Goal: Task Accomplishment & Management: Use online tool/utility

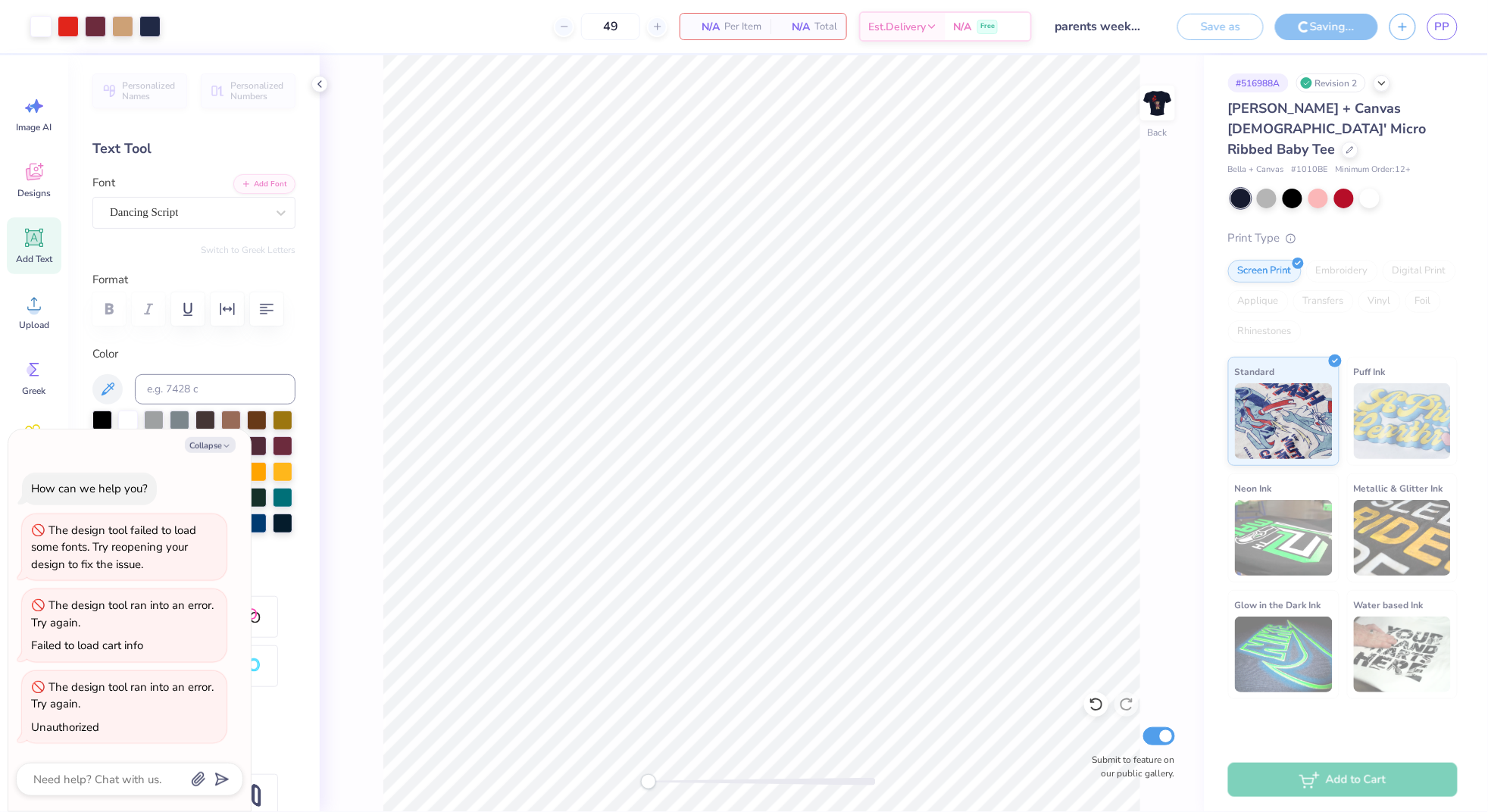
type textarea "x"
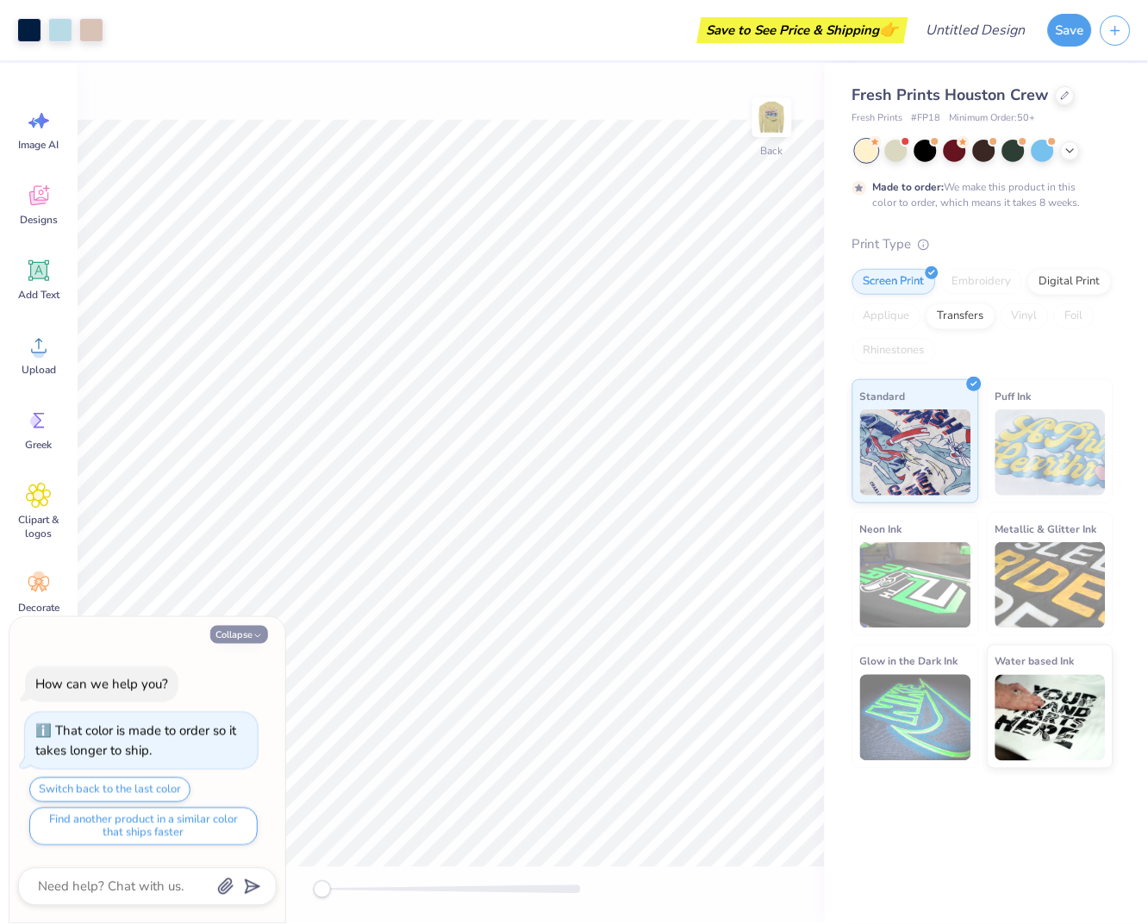
click at [233, 636] on button "Collapse" at bounding box center [239, 635] width 58 height 18
type textarea "x"
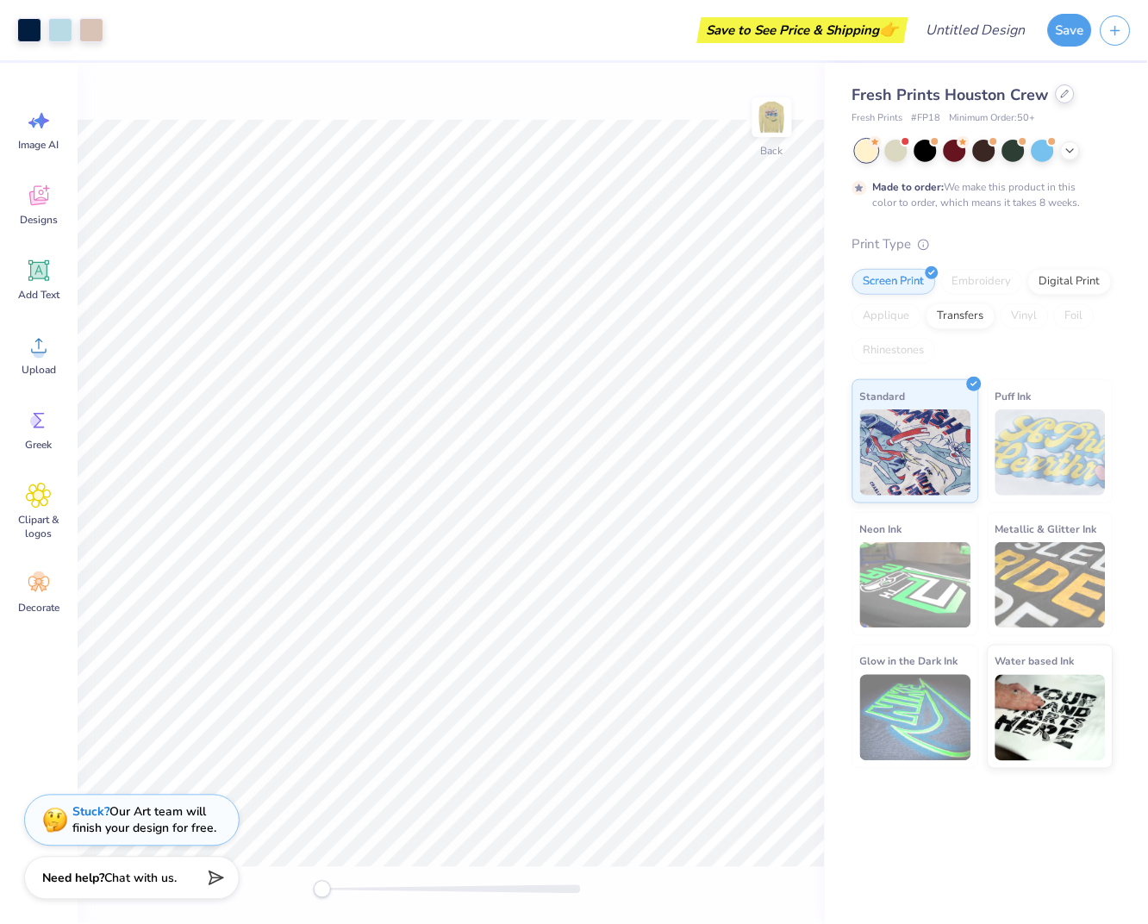
click at [1061, 99] on div at bounding box center [1065, 93] width 19 height 19
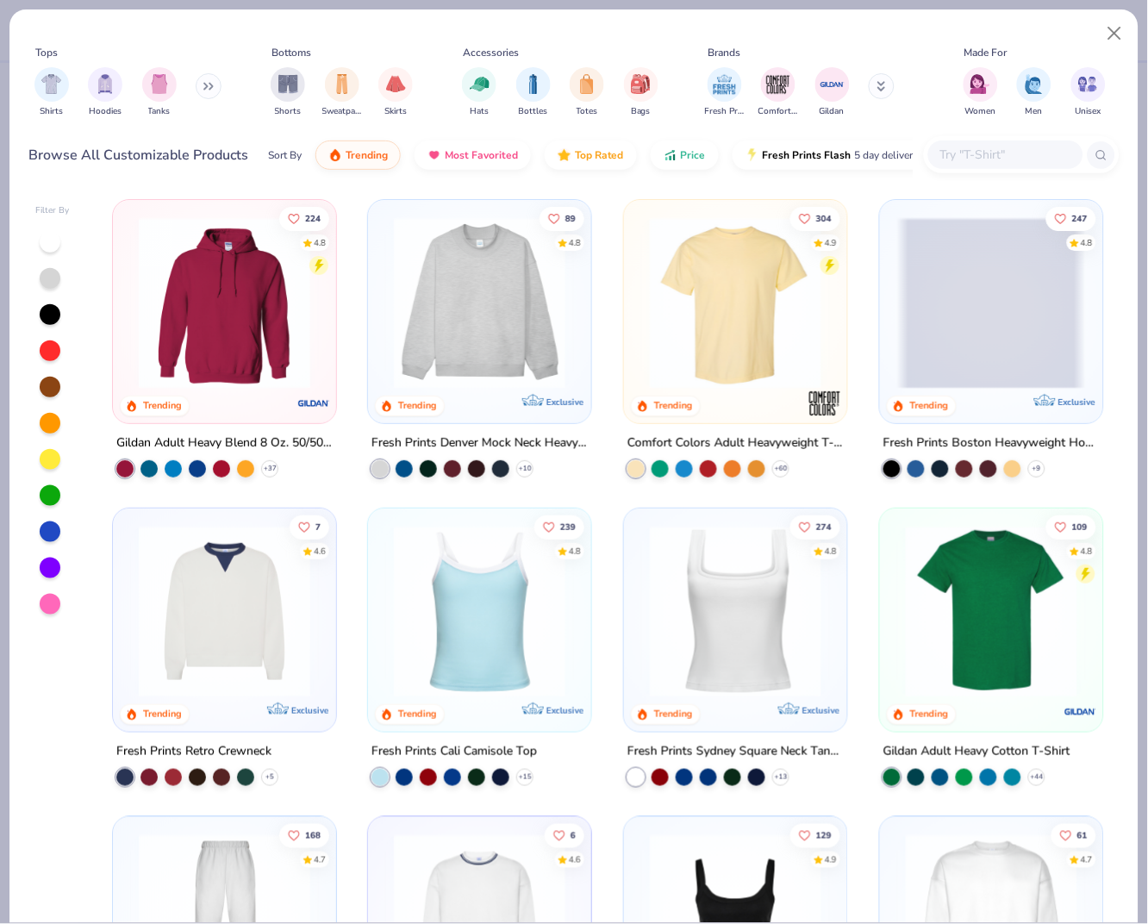
click at [1006, 157] on input "text" at bounding box center [1005, 155] width 133 height 20
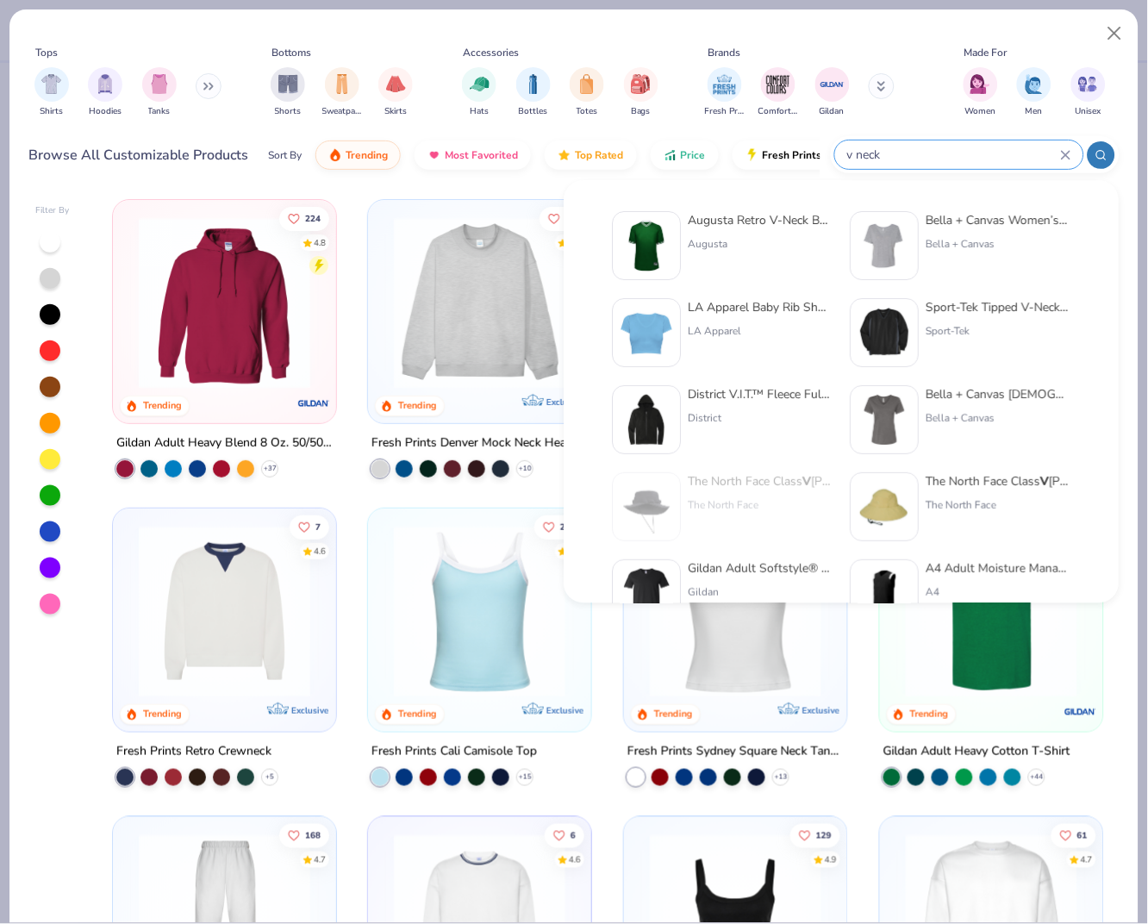
type input "v neck"
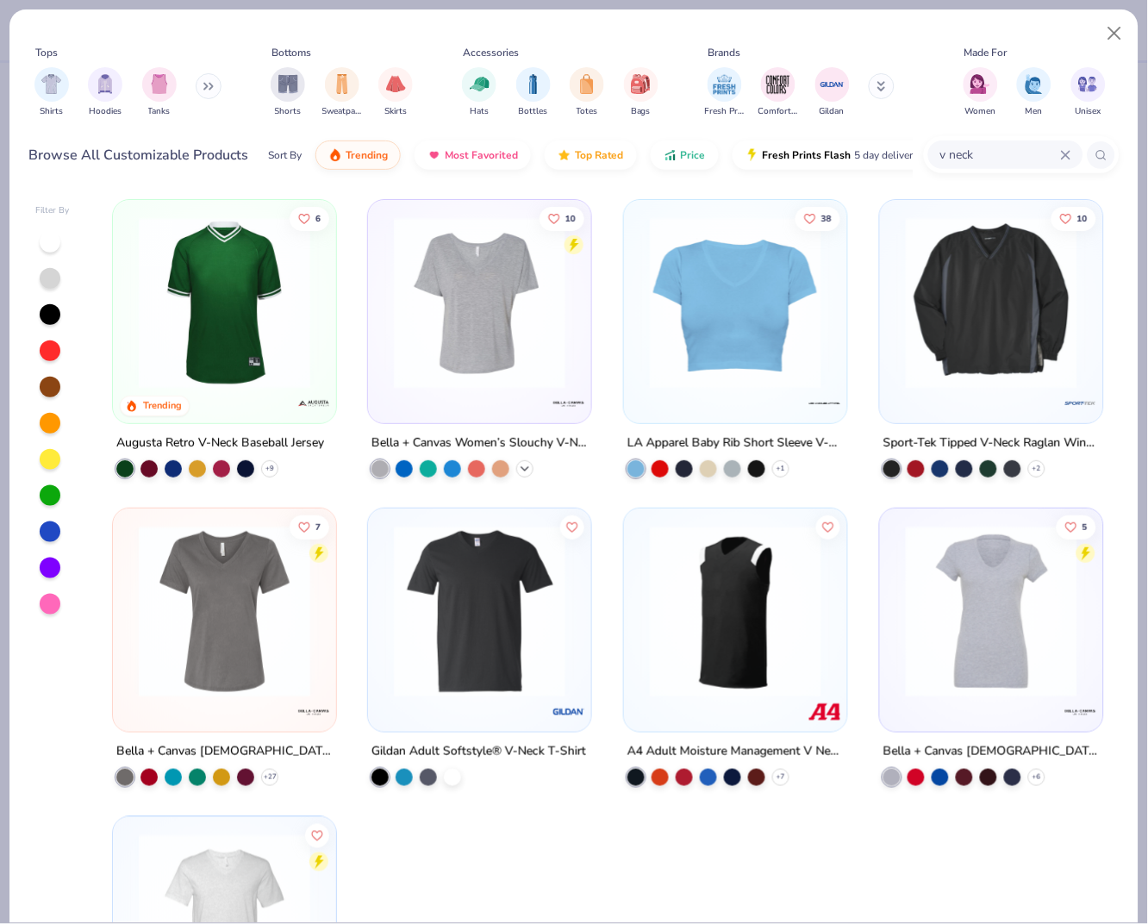
click at [523, 463] on icon at bounding box center [525, 469] width 14 height 14
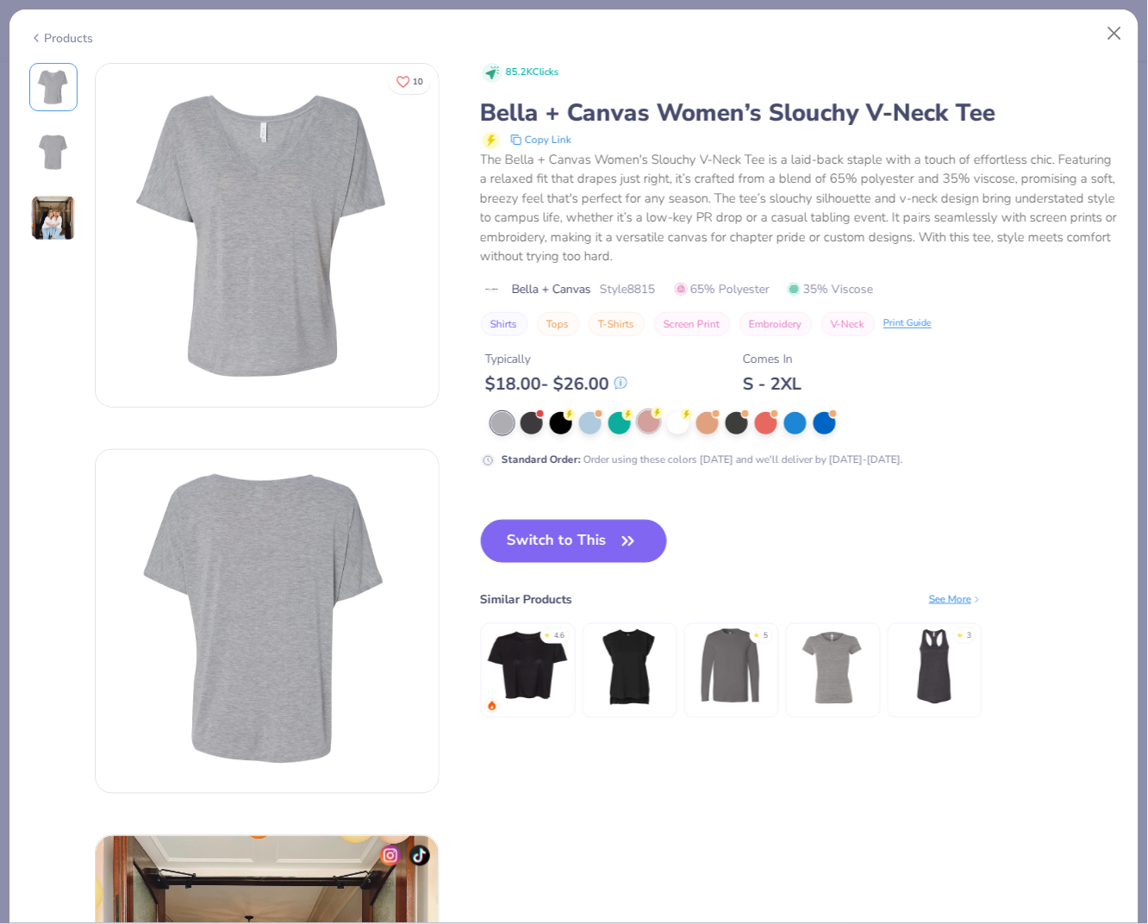
click at [640, 424] on div at bounding box center [649, 421] width 22 height 22
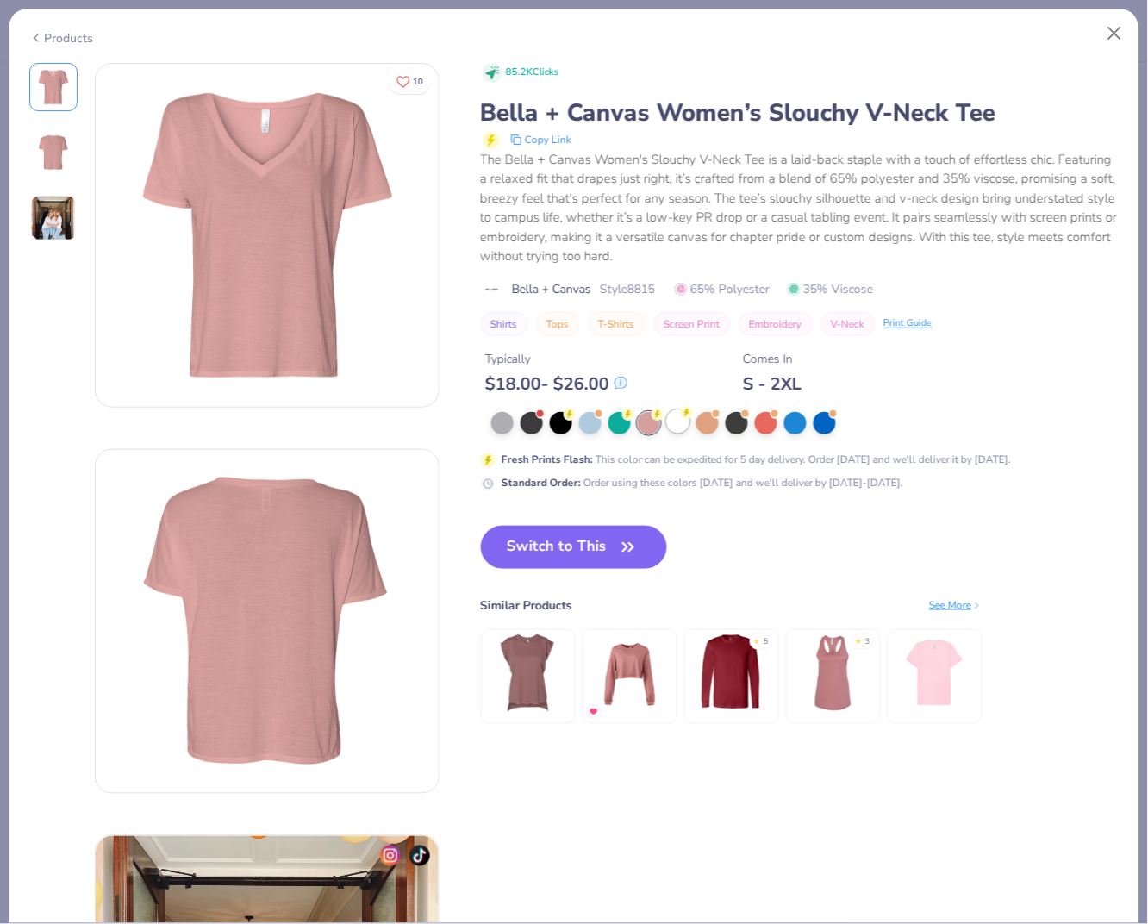
click at [676, 422] on div at bounding box center [678, 421] width 22 height 22
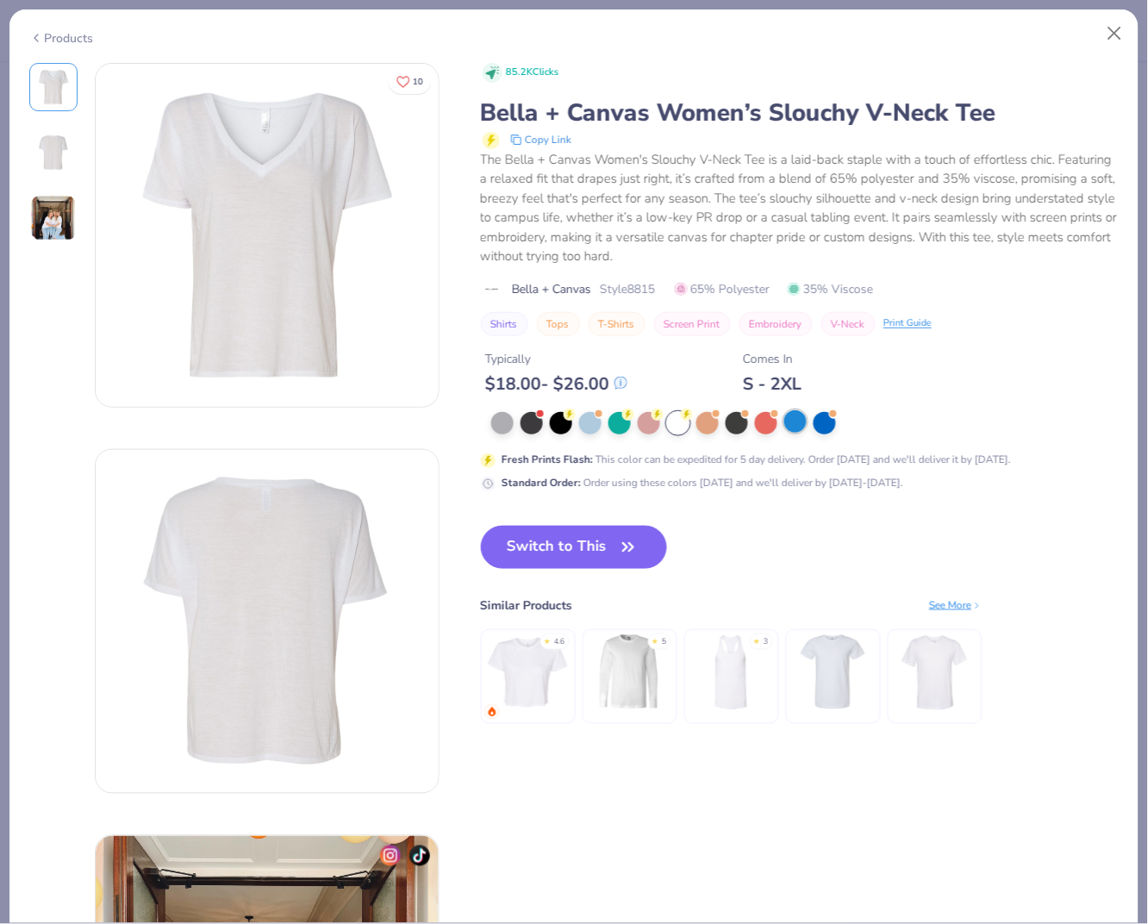
click at [792, 417] on div at bounding box center [795, 421] width 22 height 22
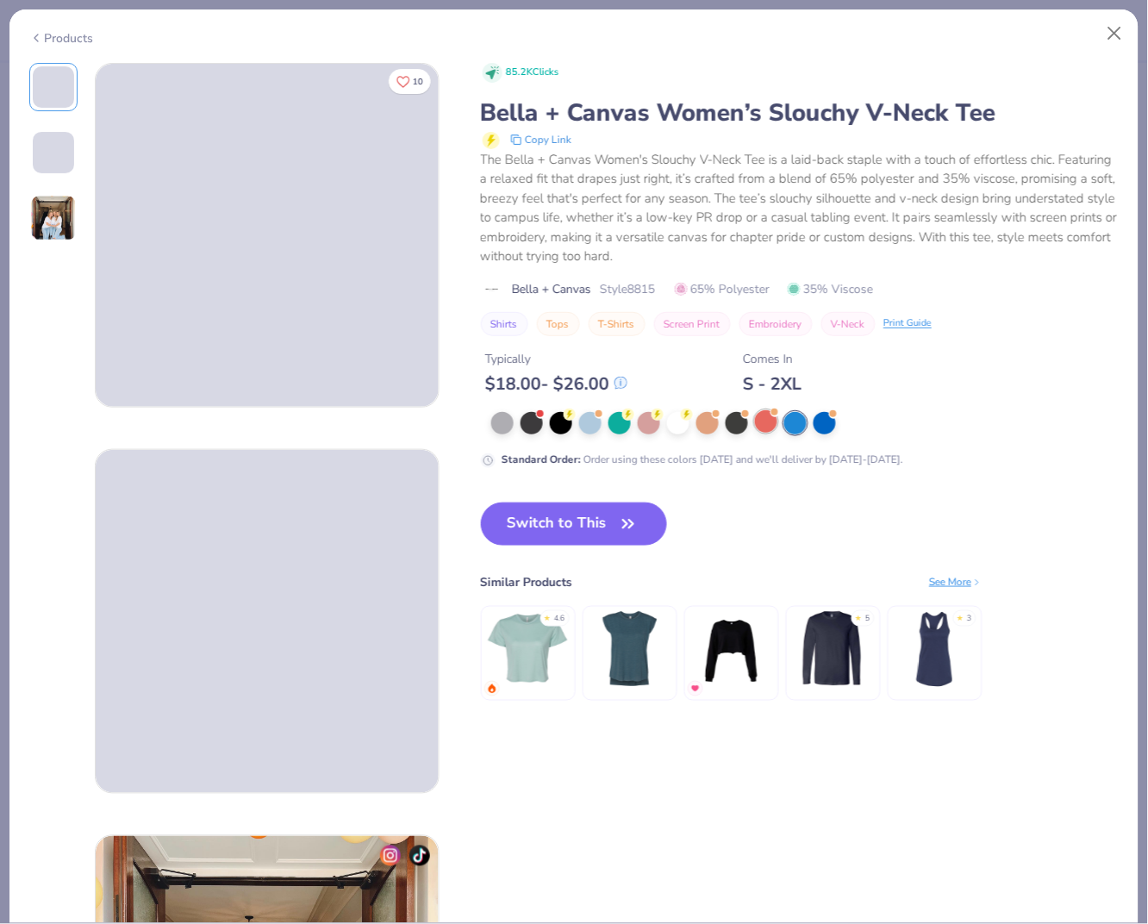
click at [763, 416] on div at bounding box center [766, 421] width 22 height 22
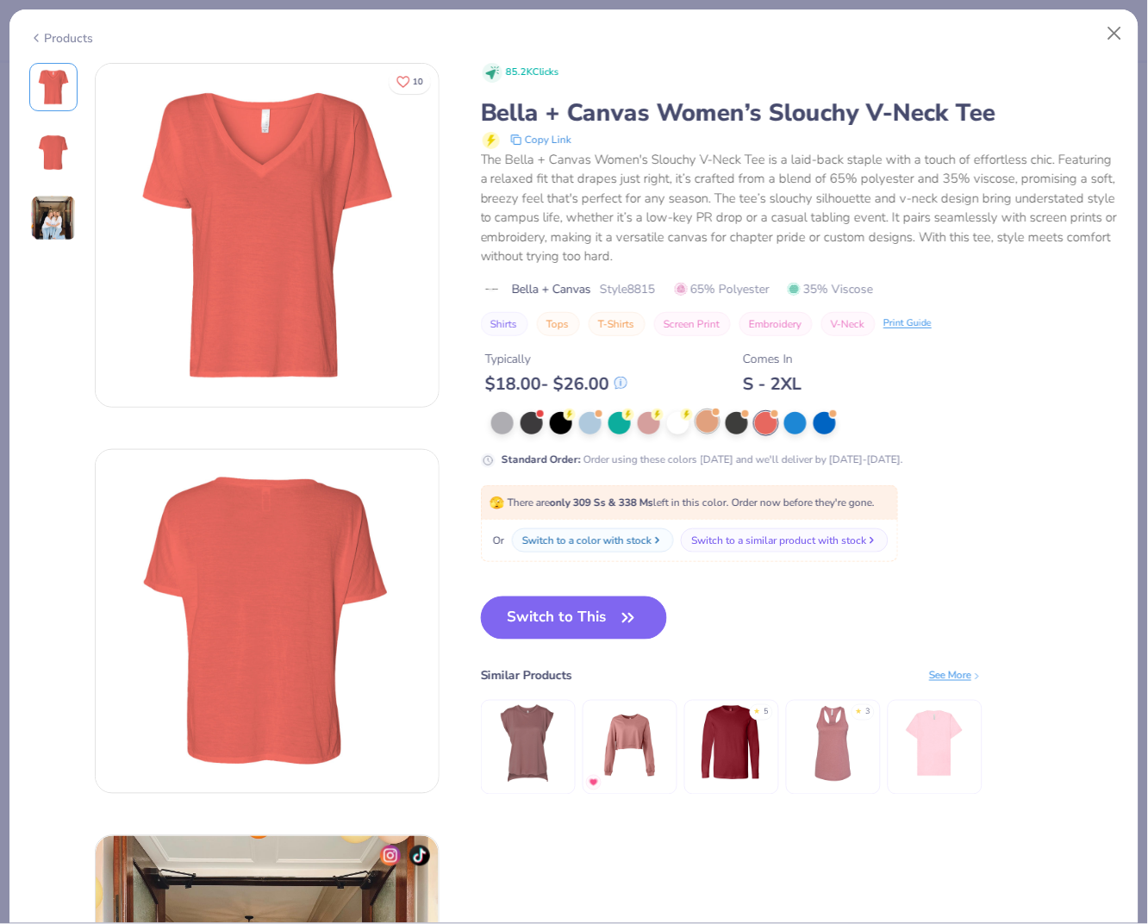
click at [715, 420] on div at bounding box center [707, 421] width 22 height 22
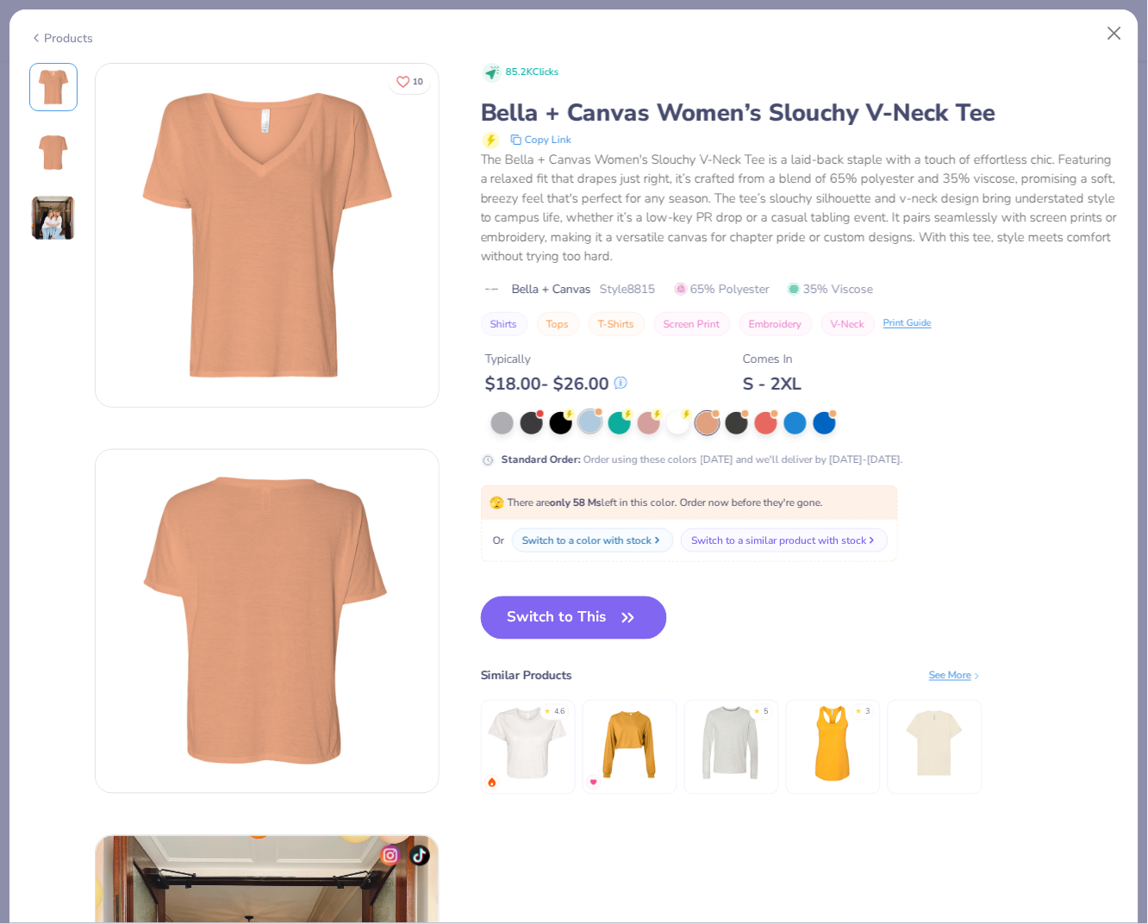
click at [582, 415] on div at bounding box center [590, 421] width 22 height 22
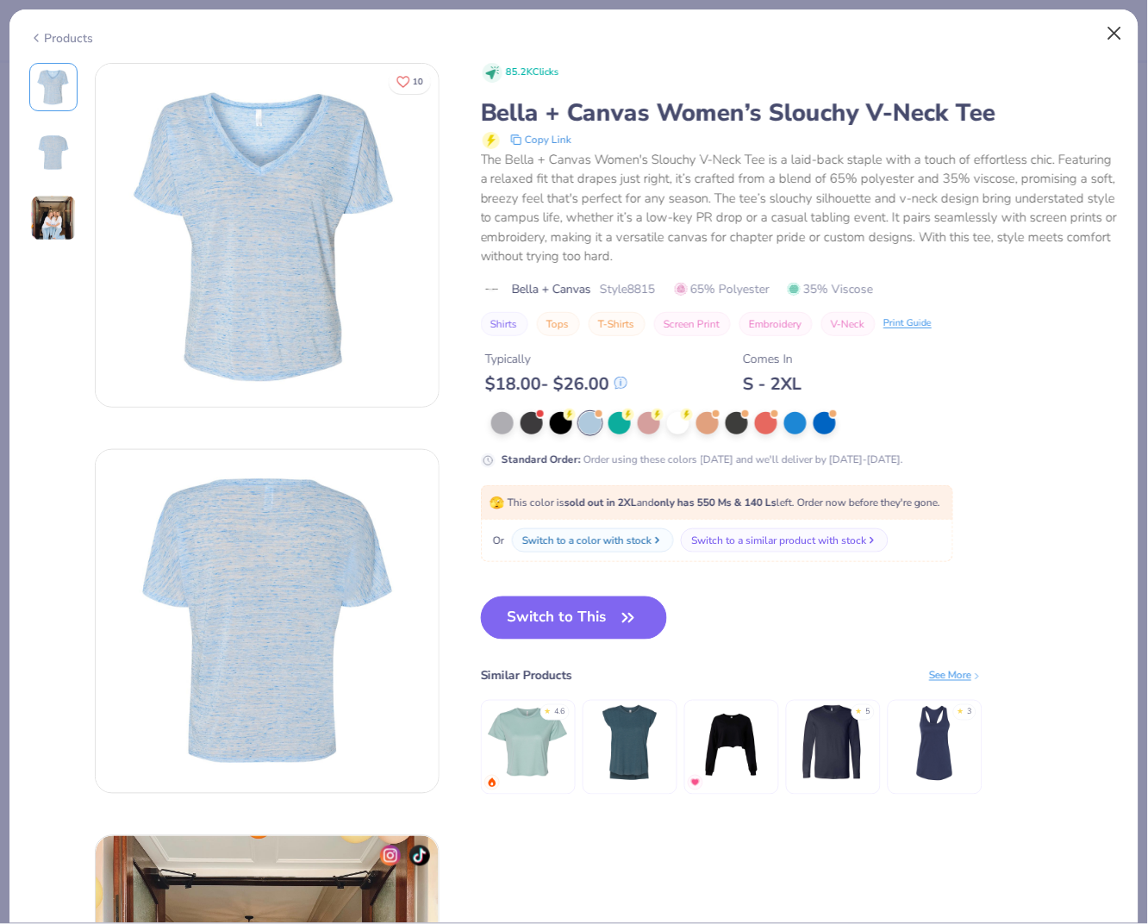
click at [1114, 30] on button "Close" at bounding box center [1115, 33] width 33 height 33
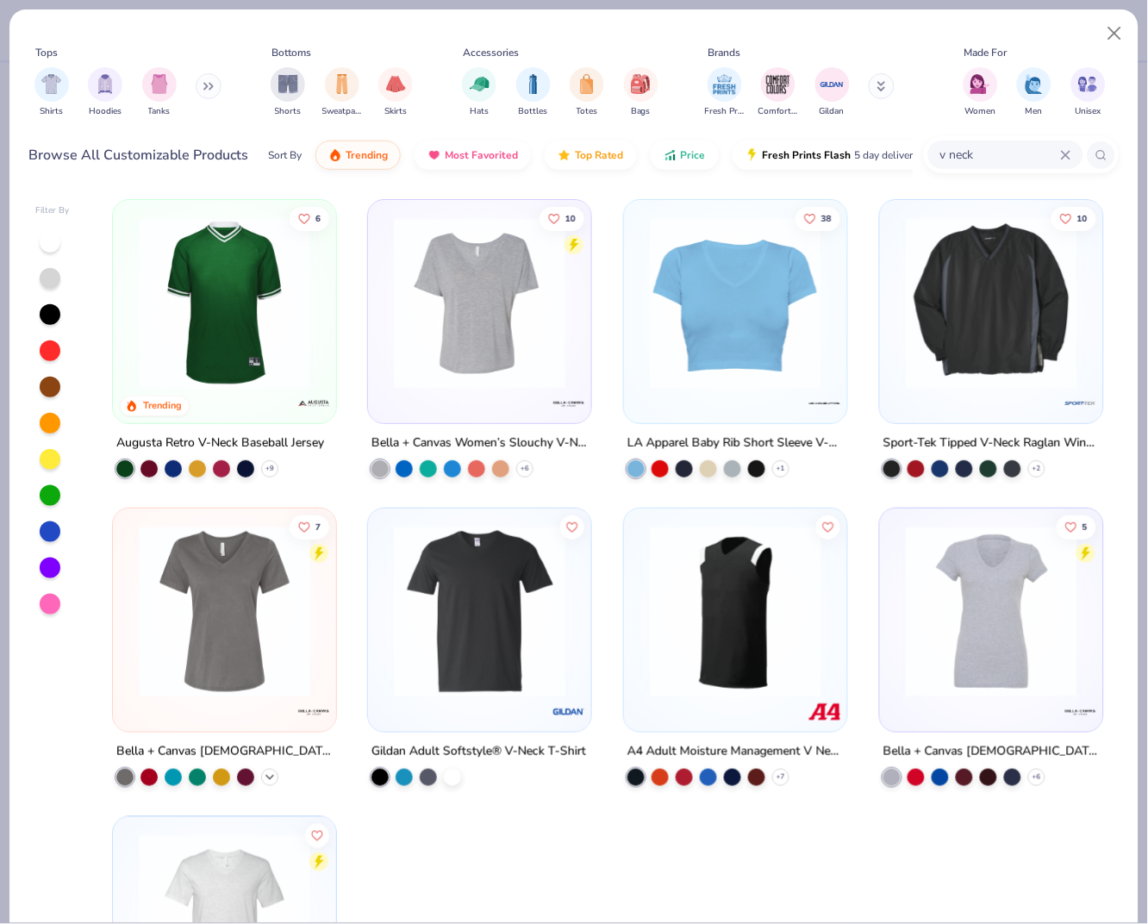
click at [274, 777] on icon at bounding box center [270, 777] width 14 height 14
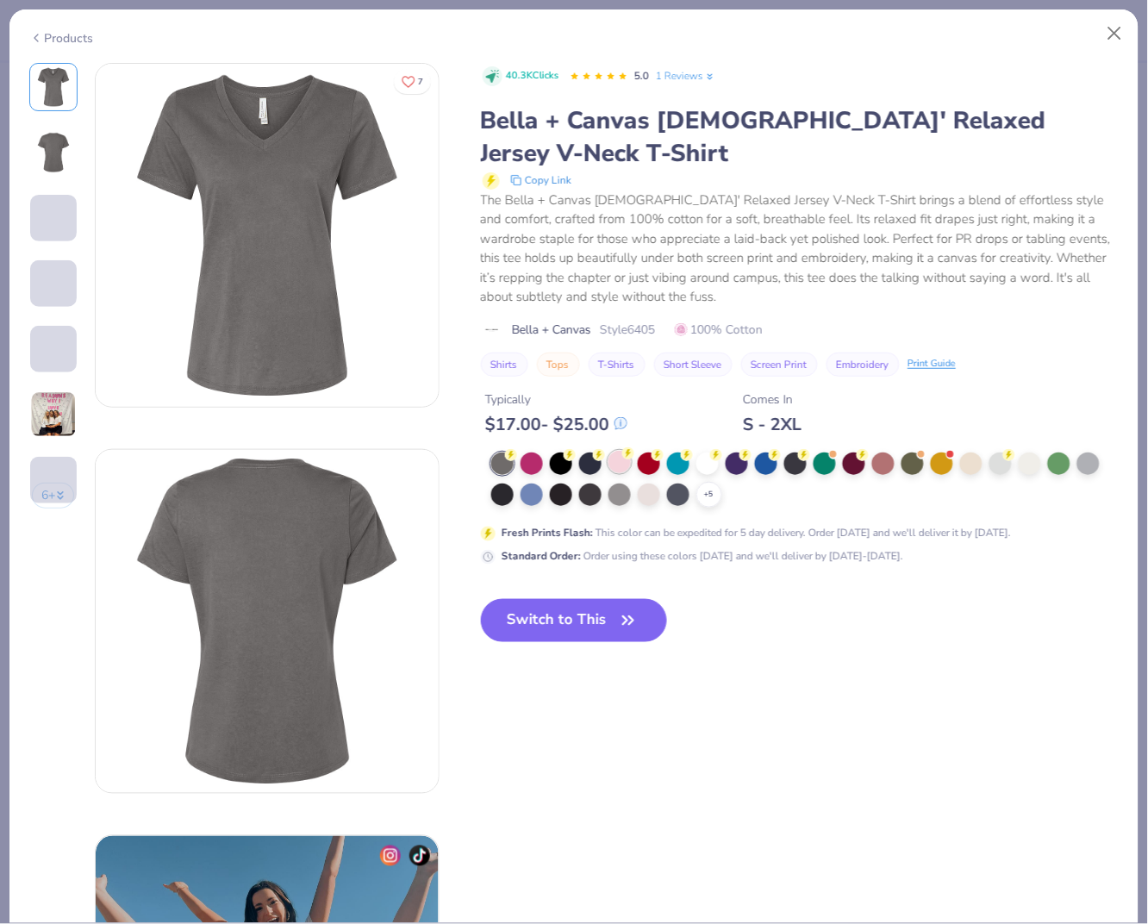
click at [615, 451] on div at bounding box center [620, 462] width 22 height 22
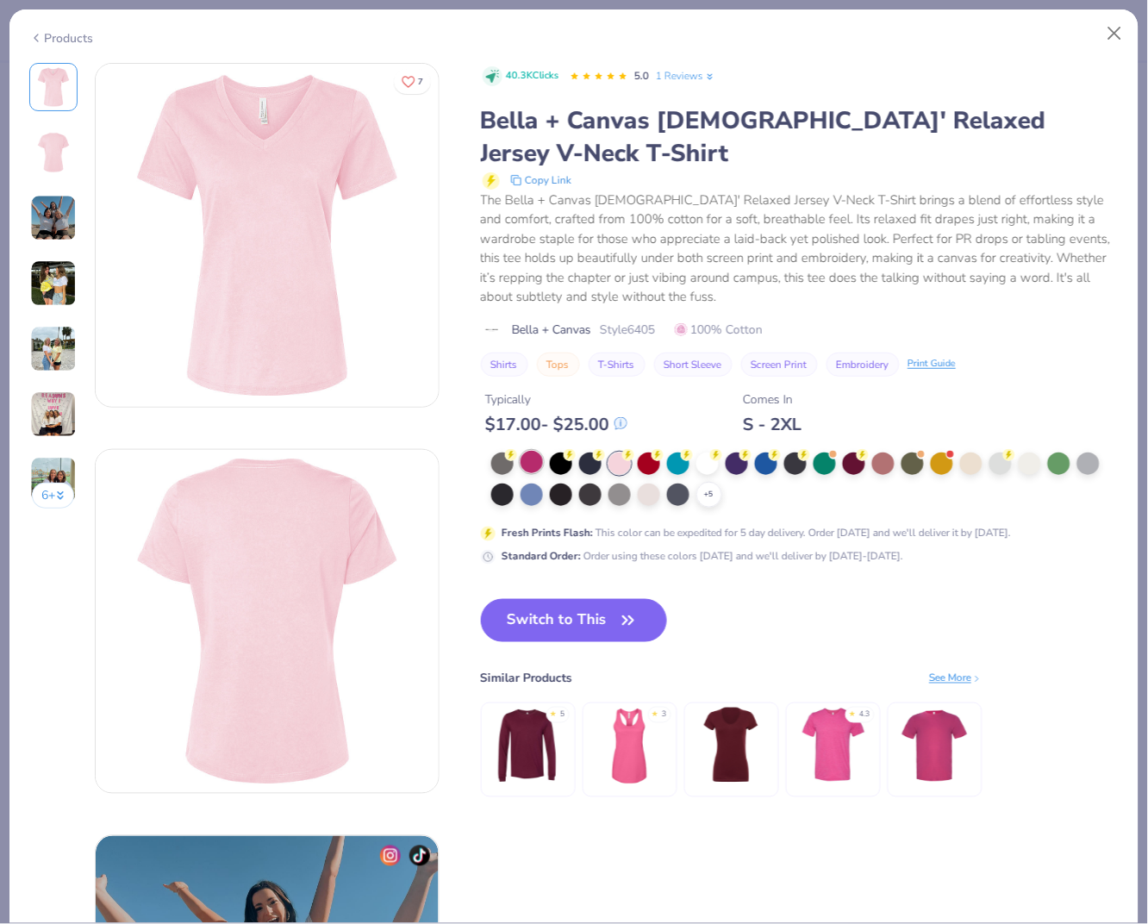
click at [536, 451] on div at bounding box center [532, 462] width 22 height 22
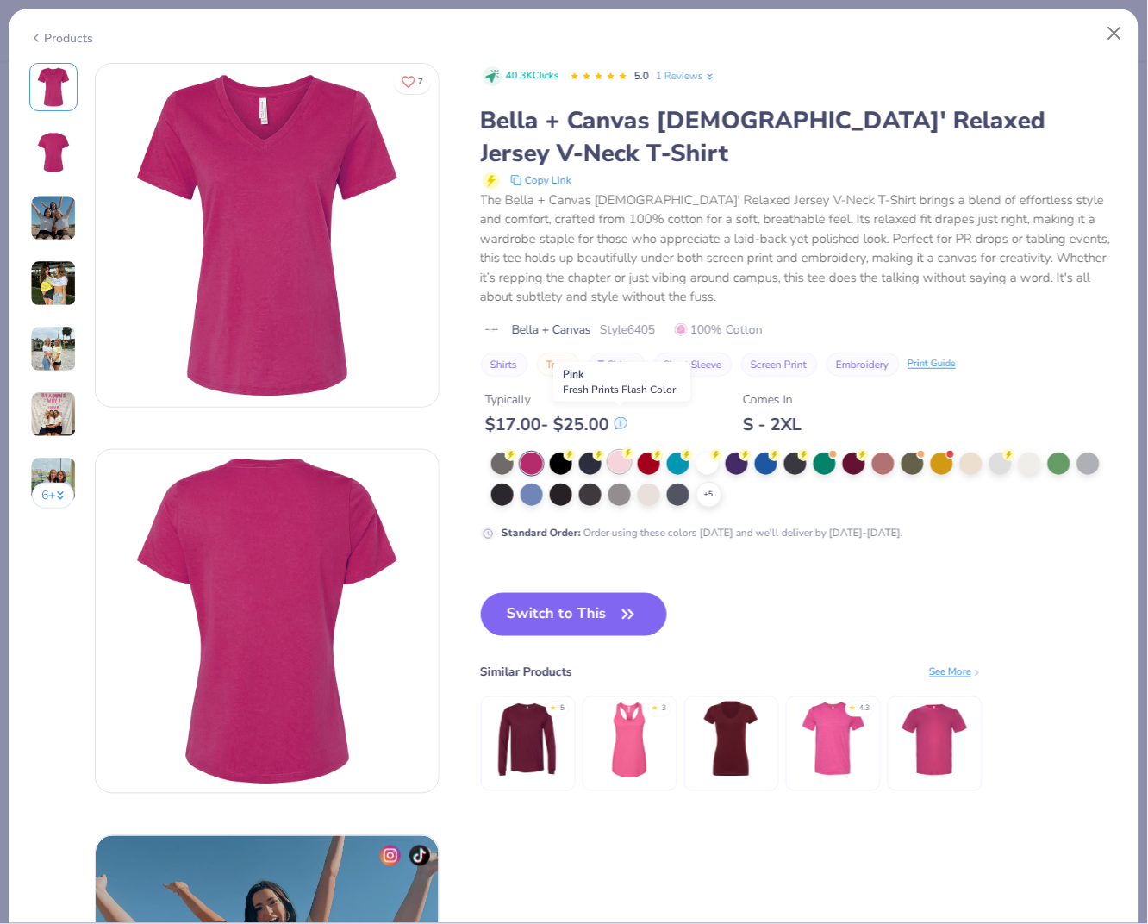
click at [627, 451] on div at bounding box center [620, 462] width 22 height 22
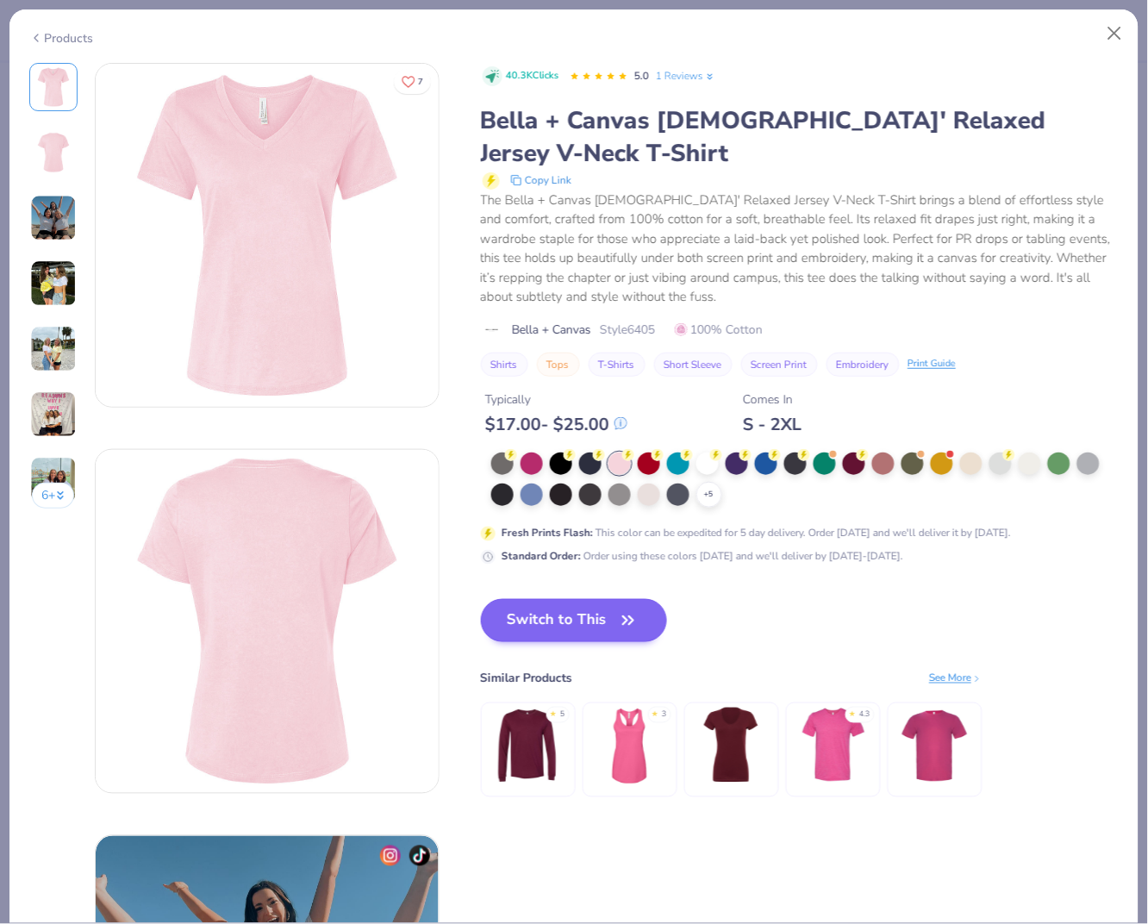
click at [601, 599] on button "Switch to This" at bounding box center [574, 620] width 187 height 43
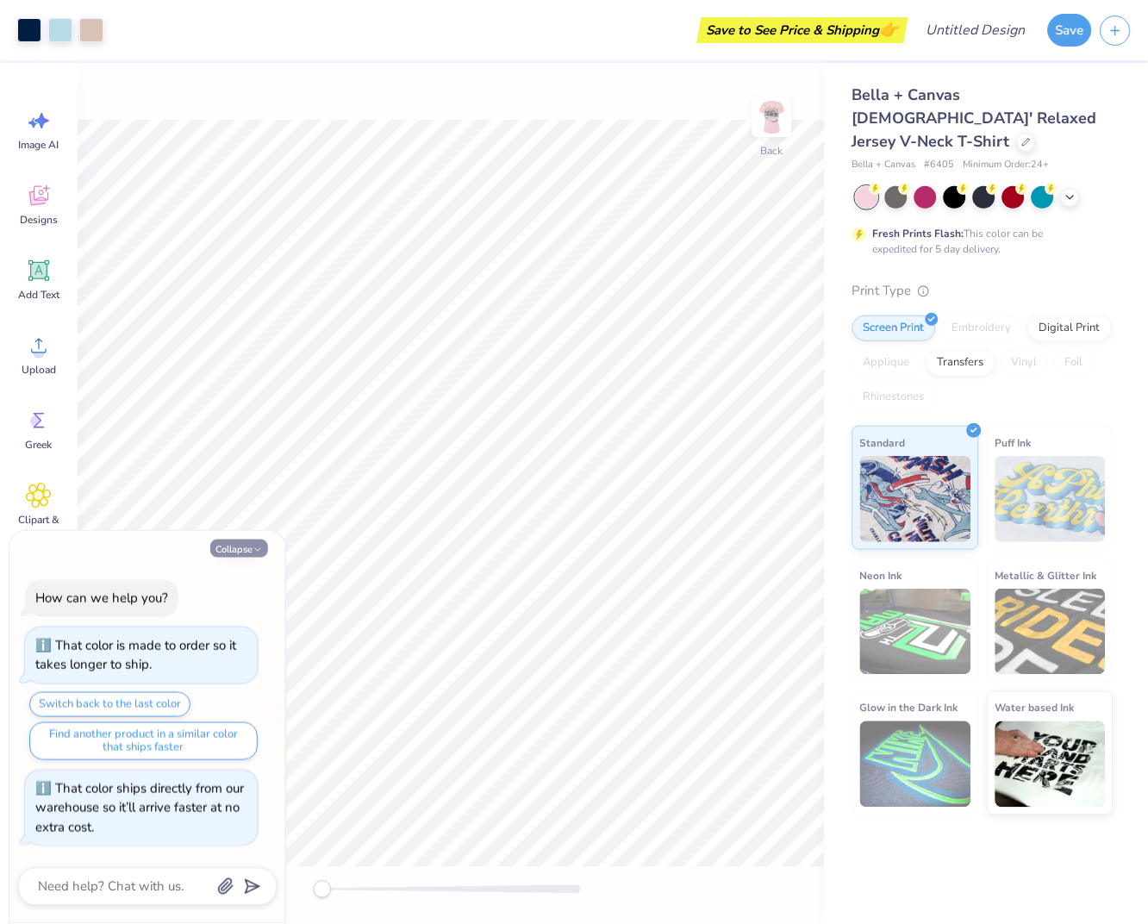
click at [251, 549] on button "Collapse" at bounding box center [239, 549] width 58 height 18
type textarea "x"
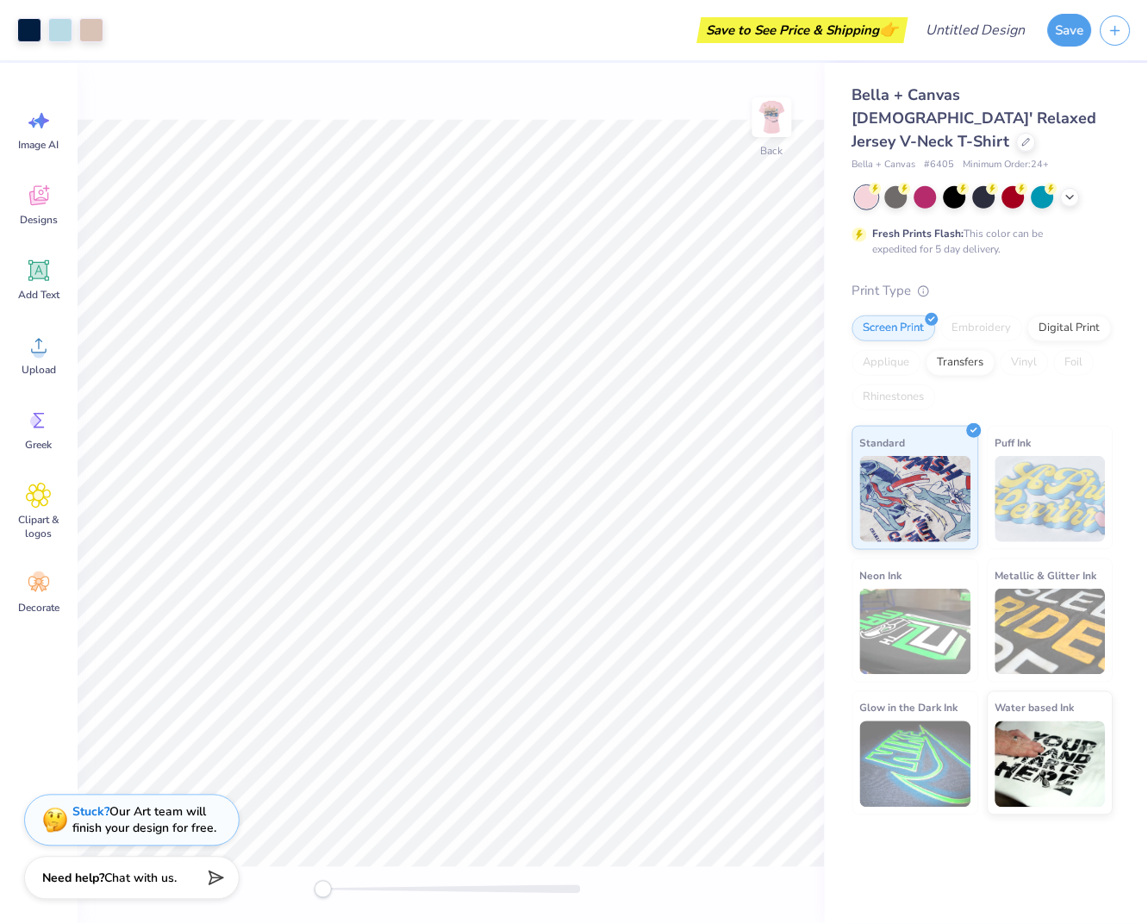
drag, startPoint x: 328, startPoint y: 889, endPoint x: 309, endPoint y: 882, distance: 21.3
click at [309, 882] on div "Back" at bounding box center [451, 493] width 747 height 861
click at [788, 112] on img at bounding box center [772, 117] width 69 height 69
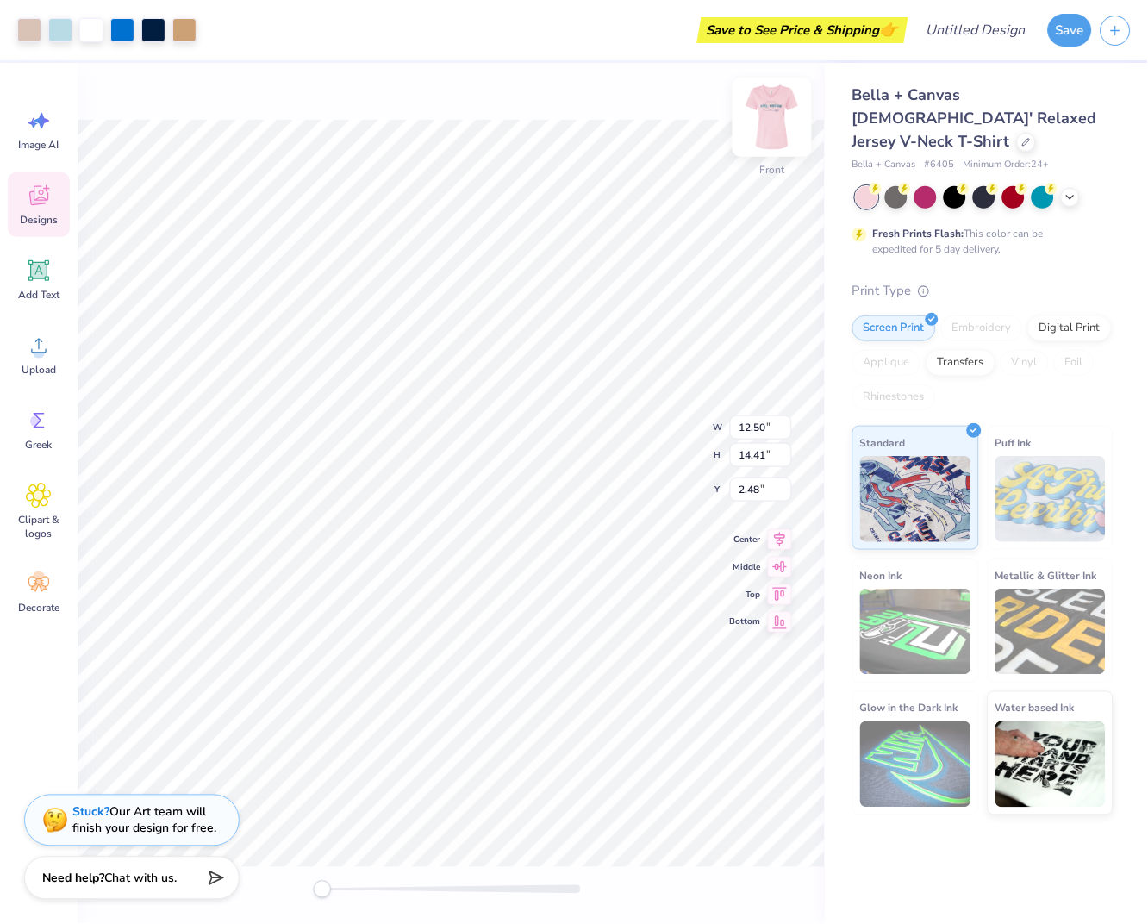
click at [780, 122] on img at bounding box center [772, 117] width 69 height 69
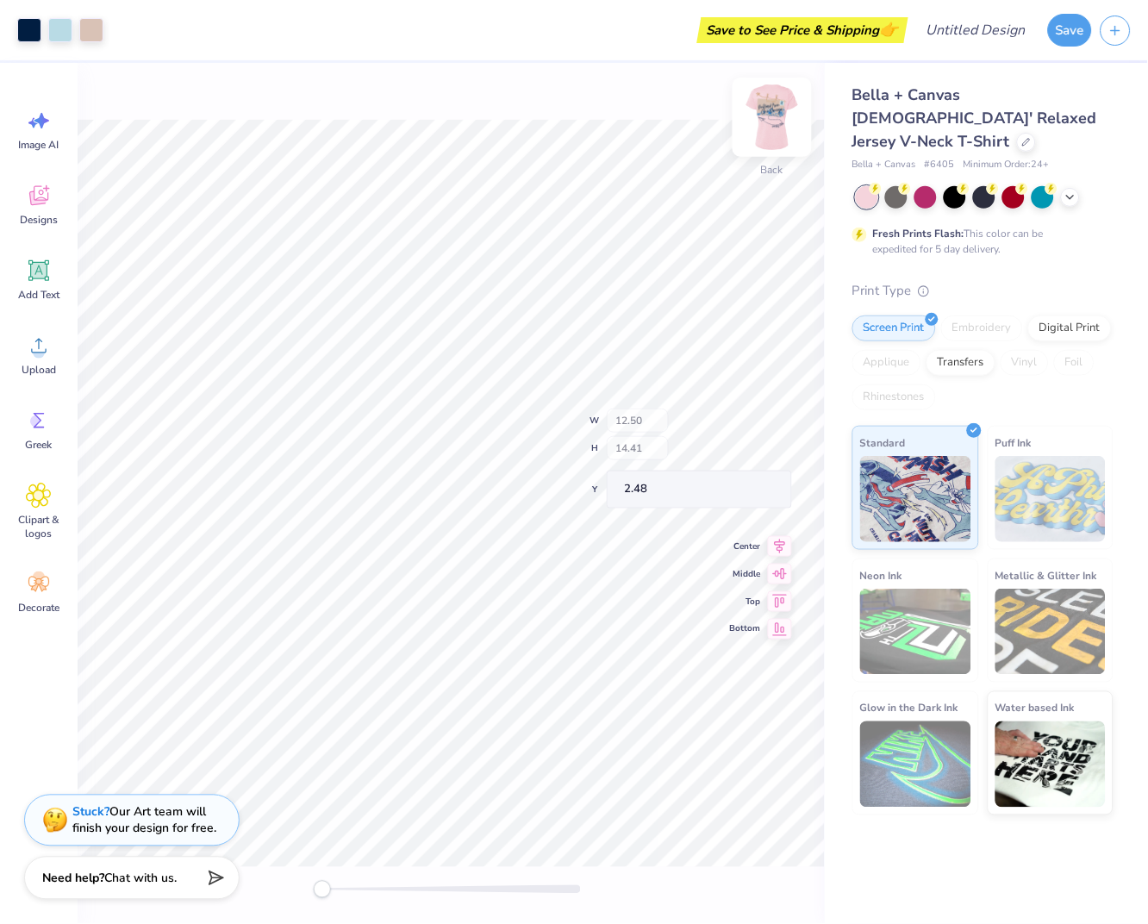
click at [771, 125] on img at bounding box center [772, 117] width 69 height 69
click at [777, 120] on img at bounding box center [772, 117] width 69 height 69
click at [768, 128] on img at bounding box center [772, 117] width 69 height 69
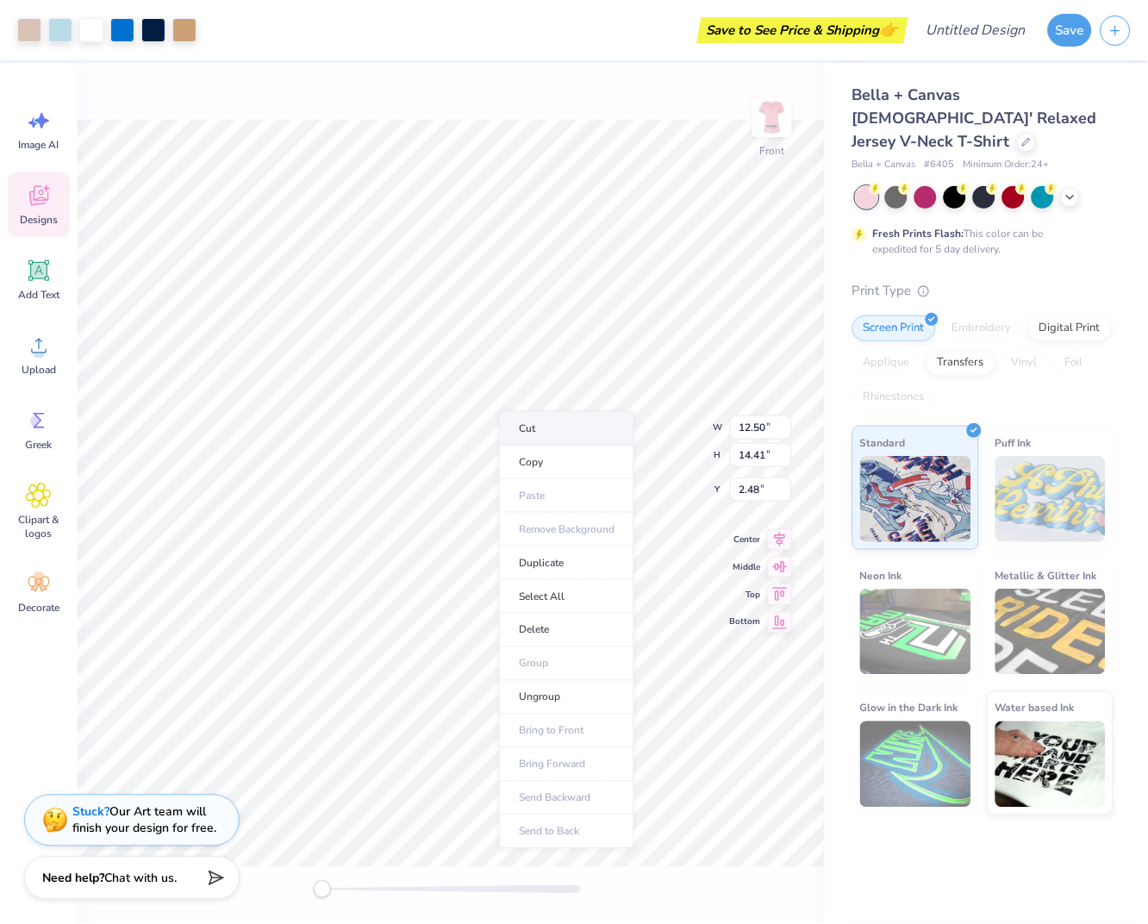
click at [554, 424] on li "Cut" at bounding box center [566, 428] width 135 height 34
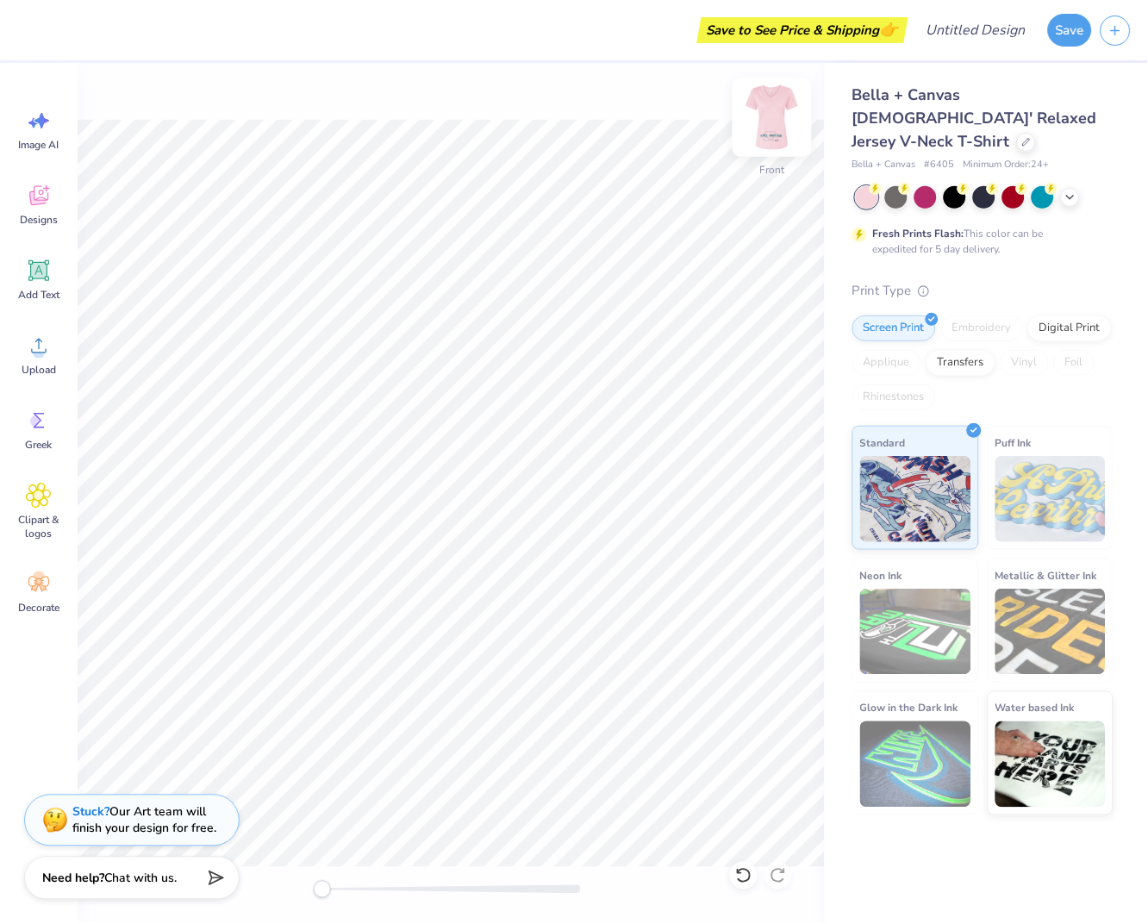
click at [782, 131] on img at bounding box center [772, 117] width 69 height 69
click at [616, 439] on li "Paste" at bounding box center [651, 432] width 135 height 34
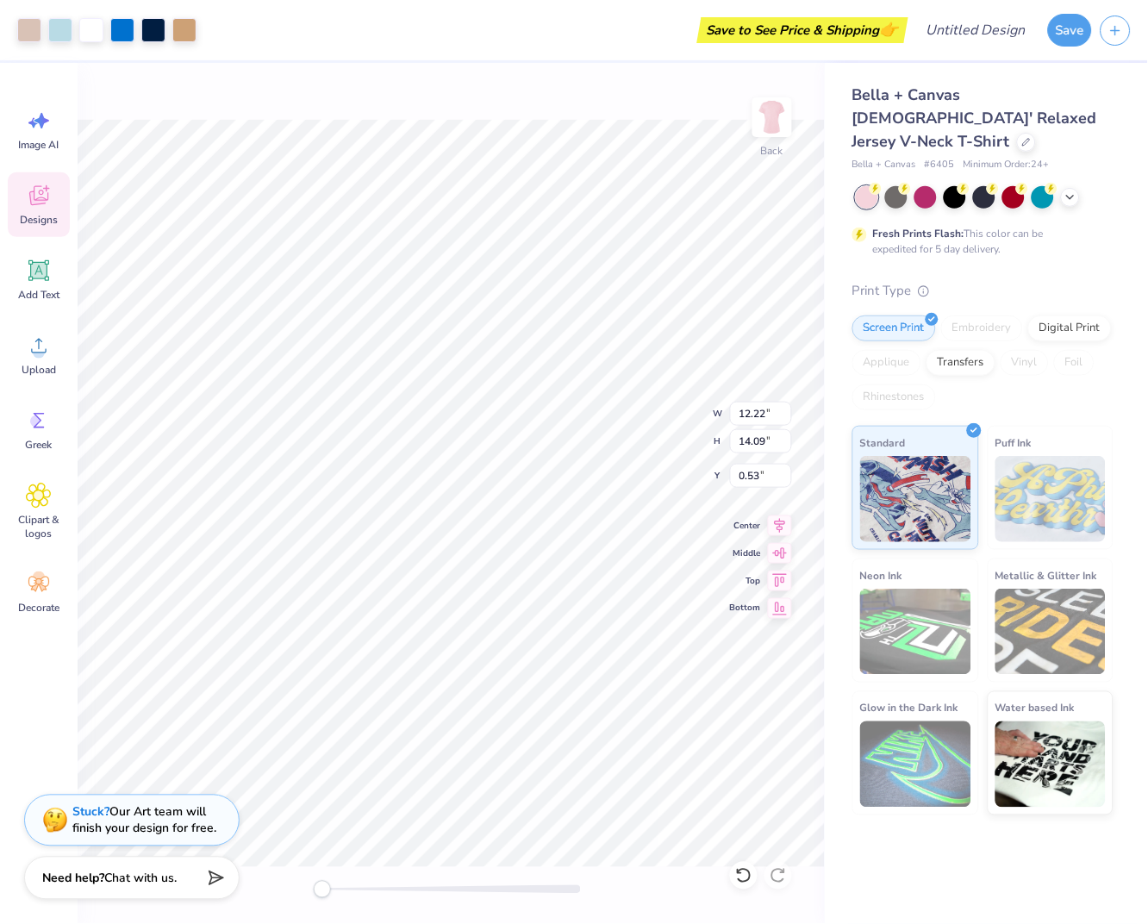
type input "8.07"
type input "9.31"
type input "5.54"
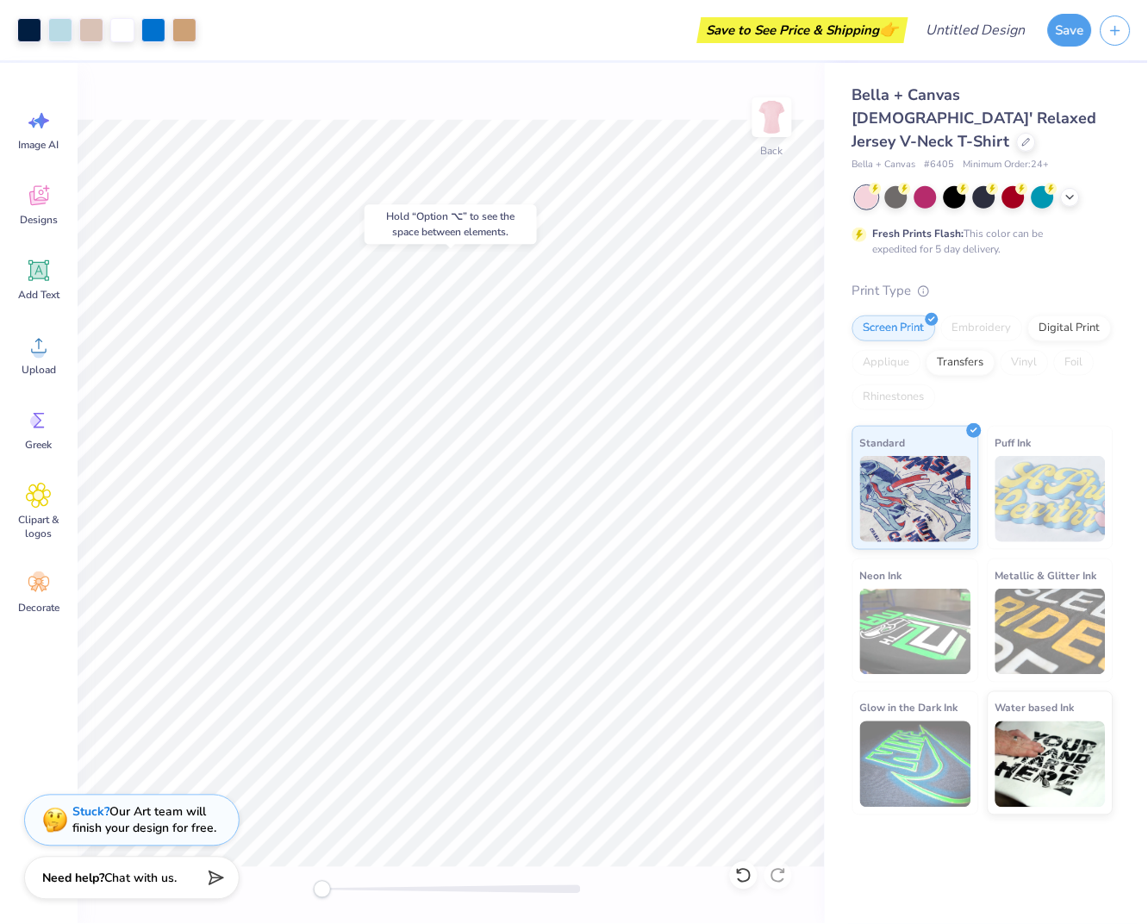
click at [340, 893] on div at bounding box center [451, 889] width 259 height 9
drag, startPoint x: 340, startPoint y: 895, endPoint x: 321, endPoint y: 893, distance: 19.9
click at [321, 893] on div "Accessibility label" at bounding box center [322, 889] width 17 height 17
click at [154, 32] on div at bounding box center [153, 28] width 24 height 24
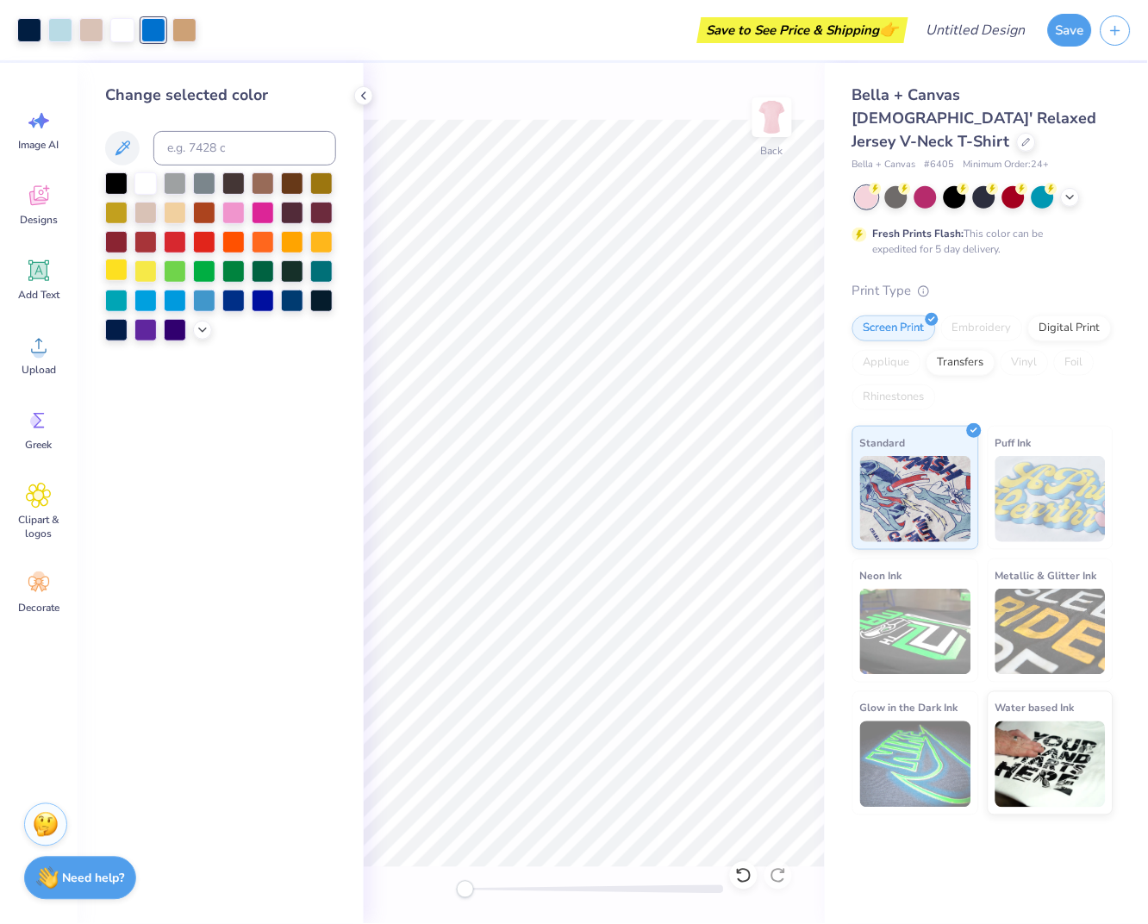
click at [115, 265] on div at bounding box center [116, 270] width 22 height 22
click at [148, 331] on div at bounding box center [145, 328] width 22 height 22
click at [147, 29] on div at bounding box center [153, 30] width 24 height 24
click at [258, 210] on div at bounding box center [263, 211] width 22 height 22
click at [233, 215] on div at bounding box center [233, 211] width 22 height 22
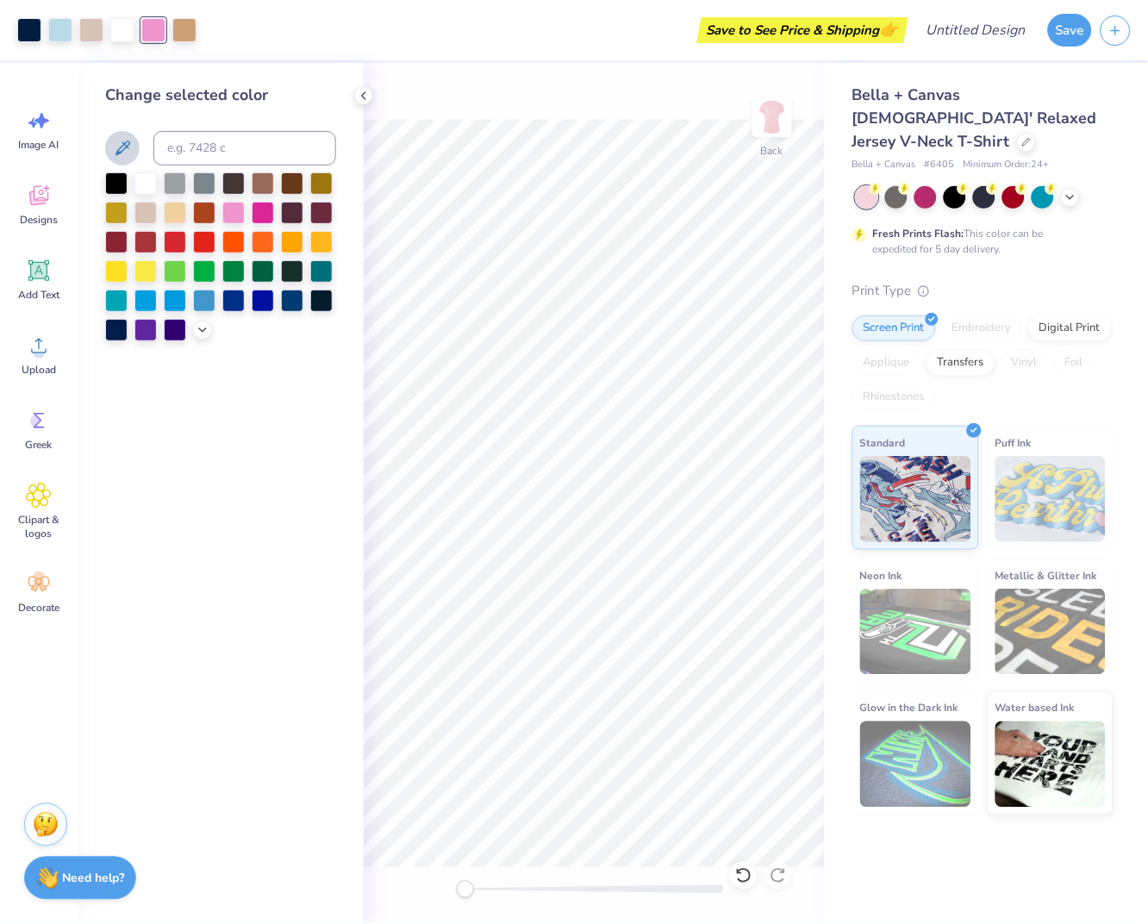
click at [127, 139] on icon at bounding box center [122, 148] width 21 height 21
click at [190, 325] on div at bounding box center [220, 256] width 231 height 169
click at [196, 328] on icon at bounding box center [203, 328] width 14 height 14
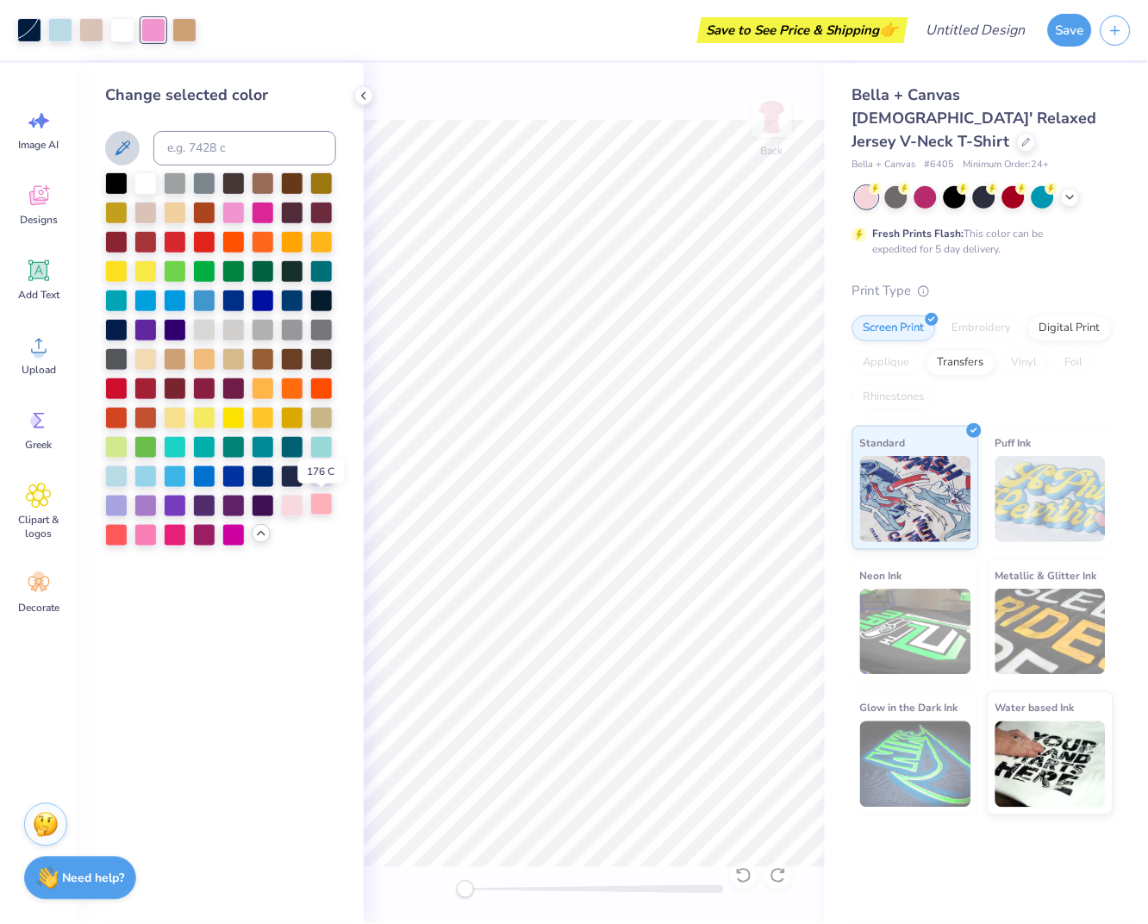
click at [327, 506] on div at bounding box center [321, 504] width 22 height 22
click at [146, 536] on div at bounding box center [145, 533] width 22 height 22
click at [271, 587] on div "Change selected color" at bounding box center [221, 493] width 286 height 861
click at [58, 33] on div at bounding box center [60, 28] width 24 height 24
click at [114, 277] on div at bounding box center [116, 270] width 22 height 22
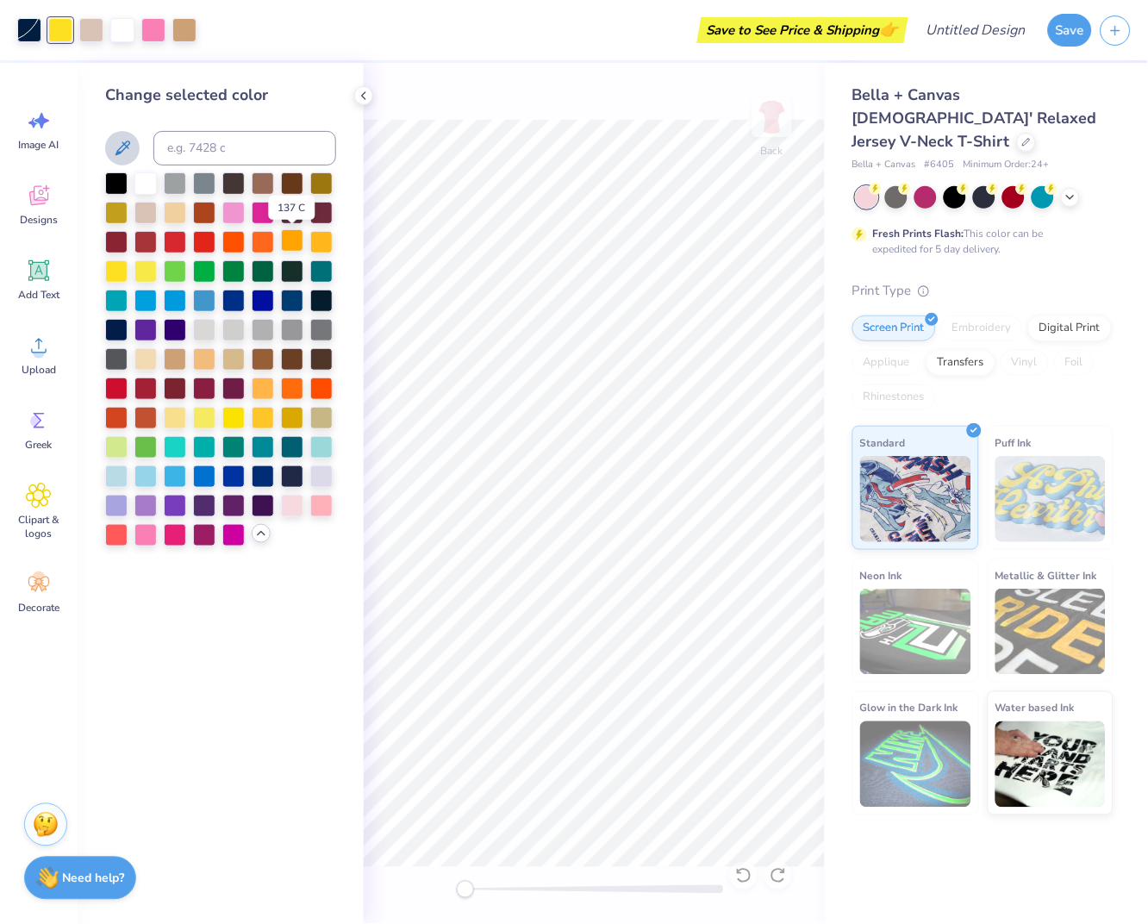
click at [284, 248] on div at bounding box center [292, 240] width 22 height 22
click at [140, 543] on div at bounding box center [145, 533] width 22 height 22
click at [321, 474] on div at bounding box center [321, 475] width 22 height 22
click at [114, 507] on div at bounding box center [116, 504] width 22 height 22
click at [180, 602] on div "Change selected color" at bounding box center [221, 493] width 286 height 861
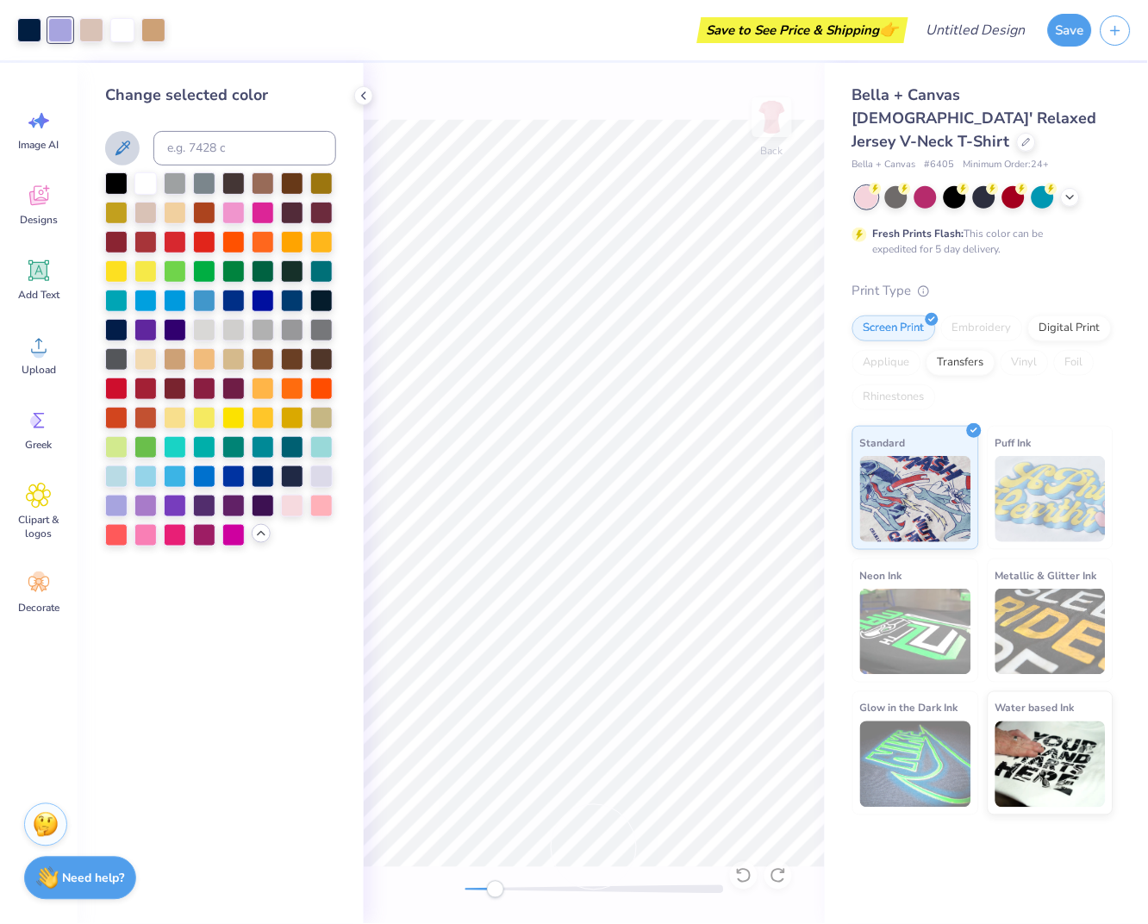
click at [496, 893] on div at bounding box center [594, 889] width 259 height 9
click at [478, 892] on div at bounding box center [594, 889] width 259 height 9
drag, startPoint x: 474, startPoint y: 891, endPoint x: 453, endPoint y: 889, distance: 21.6
click at [453, 889] on div "Back" at bounding box center [594, 493] width 461 height 861
click at [152, 33] on div at bounding box center [153, 28] width 24 height 24
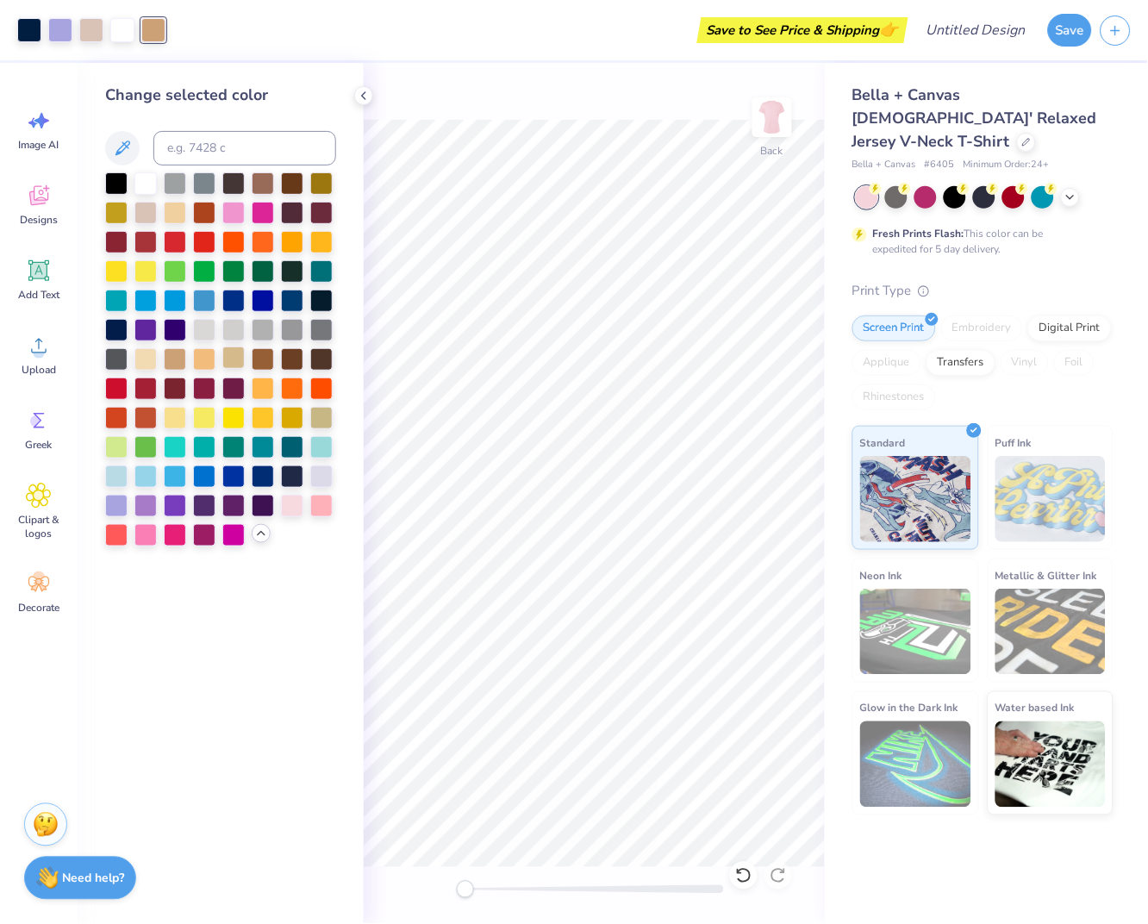
click at [225, 354] on div at bounding box center [233, 357] width 22 height 22
click at [294, 421] on div at bounding box center [292, 416] width 22 height 22
click at [110, 178] on div at bounding box center [116, 182] width 22 height 22
click at [250, 592] on div "Change selected color" at bounding box center [221, 493] width 286 height 861
click at [26, 26] on div at bounding box center [29, 28] width 24 height 24
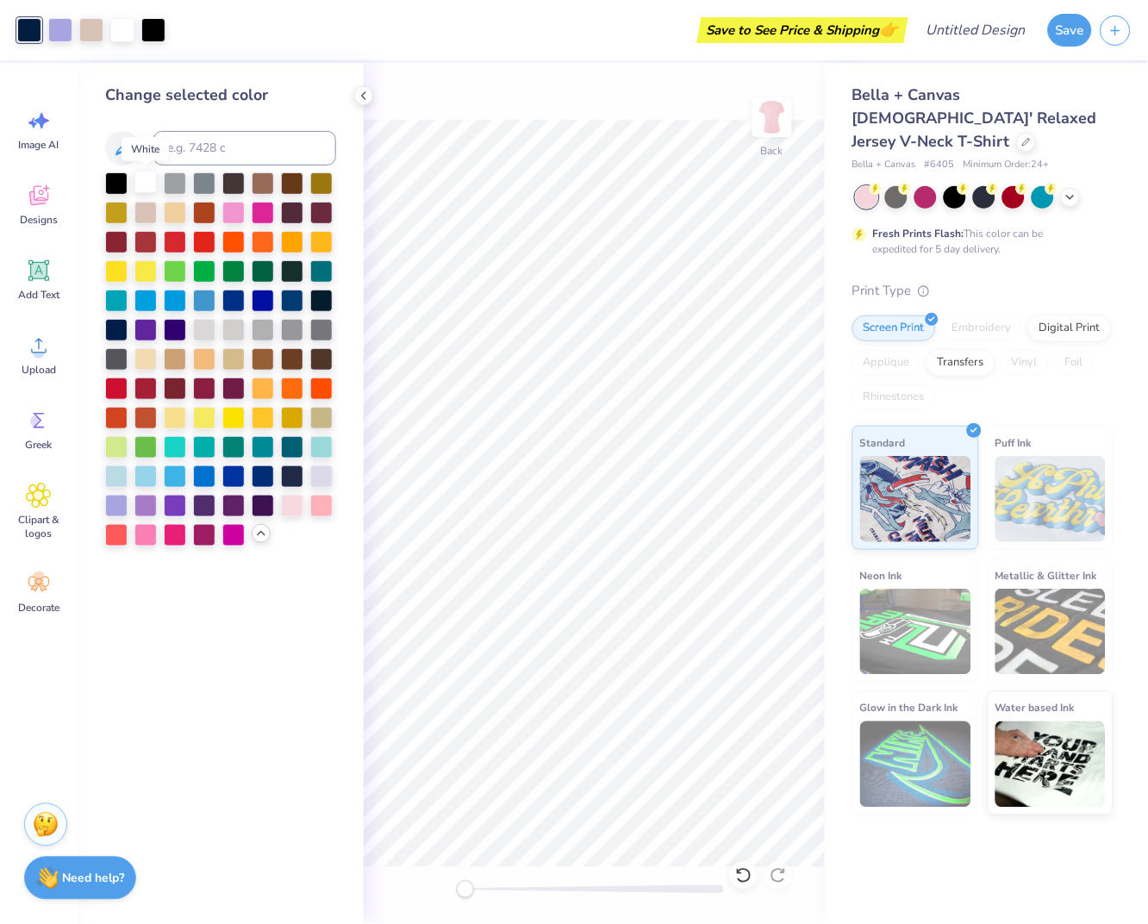
click at [147, 188] on div at bounding box center [145, 182] width 22 height 22
click at [173, 508] on div at bounding box center [175, 504] width 22 height 22
click at [237, 215] on div at bounding box center [233, 211] width 22 height 22
click at [253, 215] on div at bounding box center [263, 211] width 22 height 22
click at [290, 664] on div "Change selected color" at bounding box center [221, 493] width 286 height 861
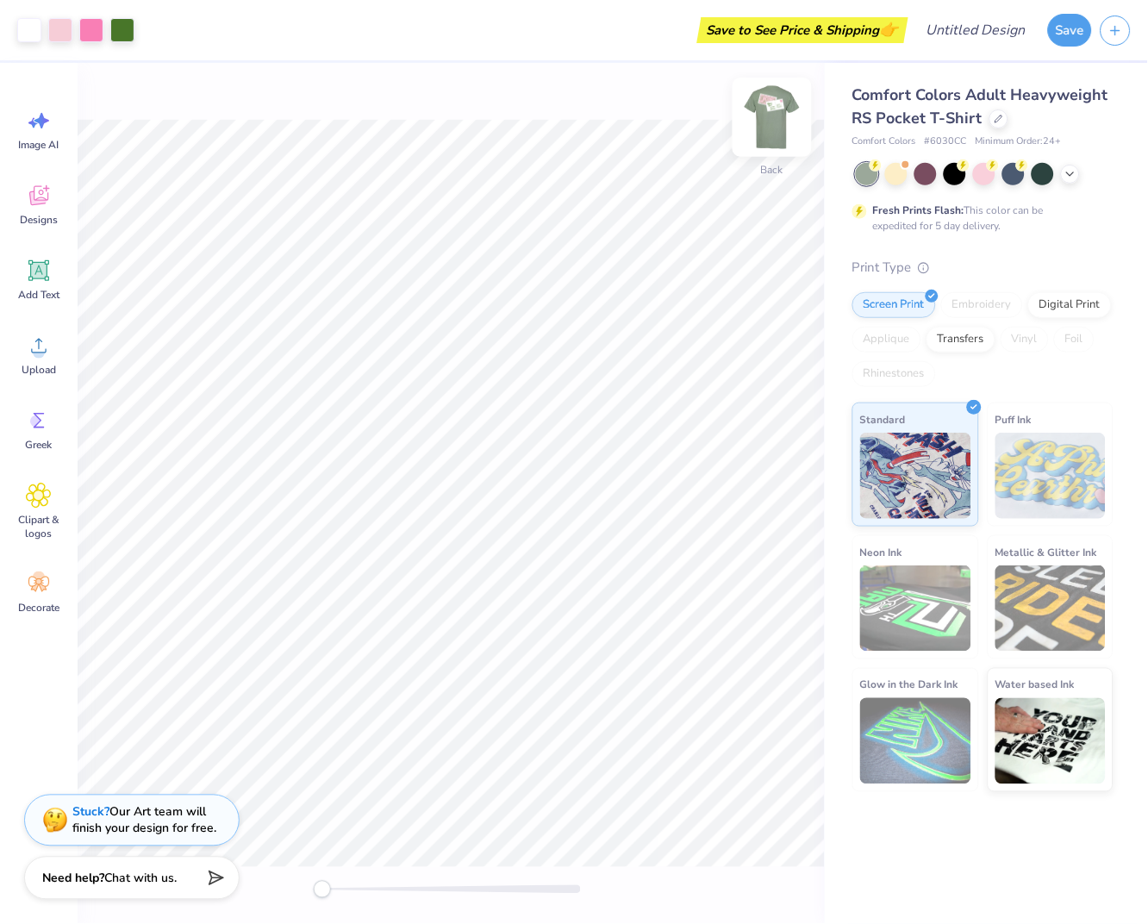
click at [777, 123] on img at bounding box center [772, 117] width 69 height 69
click at [992, 117] on div at bounding box center [998, 117] width 19 height 19
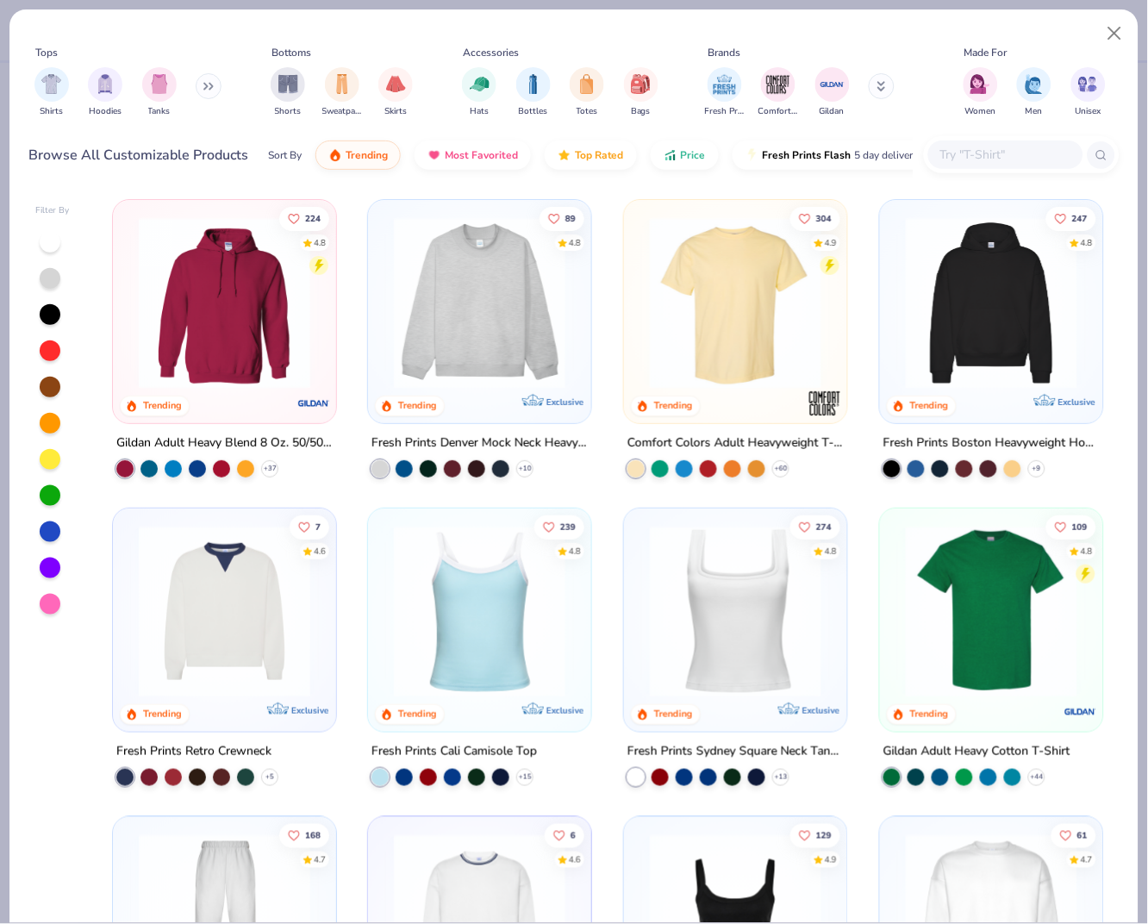
click at [997, 150] on input "text" at bounding box center [1005, 155] width 133 height 20
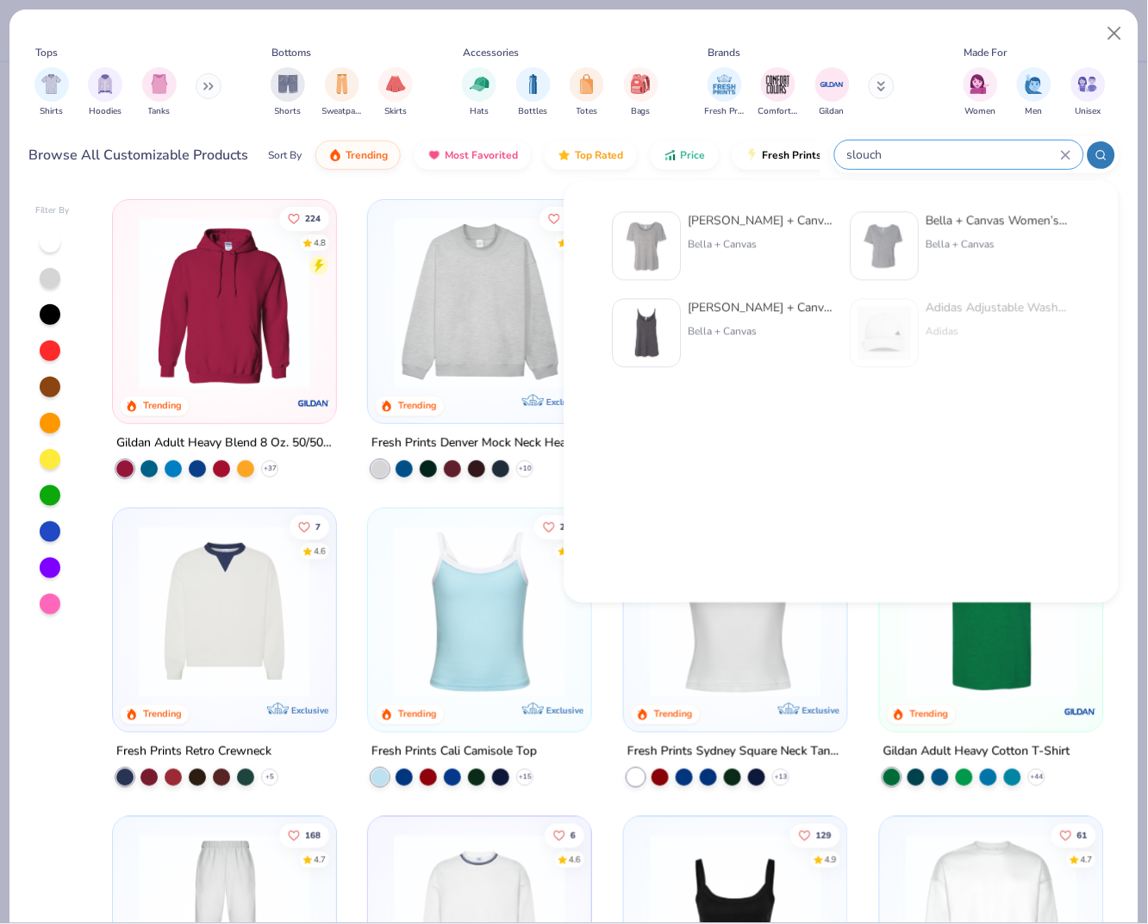
type input "slouch"
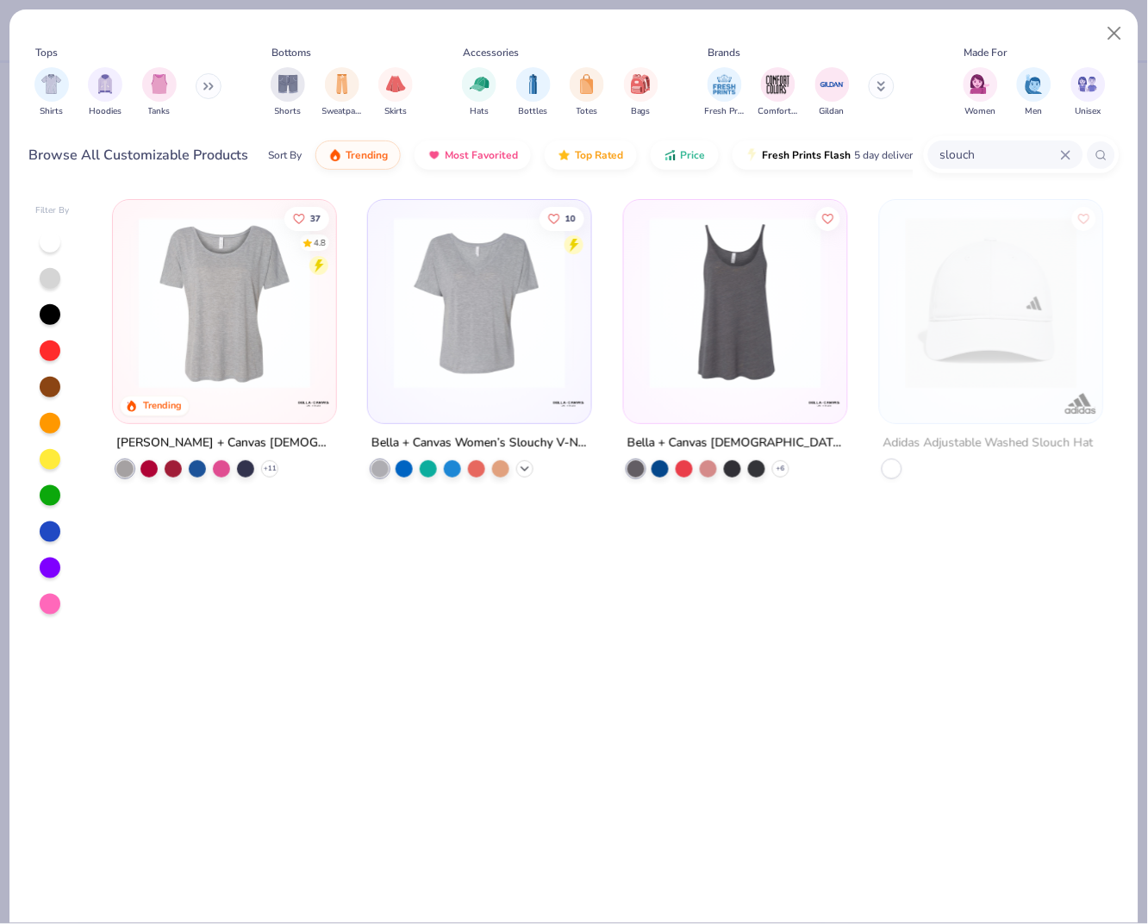
click at [525, 468] on icon at bounding box center [525, 469] width 14 height 14
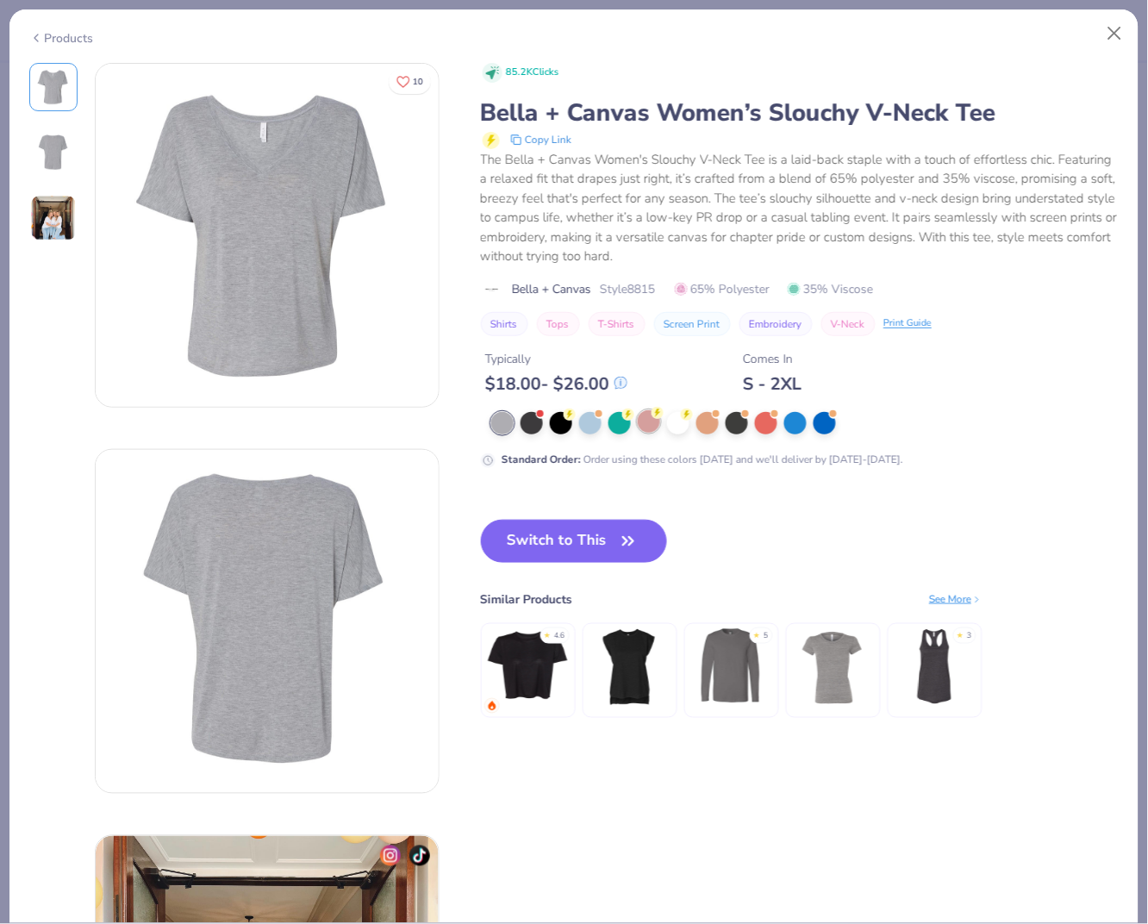
click at [646, 420] on div at bounding box center [649, 421] width 22 height 22
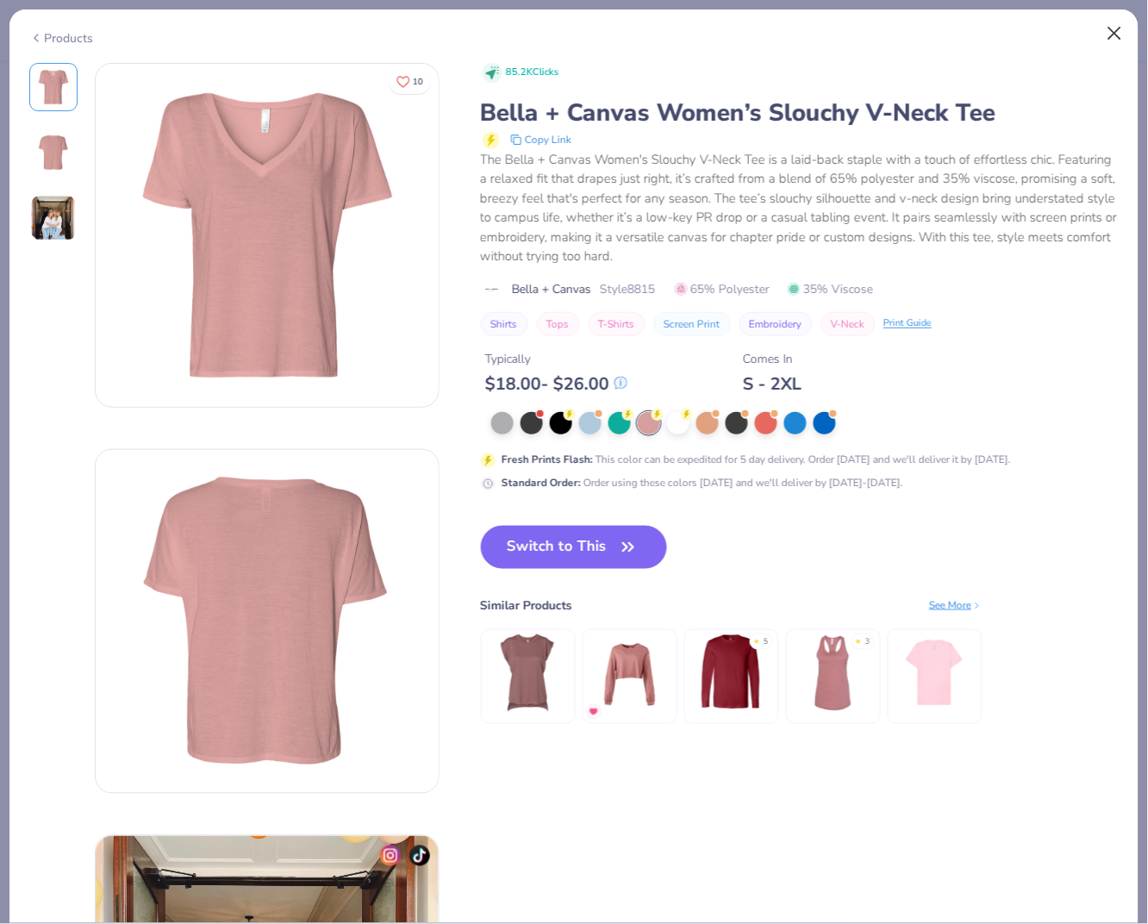
click at [1122, 33] on button "Close" at bounding box center [1115, 33] width 33 height 33
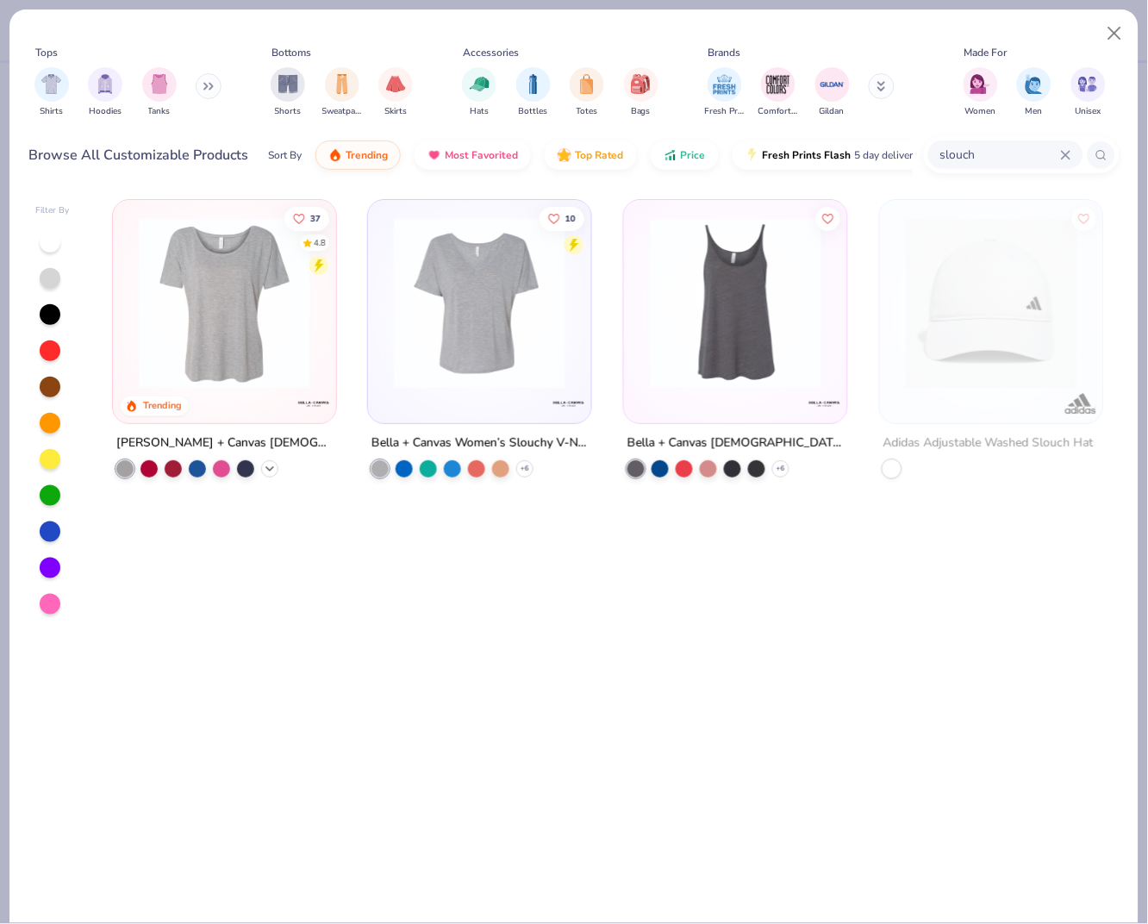
click at [271, 467] on polyline at bounding box center [269, 468] width 7 height 3
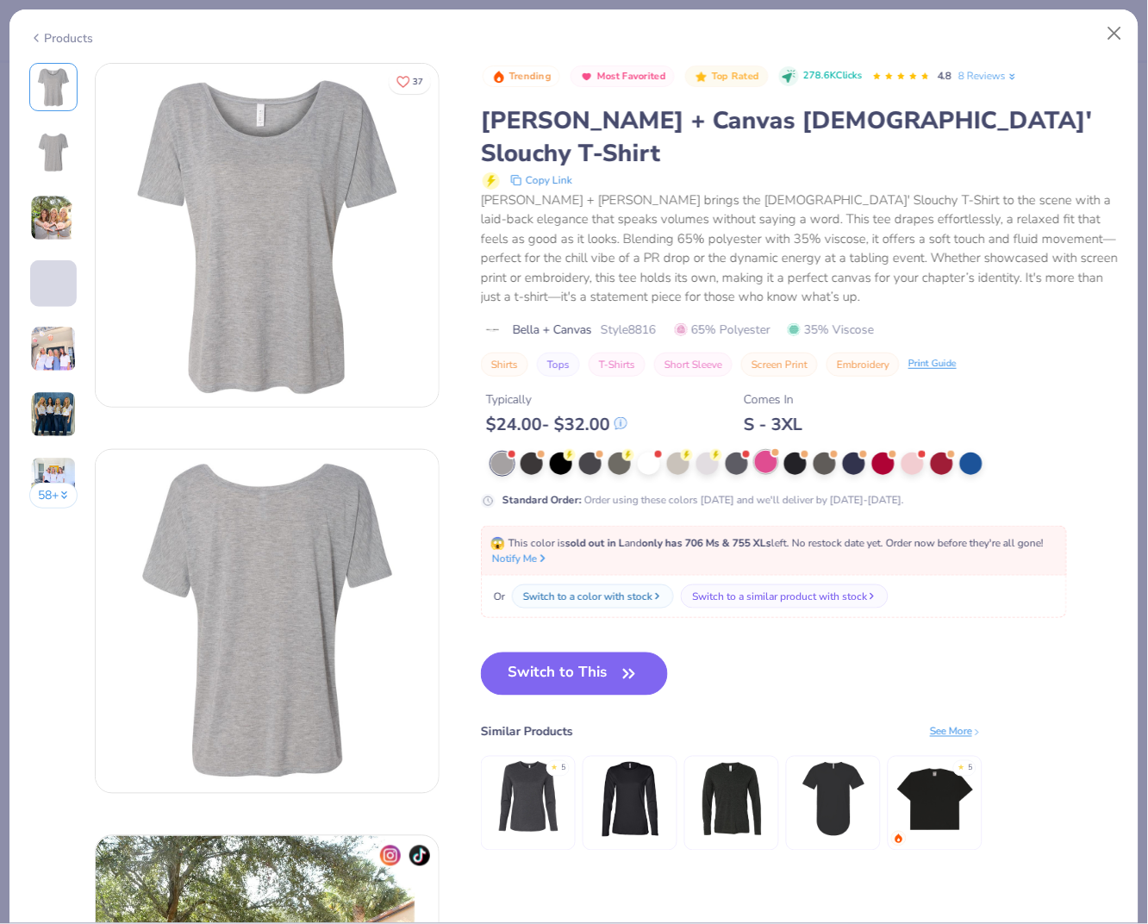
click at [758, 451] on div at bounding box center [766, 462] width 22 height 22
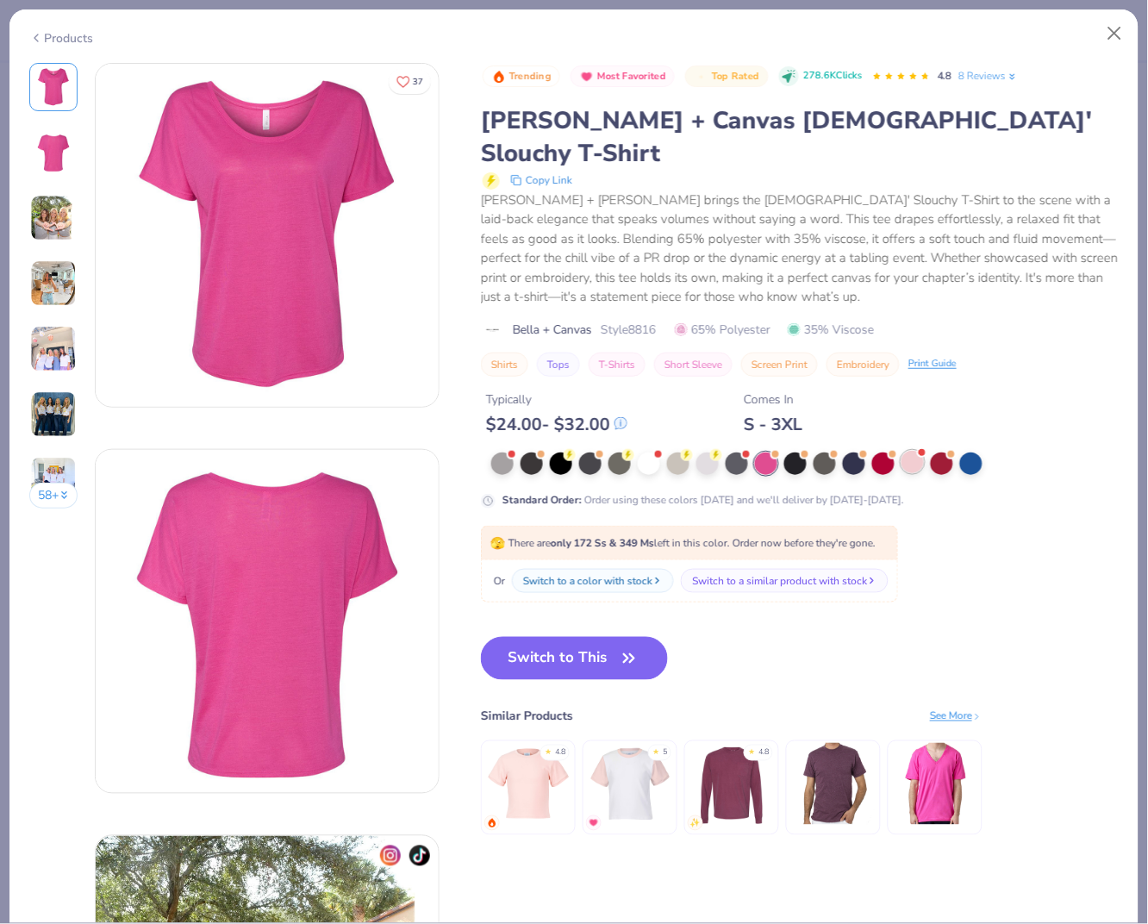
click at [902, 451] on div at bounding box center [913, 462] width 22 height 22
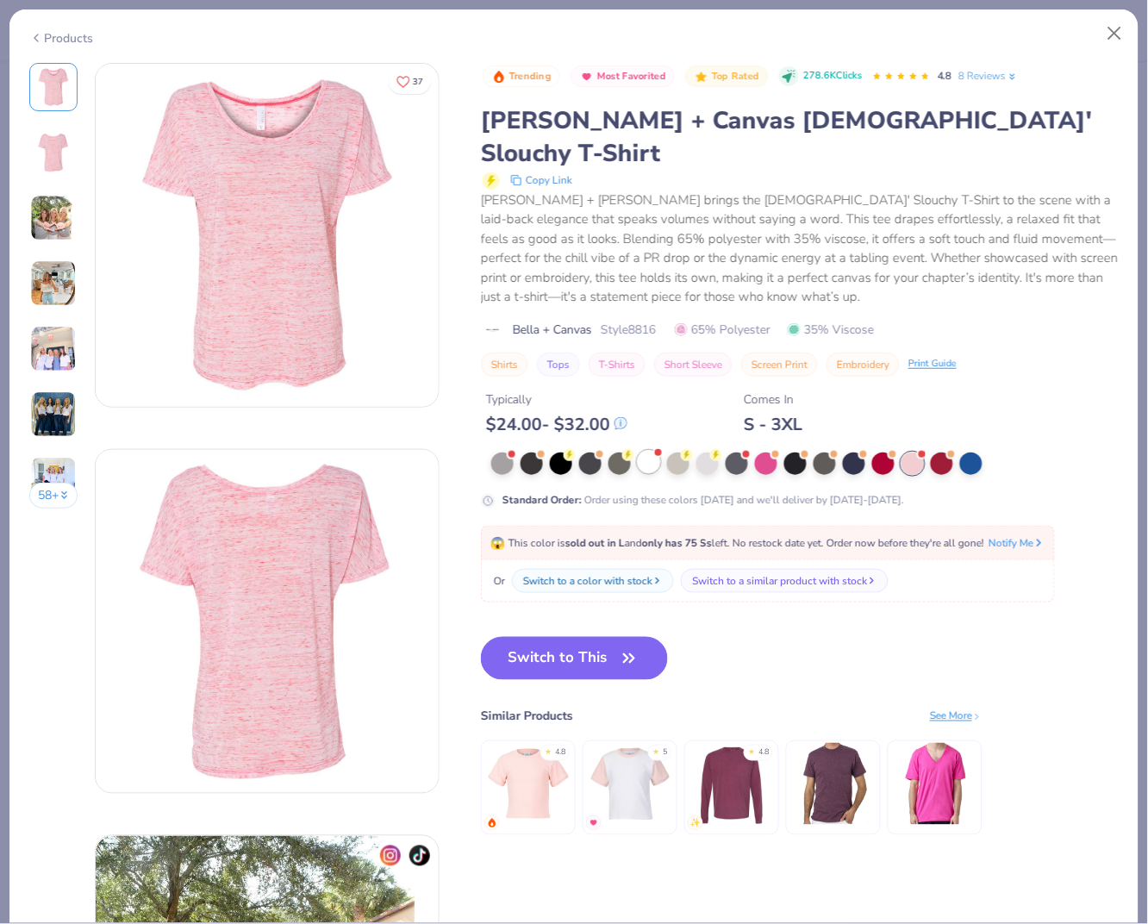
click at [651, 451] on div at bounding box center [649, 462] width 22 height 22
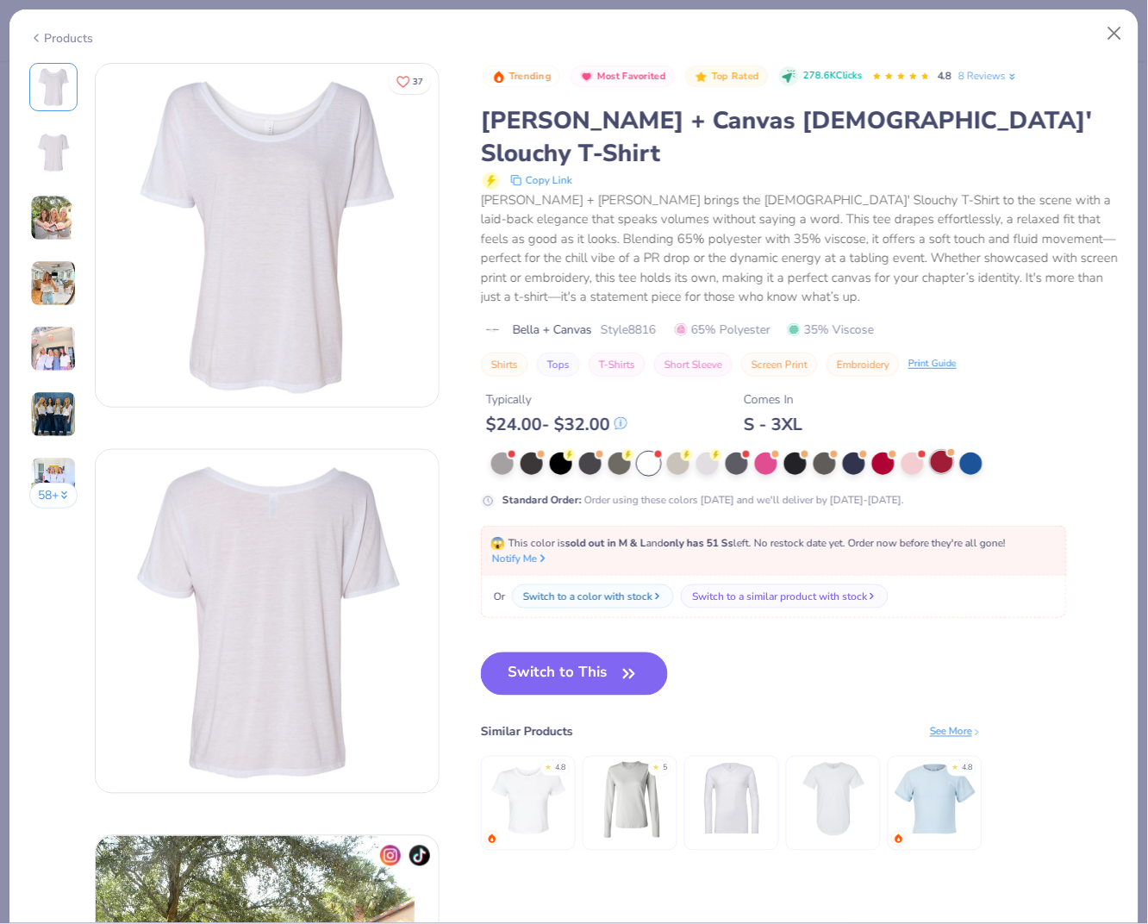
click at [945, 451] on div at bounding box center [942, 462] width 22 height 22
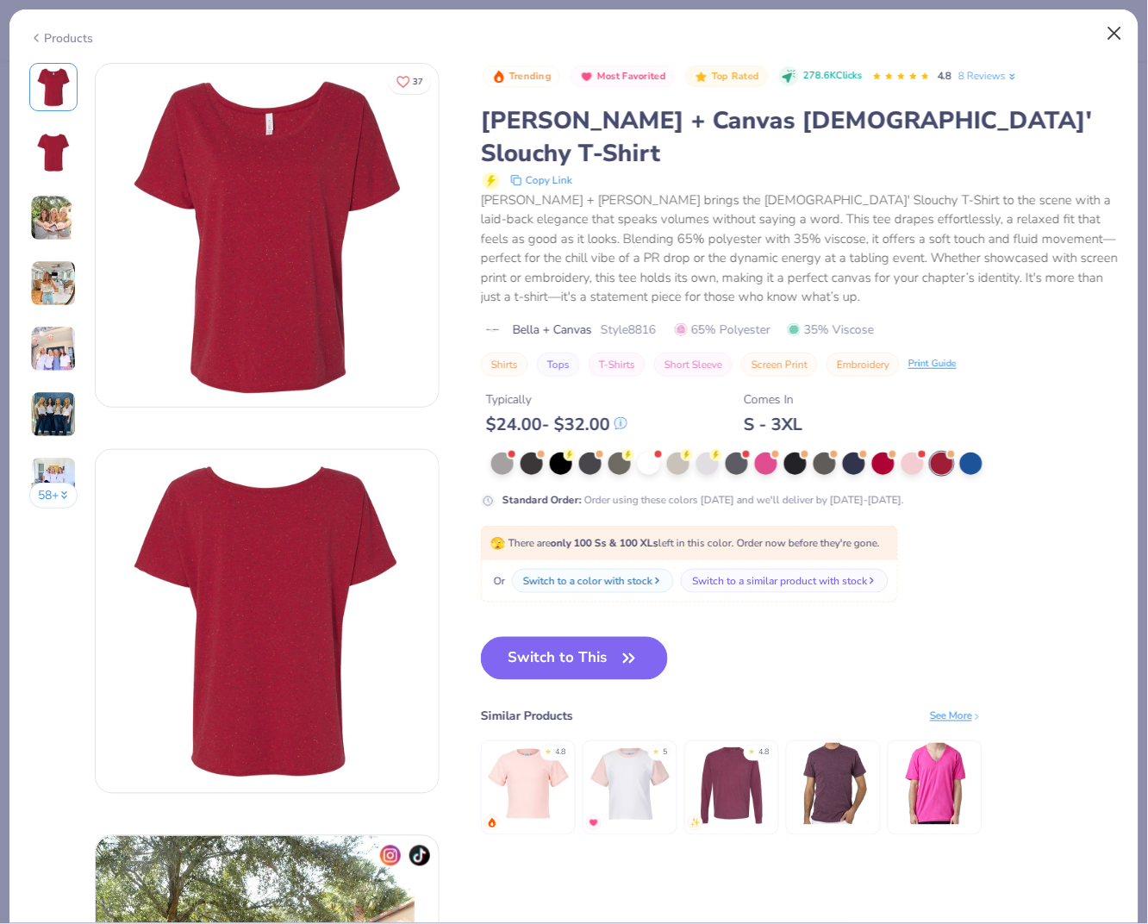
click at [1113, 37] on button "Close" at bounding box center [1115, 33] width 33 height 33
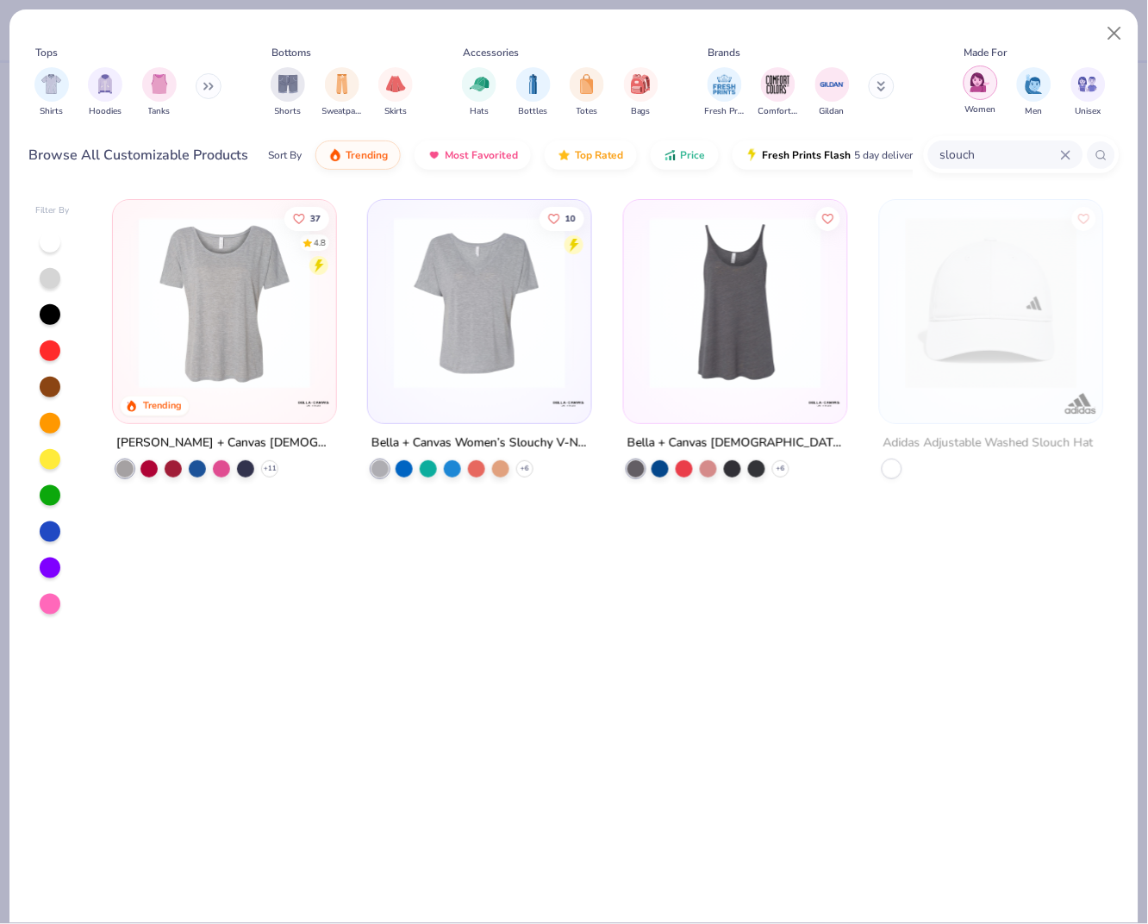
click at [989, 87] on img "filter for Women" at bounding box center [981, 82] width 20 height 20
click at [1068, 159] on div "slouch" at bounding box center [1005, 154] width 155 height 28
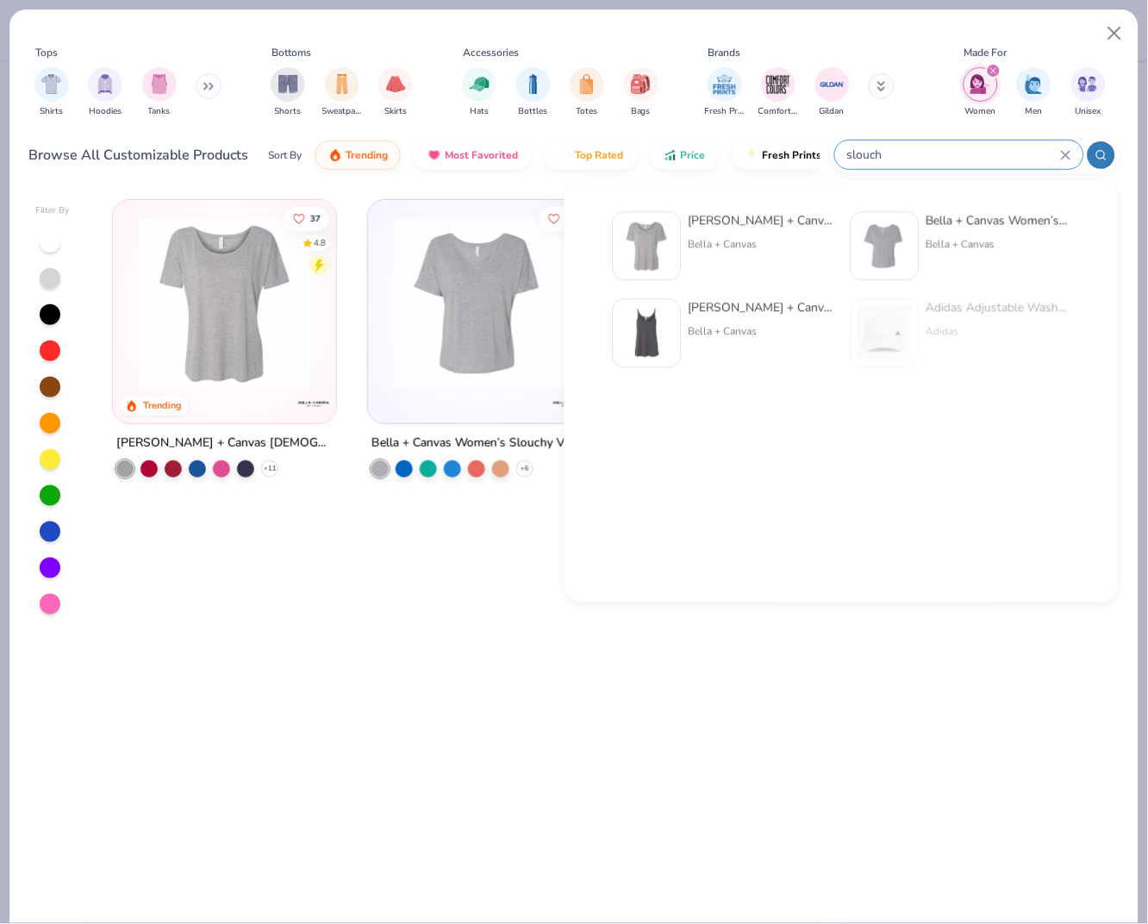
click at [1070, 159] on icon at bounding box center [1066, 155] width 8 height 8
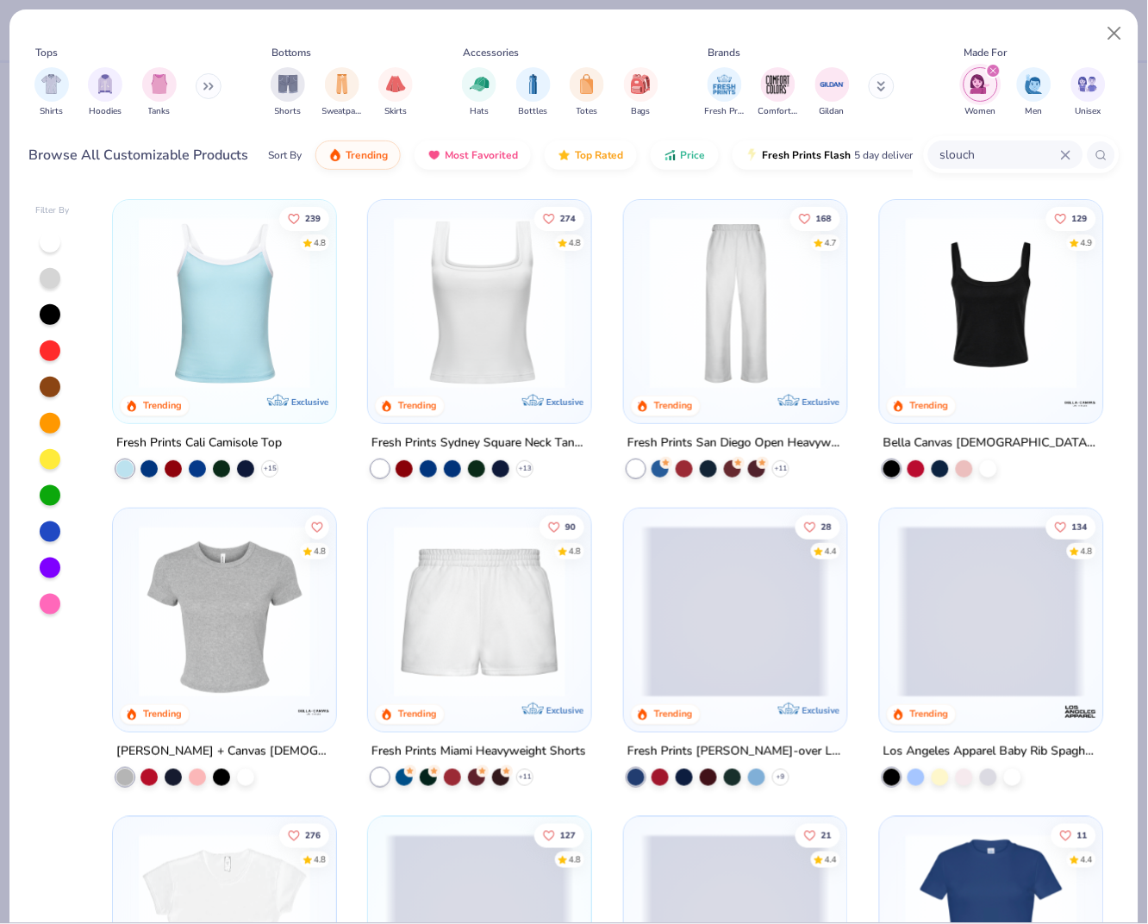
click at [1068, 158] on icon at bounding box center [1066, 155] width 8 height 8
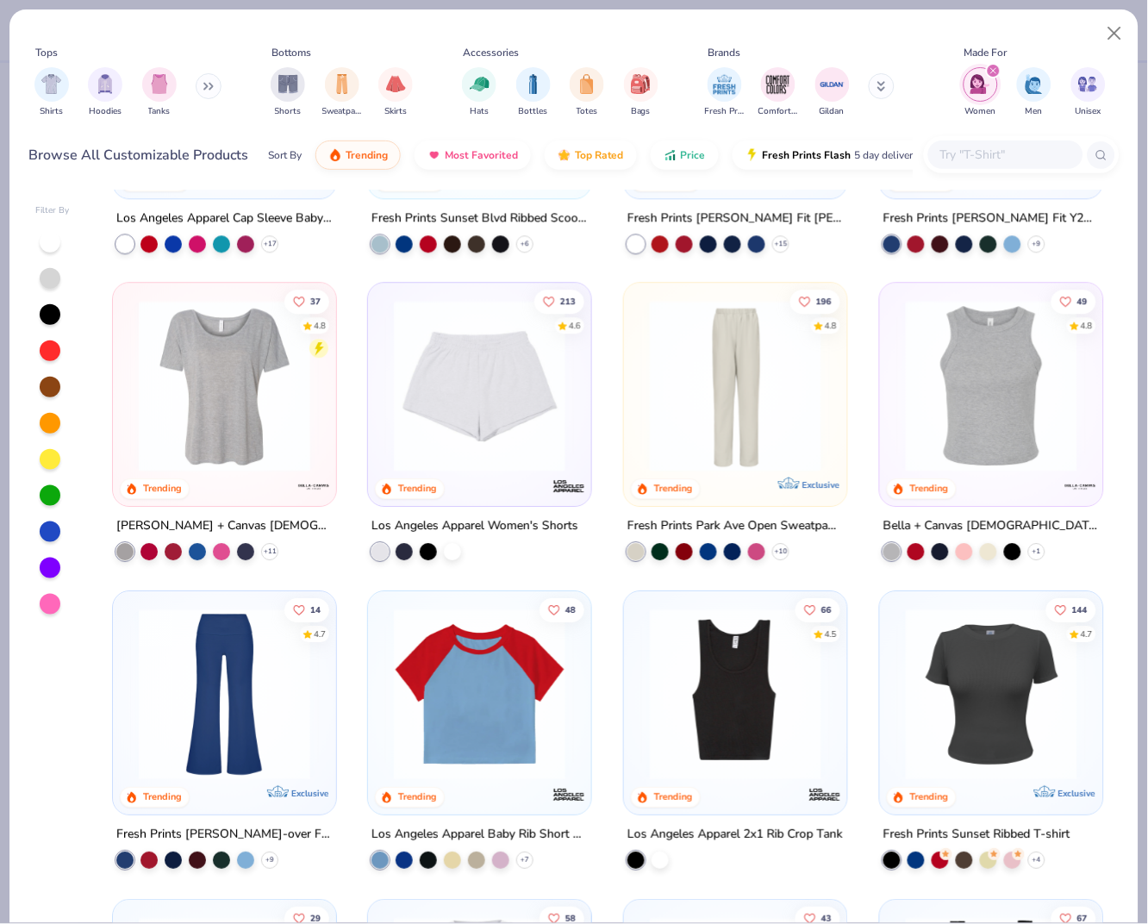
scroll to position [885, 0]
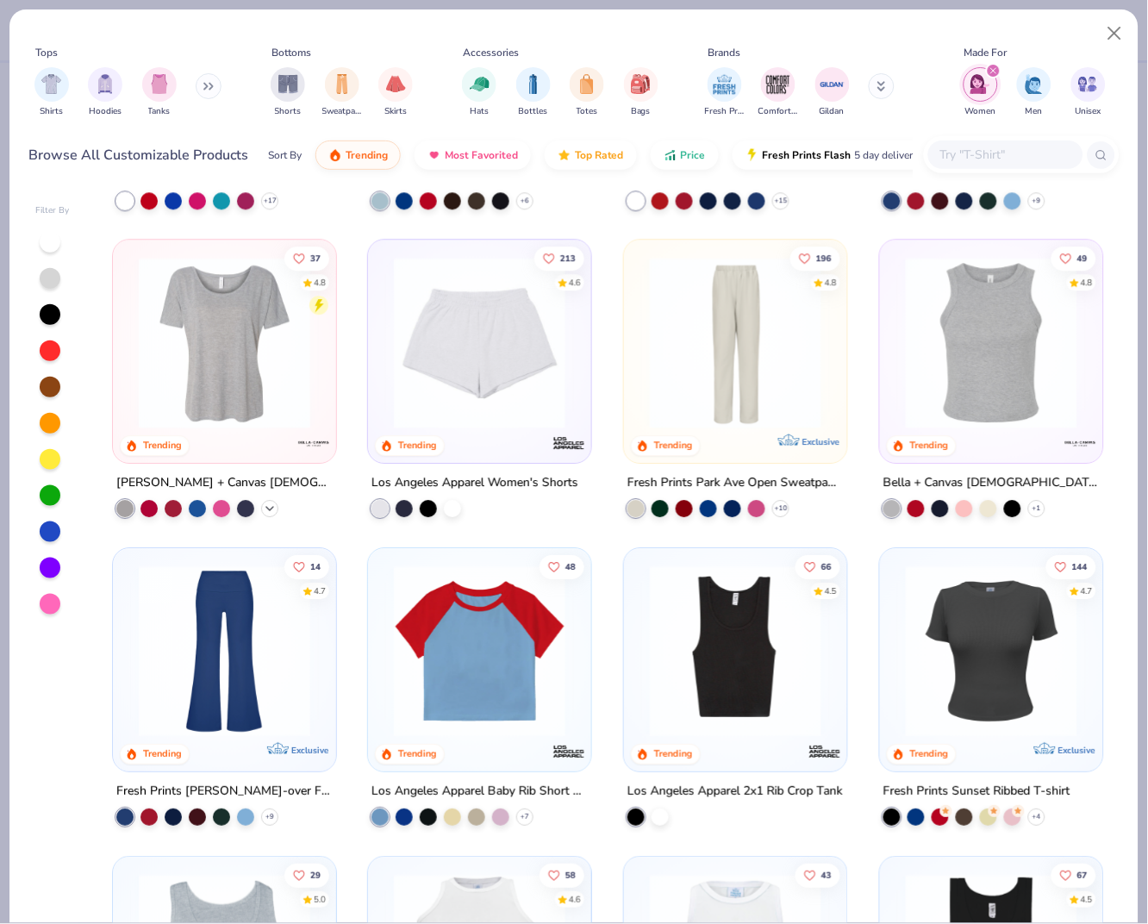
click at [265, 502] on icon at bounding box center [270, 509] width 14 height 14
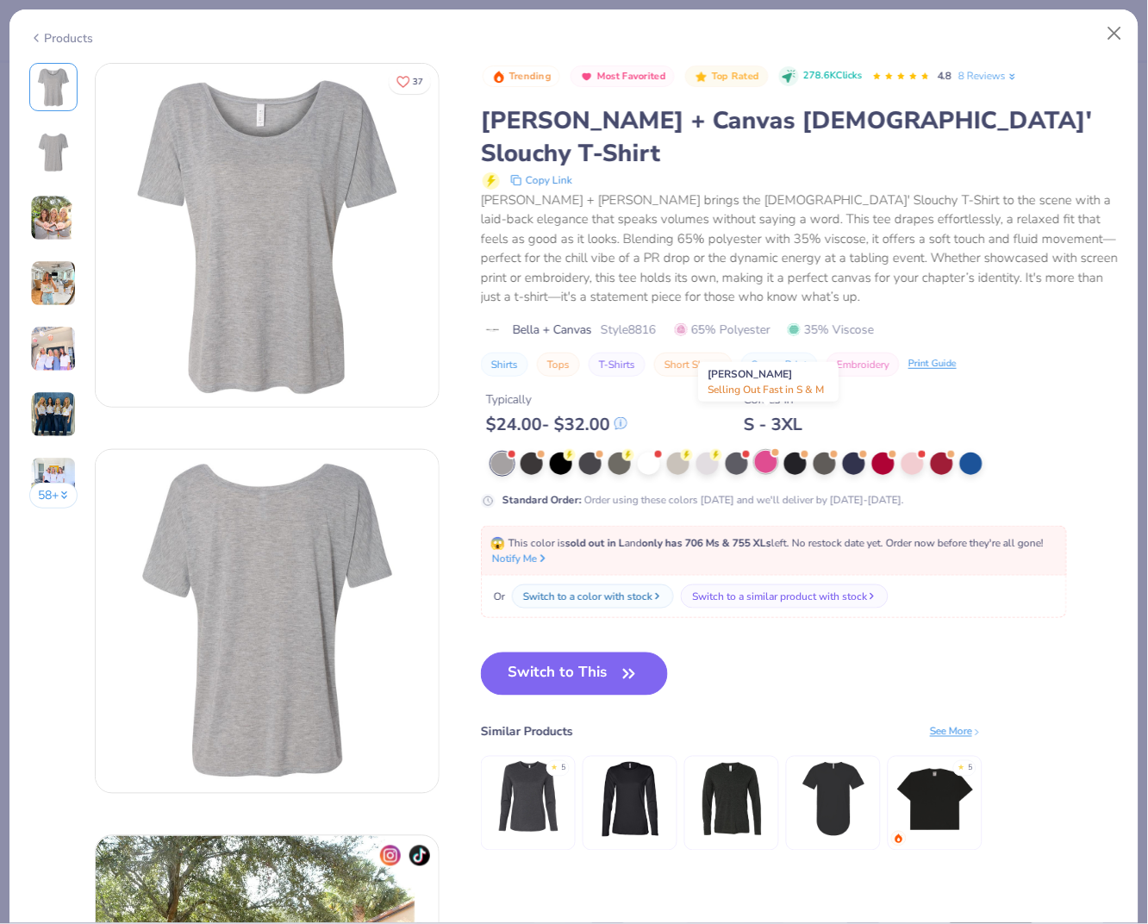
click at [771, 451] on div at bounding box center [766, 462] width 22 height 22
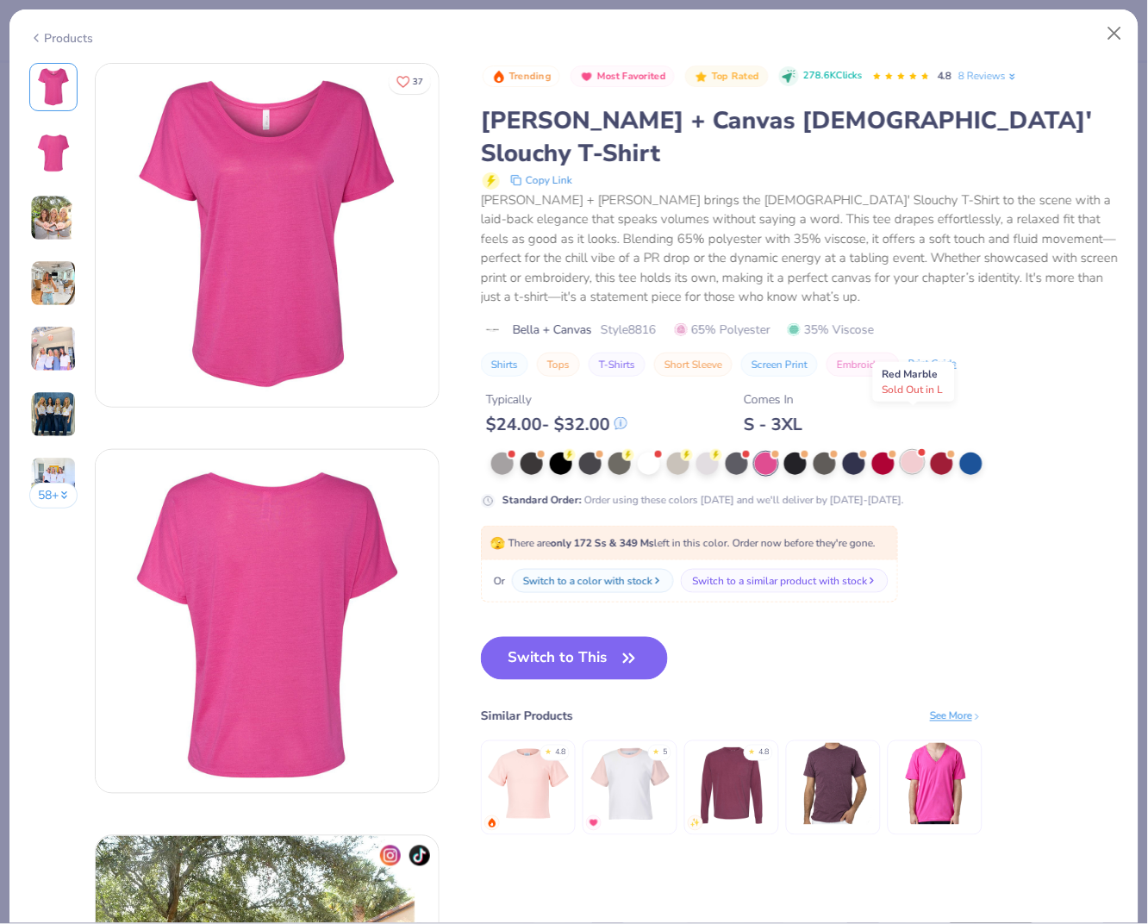
click at [910, 451] on div at bounding box center [913, 462] width 22 height 22
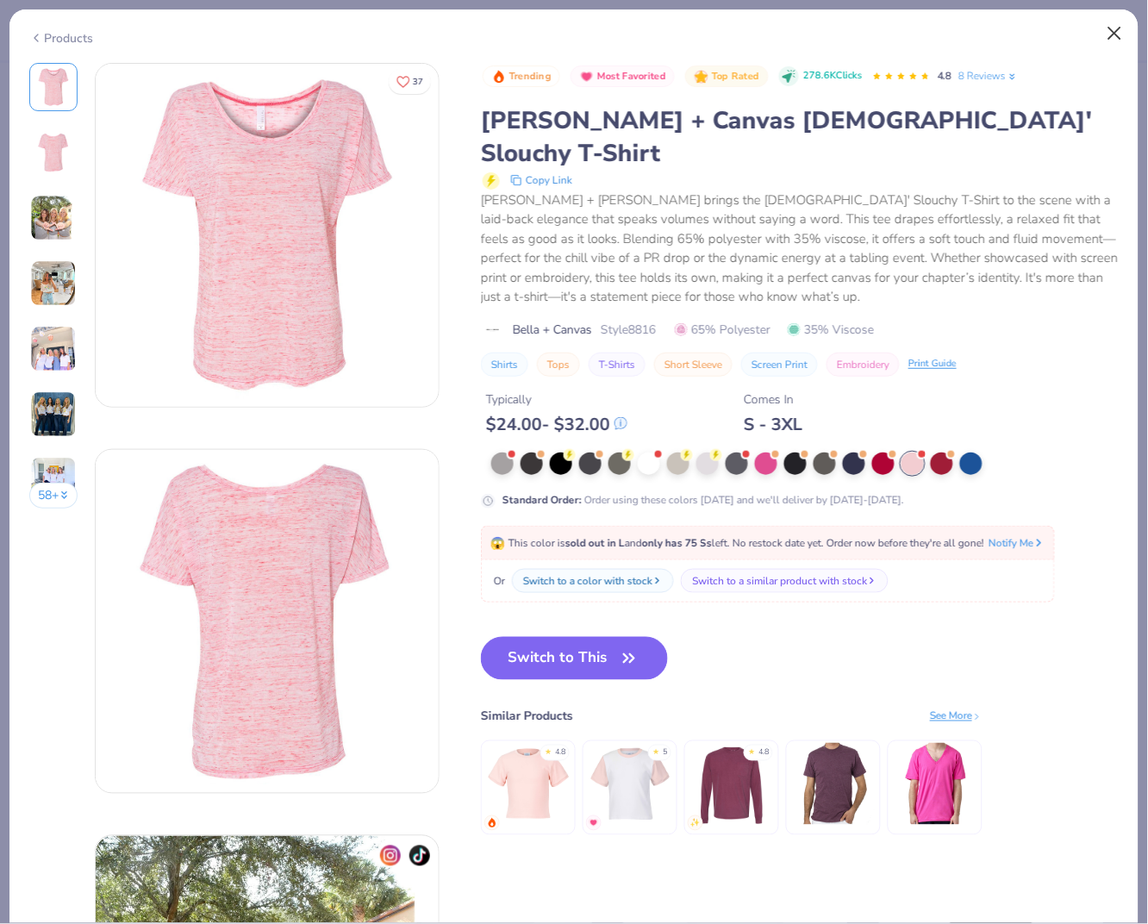
click at [1112, 34] on button "Close" at bounding box center [1115, 33] width 33 height 33
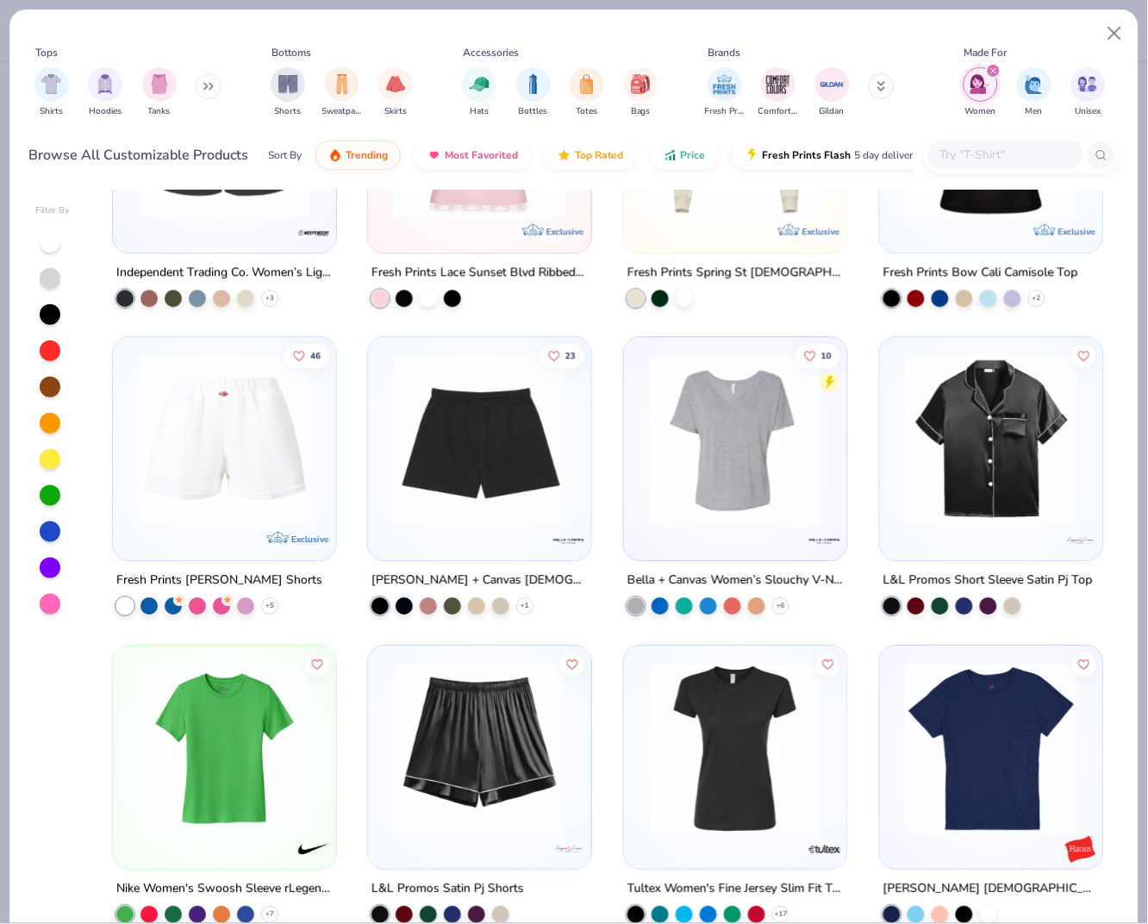
scroll to position [3276, 0]
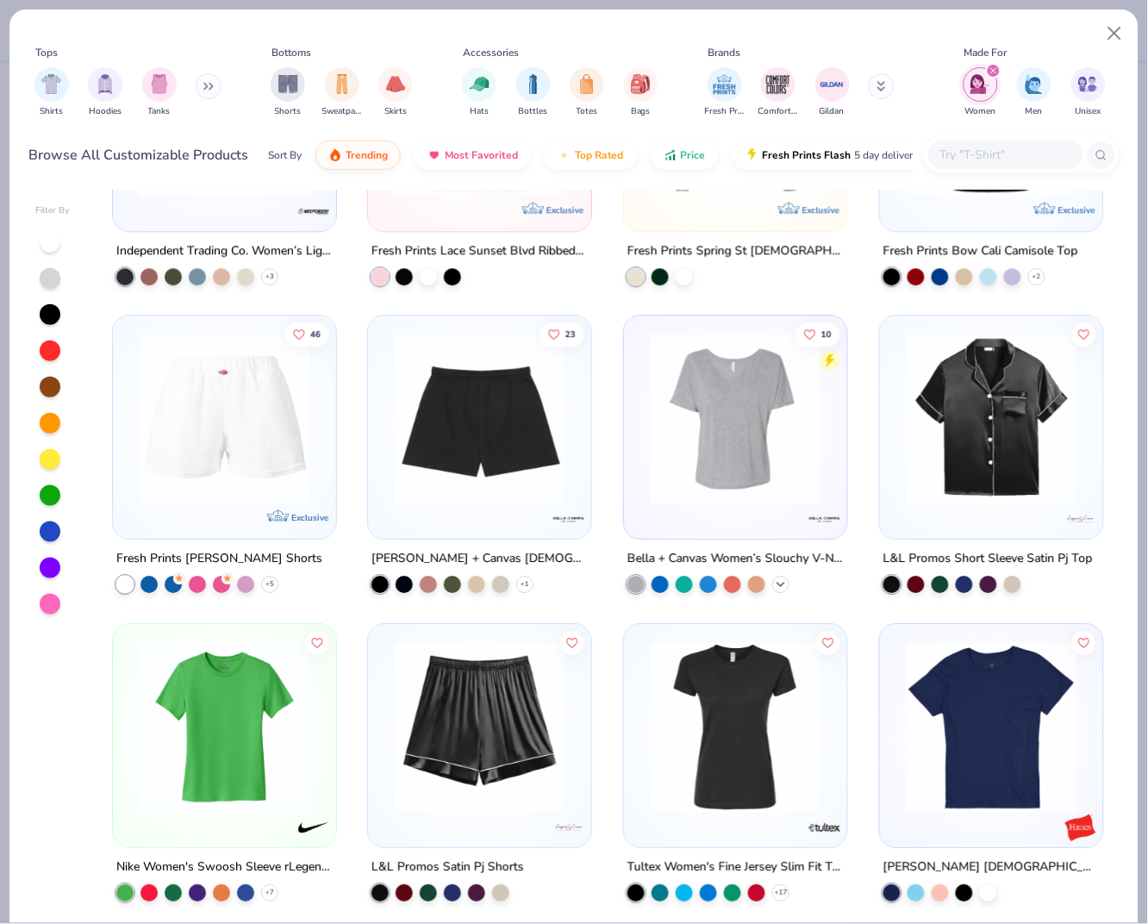
click at [785, 583] on icon at bounding box center [781, 584] width 14 height 14
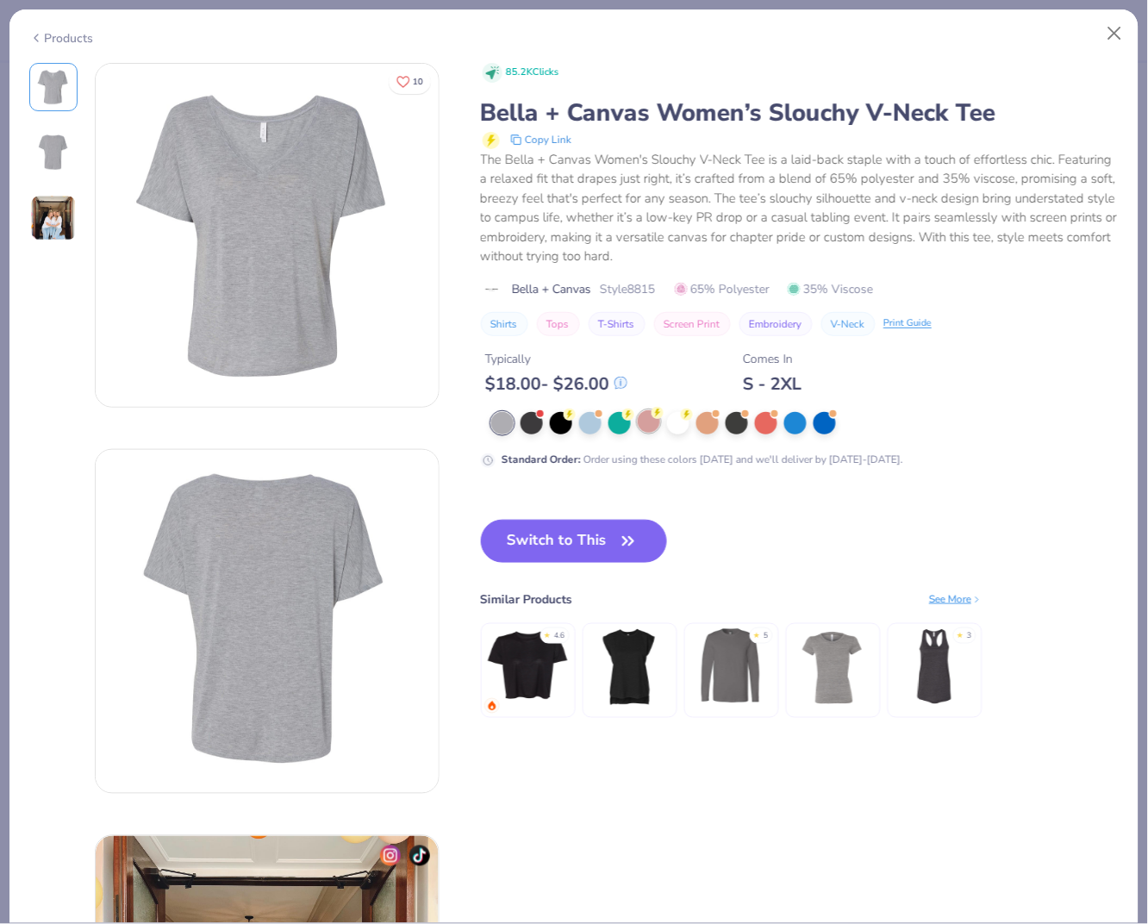
click at [645, 413] on div at bounding box center [649, 421] width 22 height 22
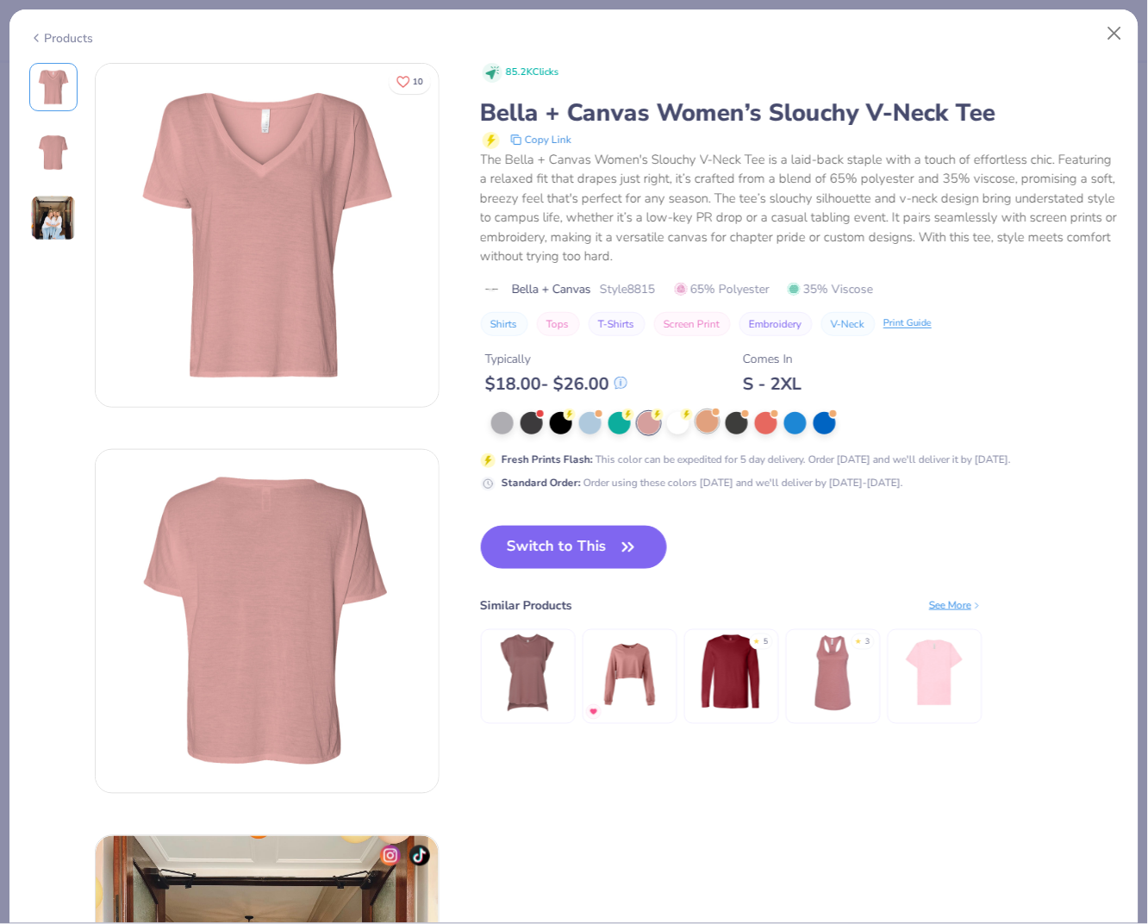
click at [709, 418] on div at bounding box center [707, 421] width 22 height 22
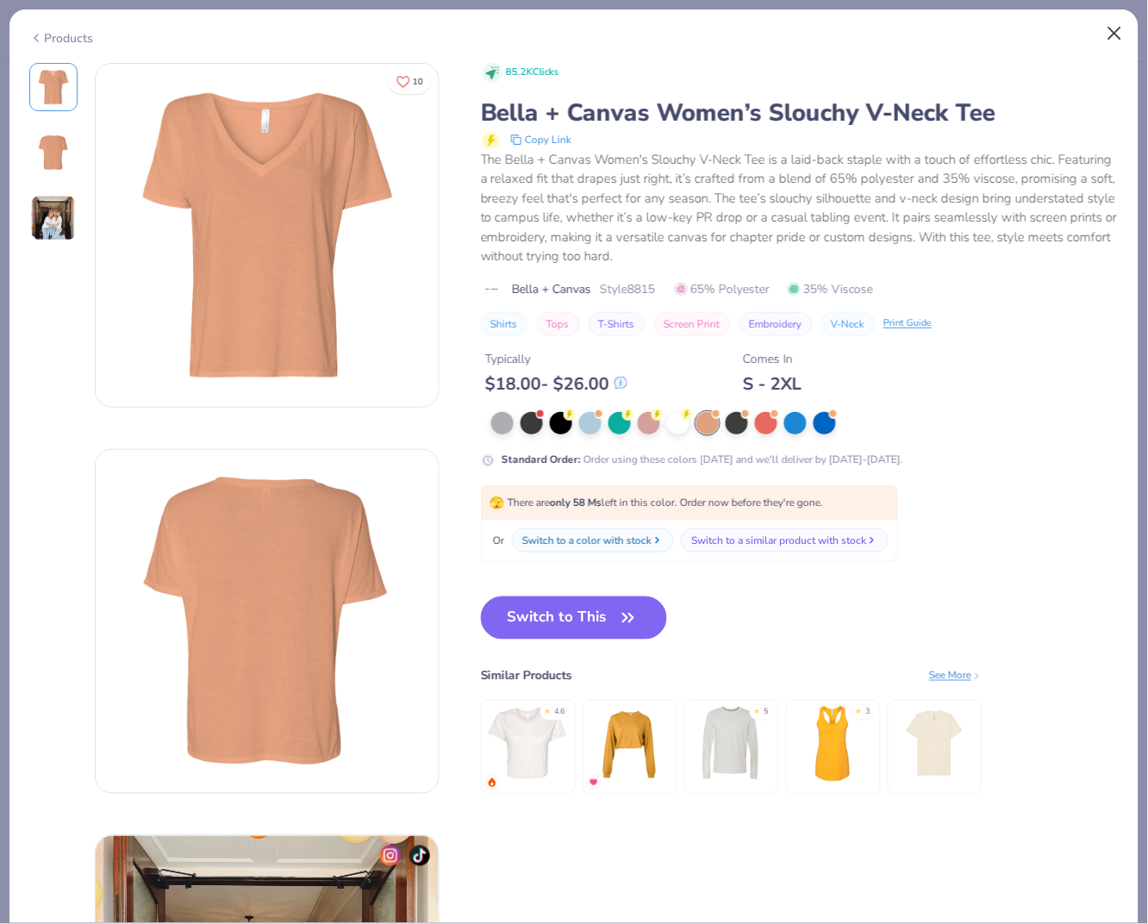
click at [1116, 32] on button "Close" at bounding box center [1115, 33] width 33 height 33
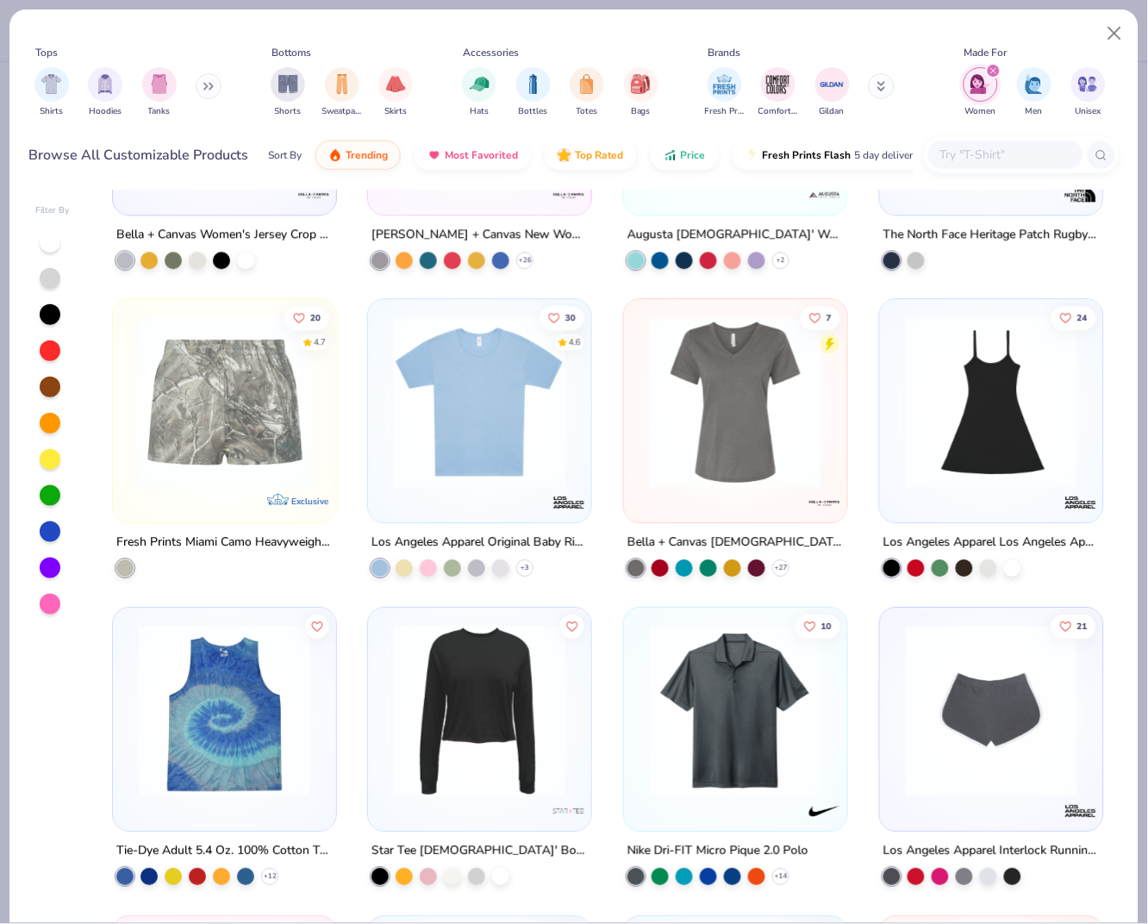
scroll to position [4527, 0]
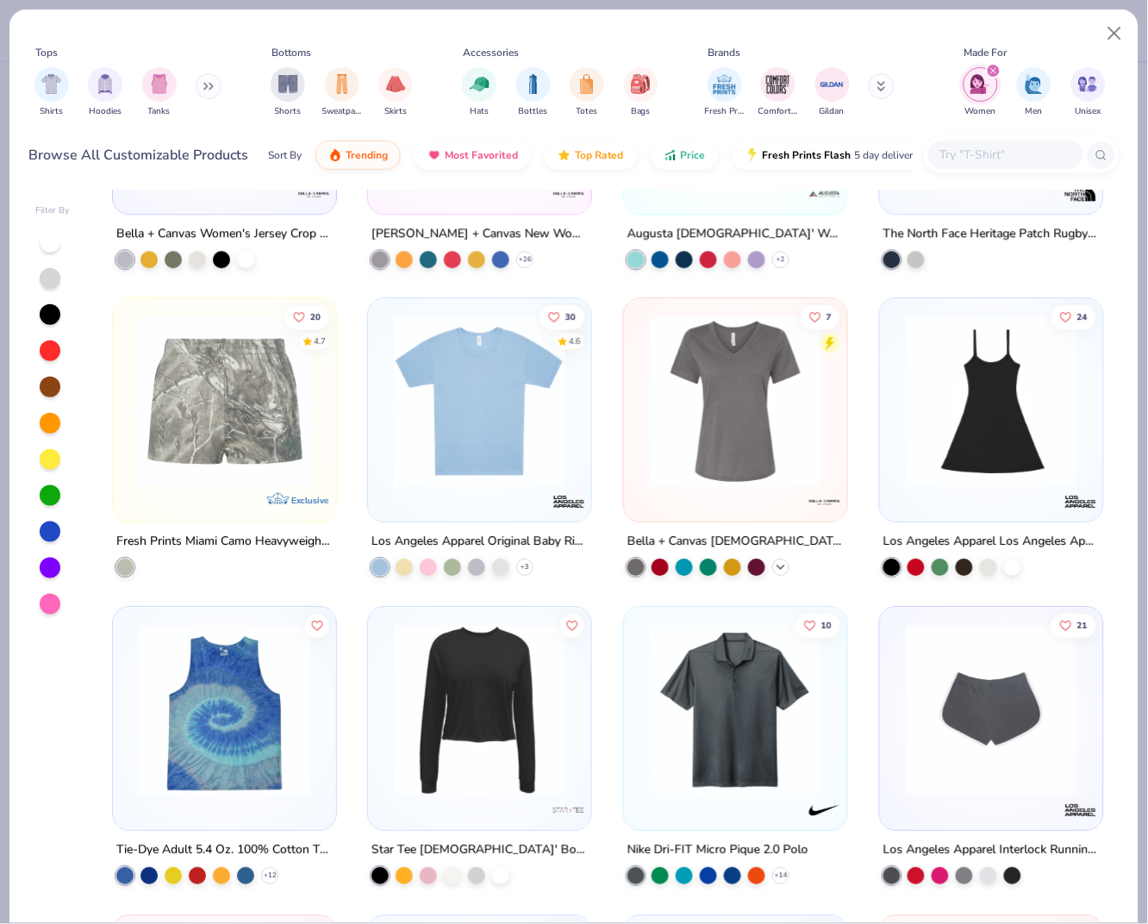
click at [785, 561] on icon at bounding box center [781, 567] width 14 height 14
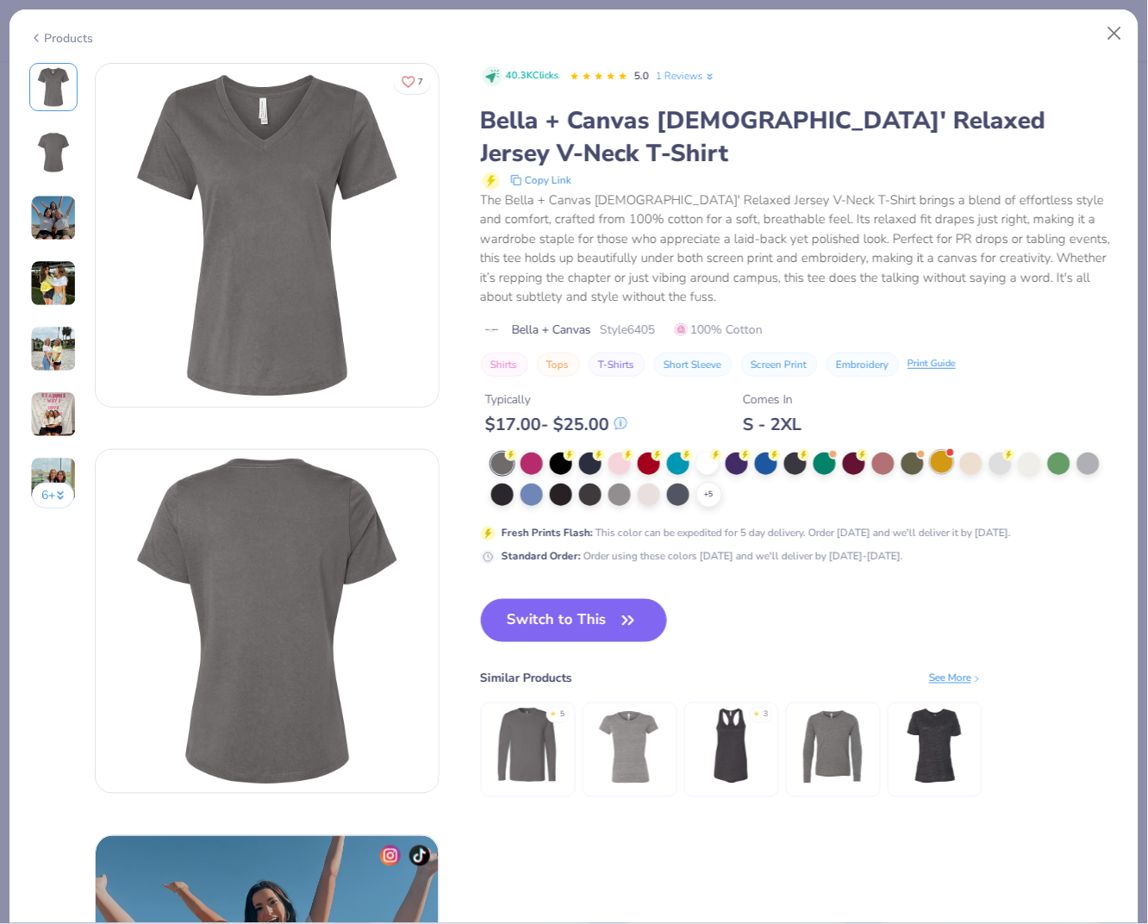
click at [935, 451] on div at bounding box center [942, 462] width 22 height 22
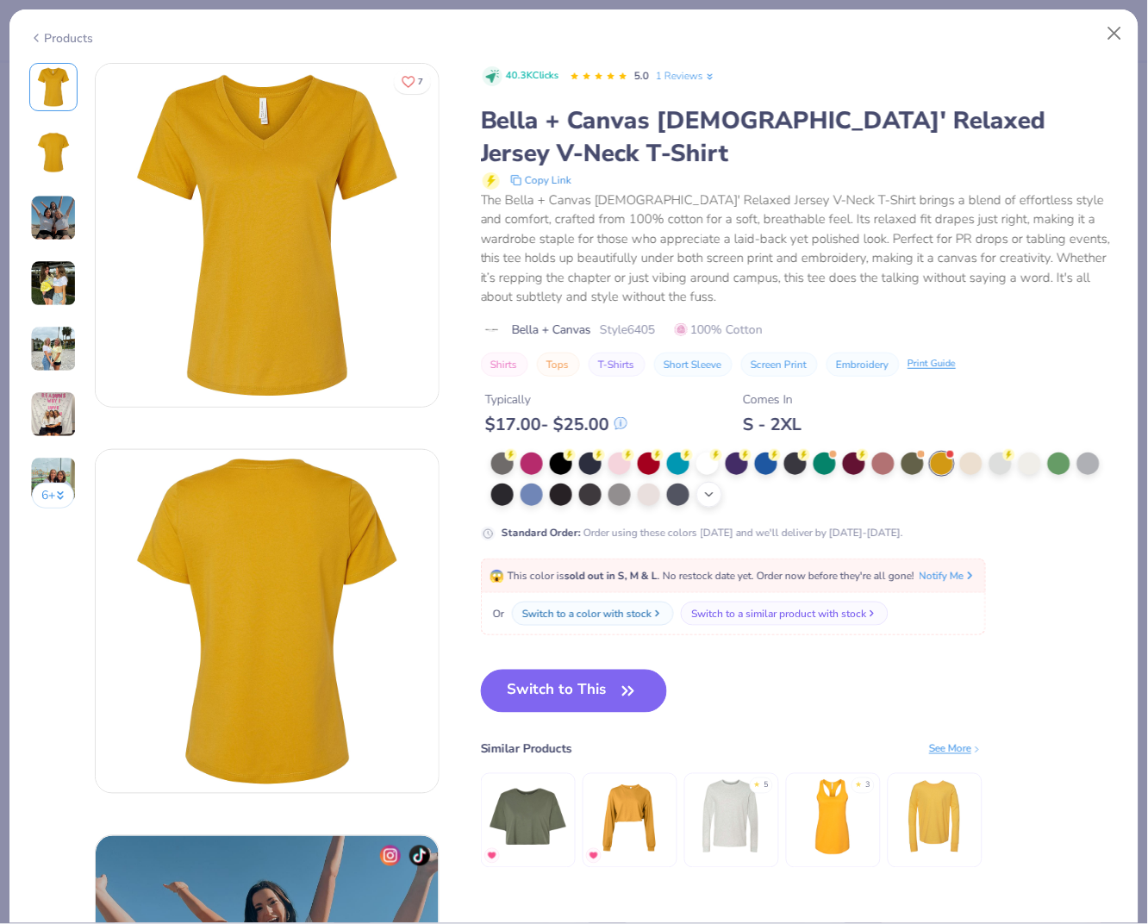
click at [703, 488] on icon at bounding box center [709, 495] width 14 height 14
click at [706, 482] on div at bounding box center [707, 493] width 22 height 22
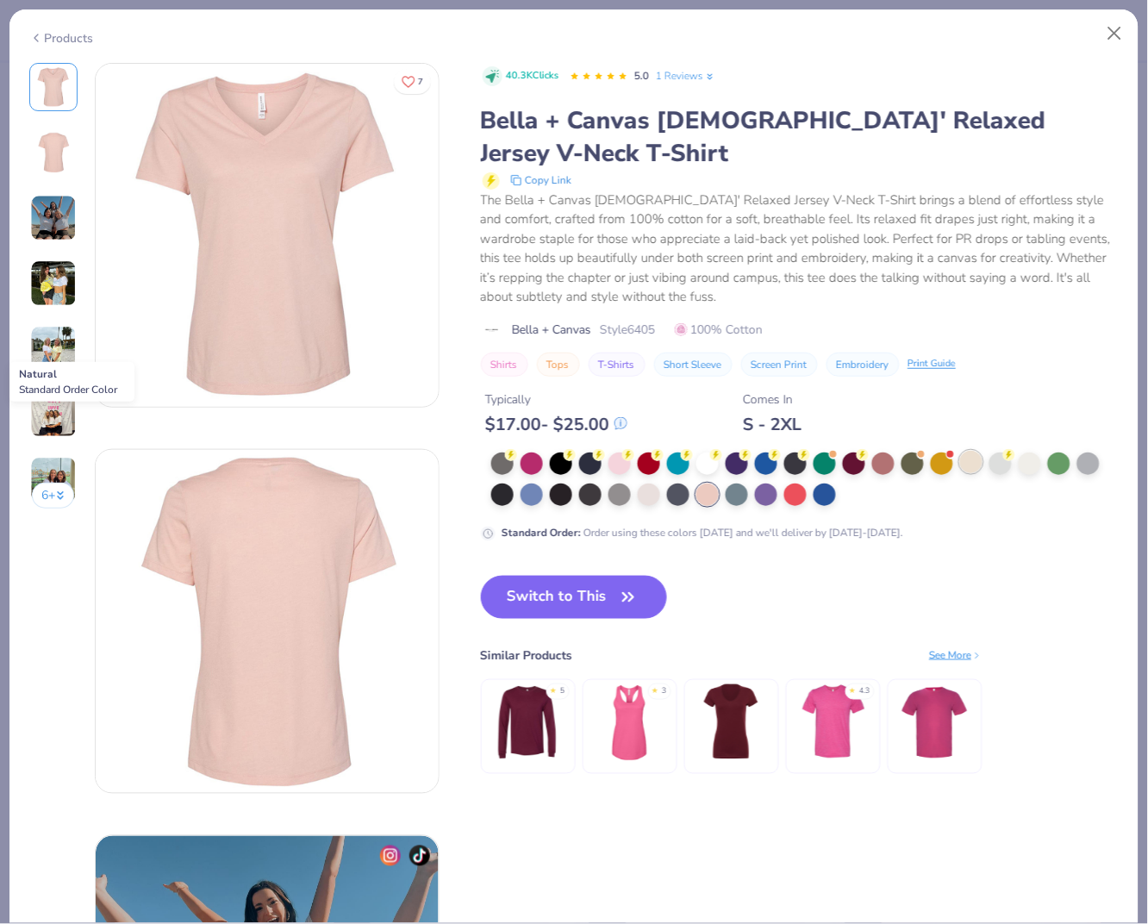
click at [964, 451] on div at bounding box center [971, 462] width 22 height 22
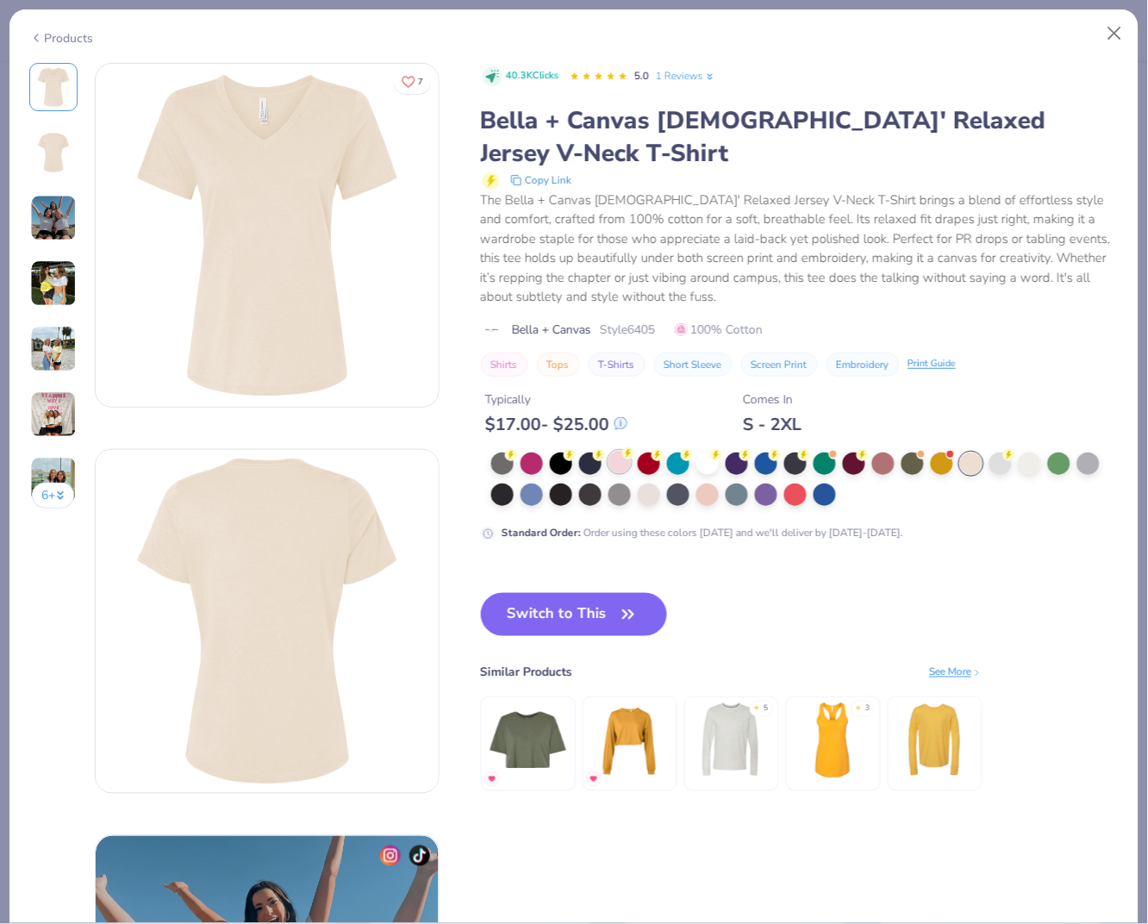
click at [627, 451] on div at bounding box center [620, 462] width 22 height 22
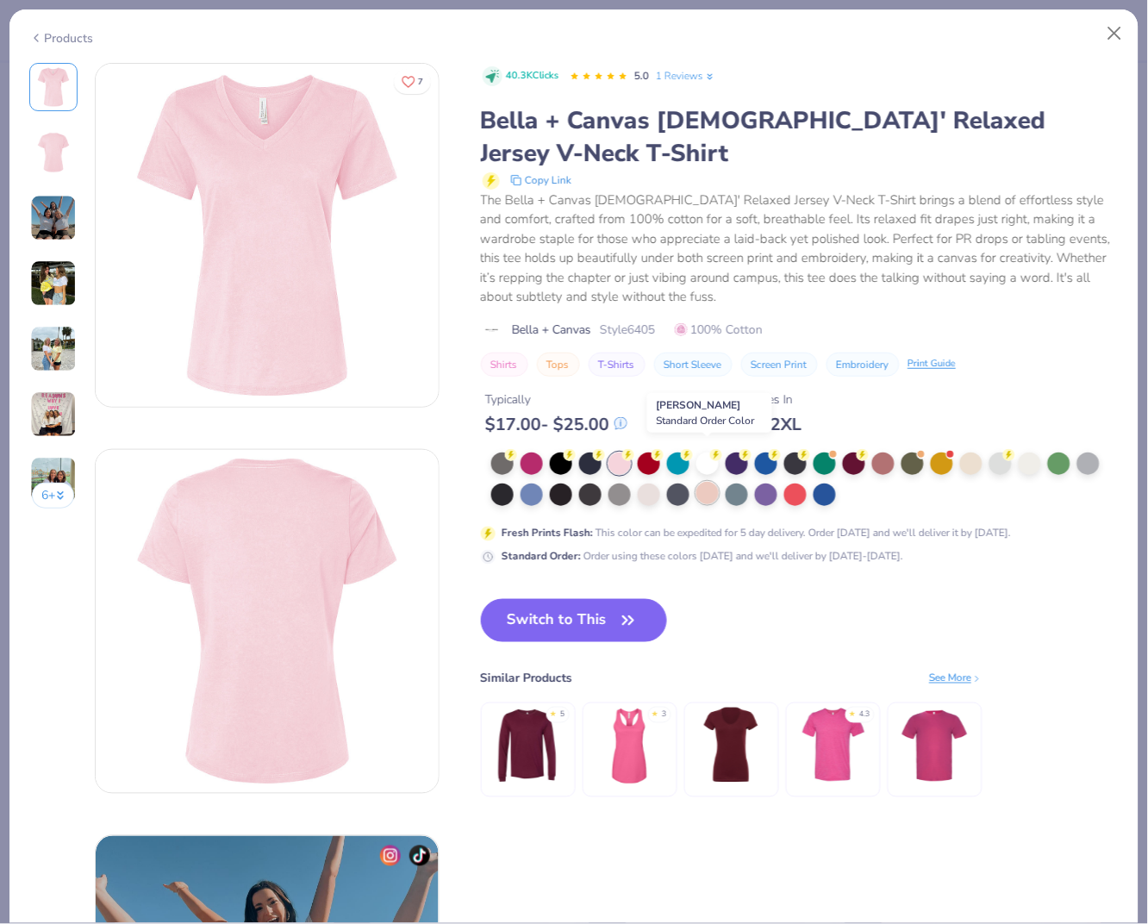
click at [703, 482] on div at bounding box center [707, 493] width 22 height 22
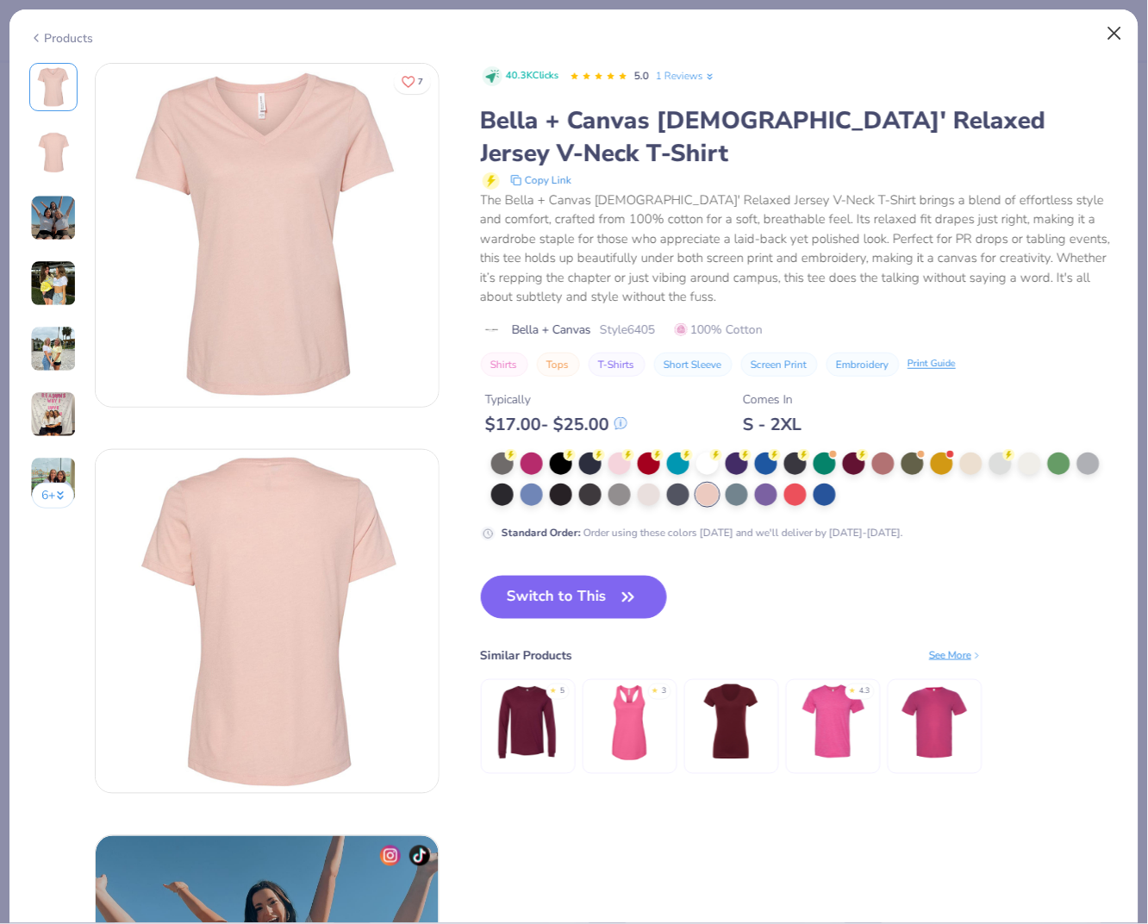
click at [1117, 23] on button "Close" at bounding box center [1115, 33] width 33 height 33
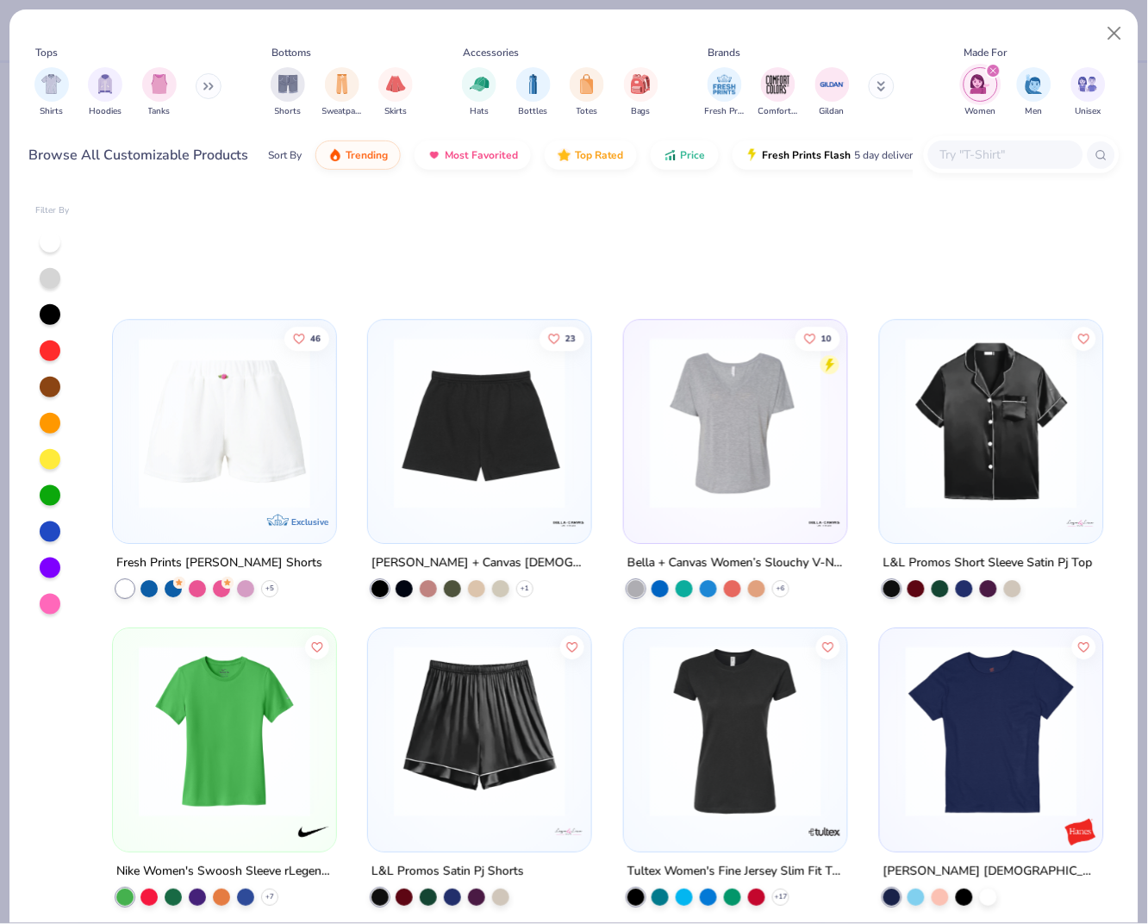
scroll to position [1794, 0]
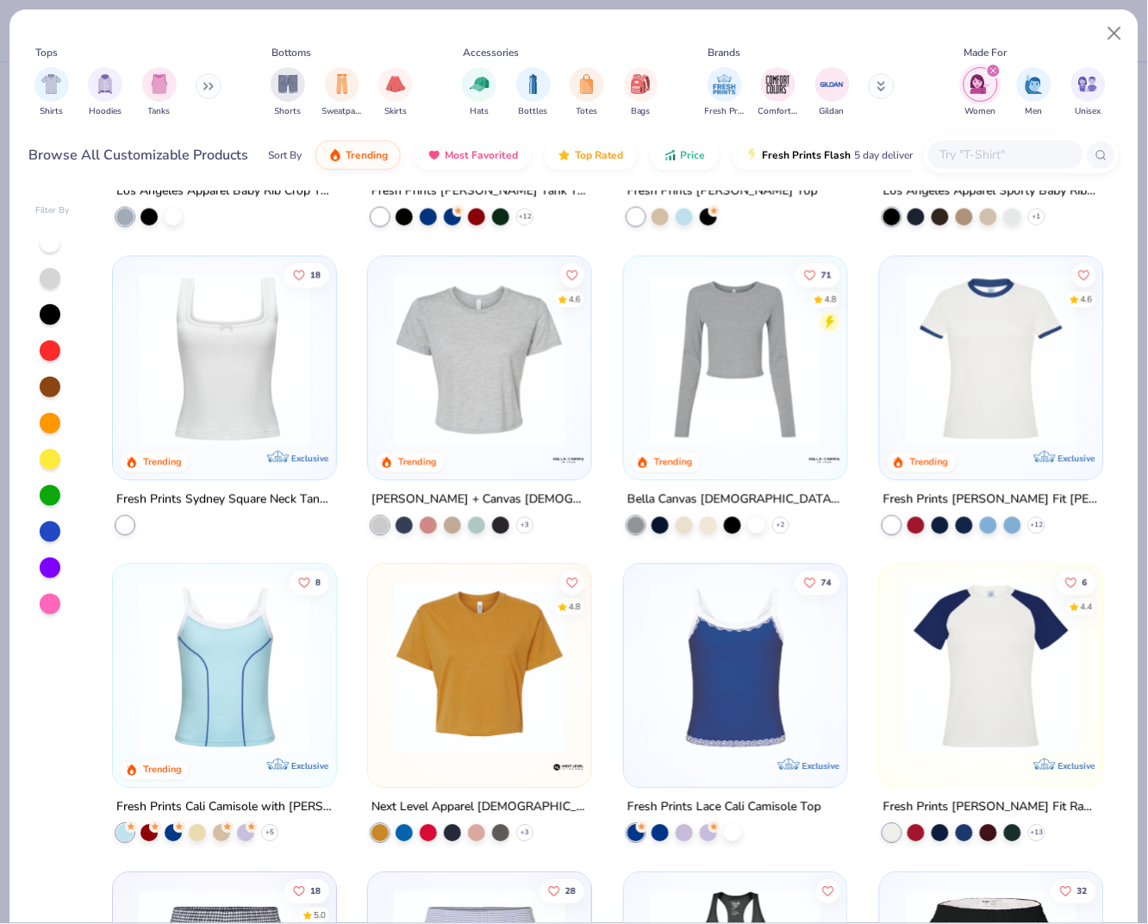
click at [991, 158] on input "text" at bounding box center [1005, 155] width 133 height 20
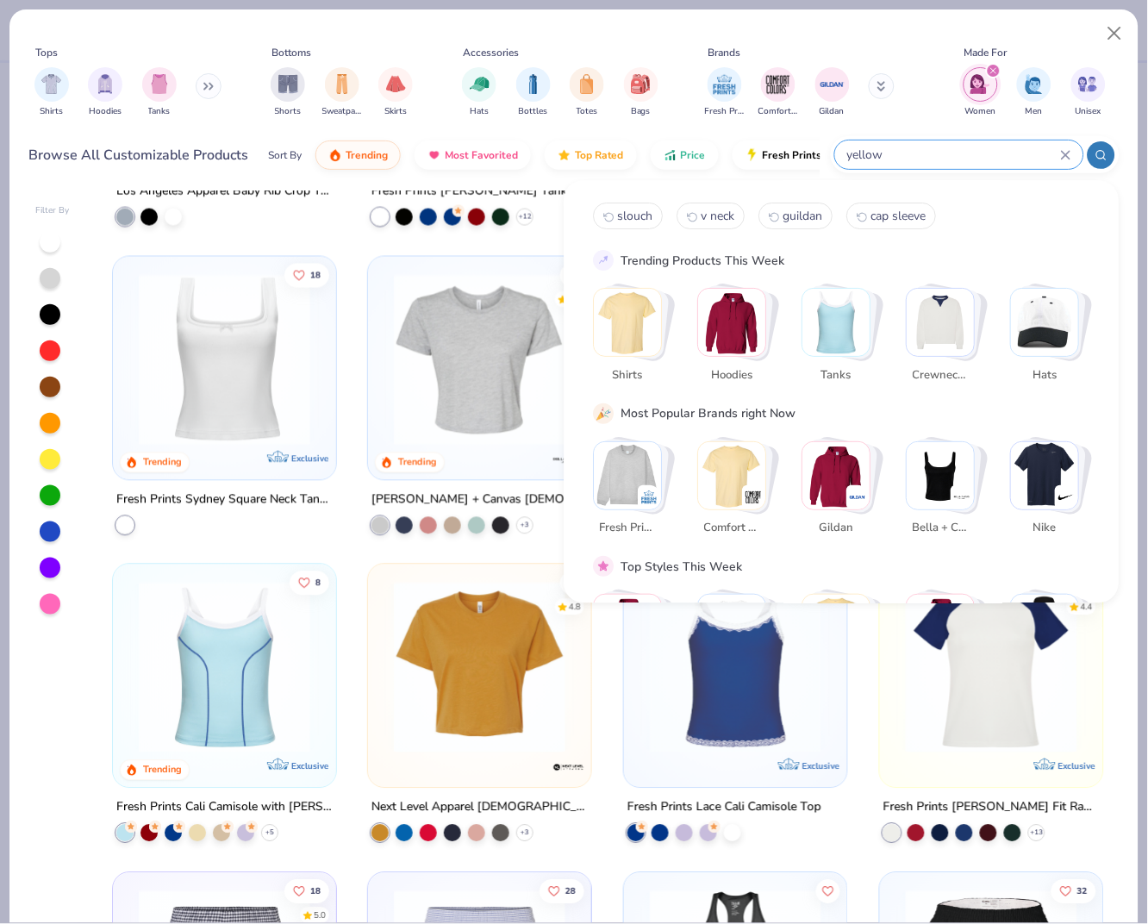
type input "yellow"
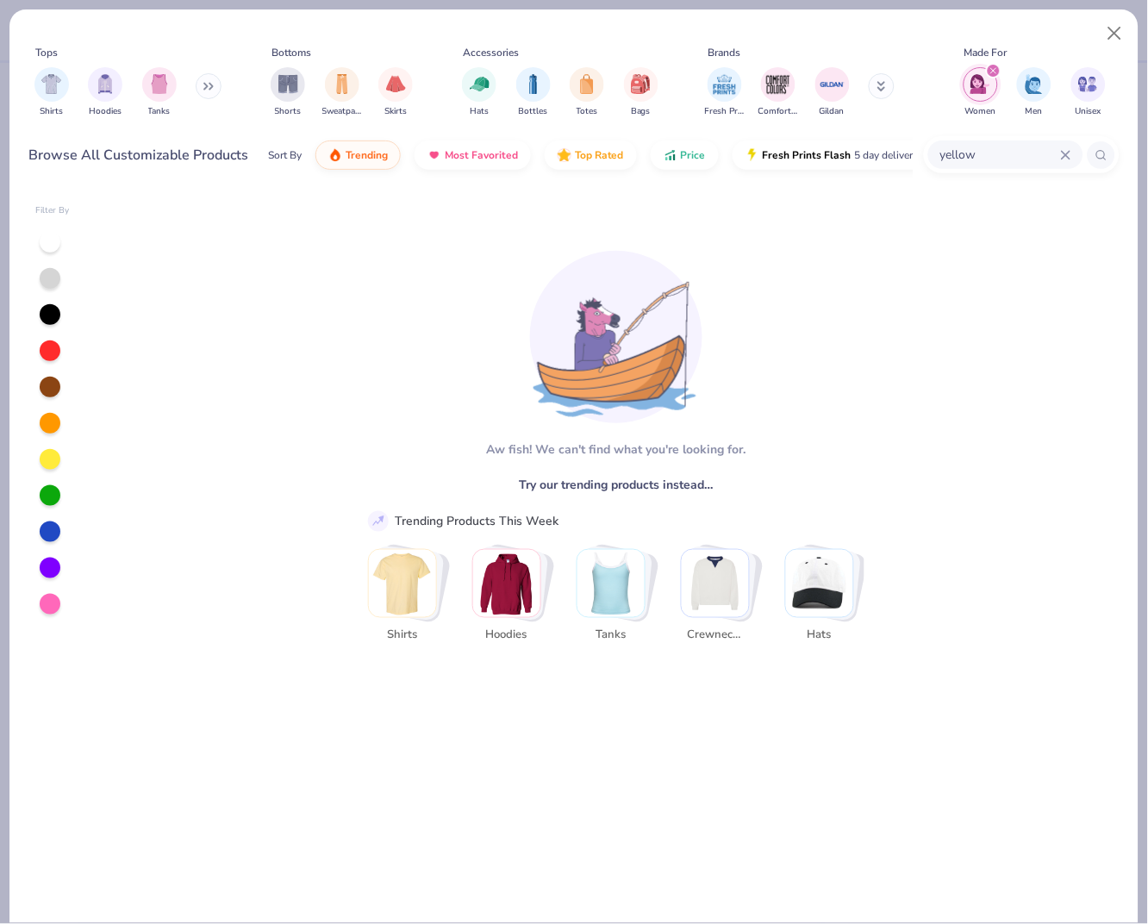
click at [991, 68] on icon "filter for Women" at bounding box center [993, 70] width 7 height 7
click at [1064, 150] on icon at bounding box center [1066, 155] width 10 height 10
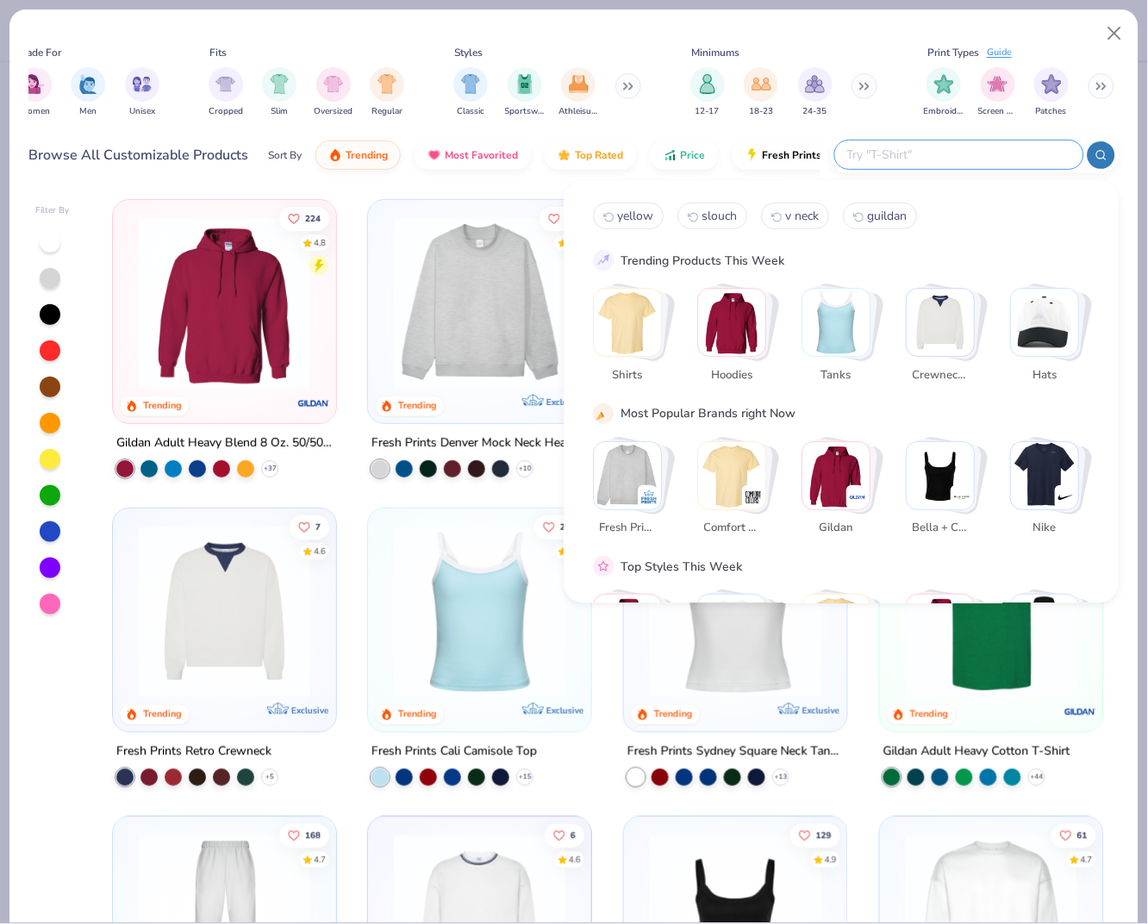
scroll to position [0, 945]
click at [657, 112] on div "Tops Shirts Hoodies Tanks Bottoms Shorts Sweatpants Skirts Accessories Hats Bot…" at bounding box center [574, 84] width 1090 height 79
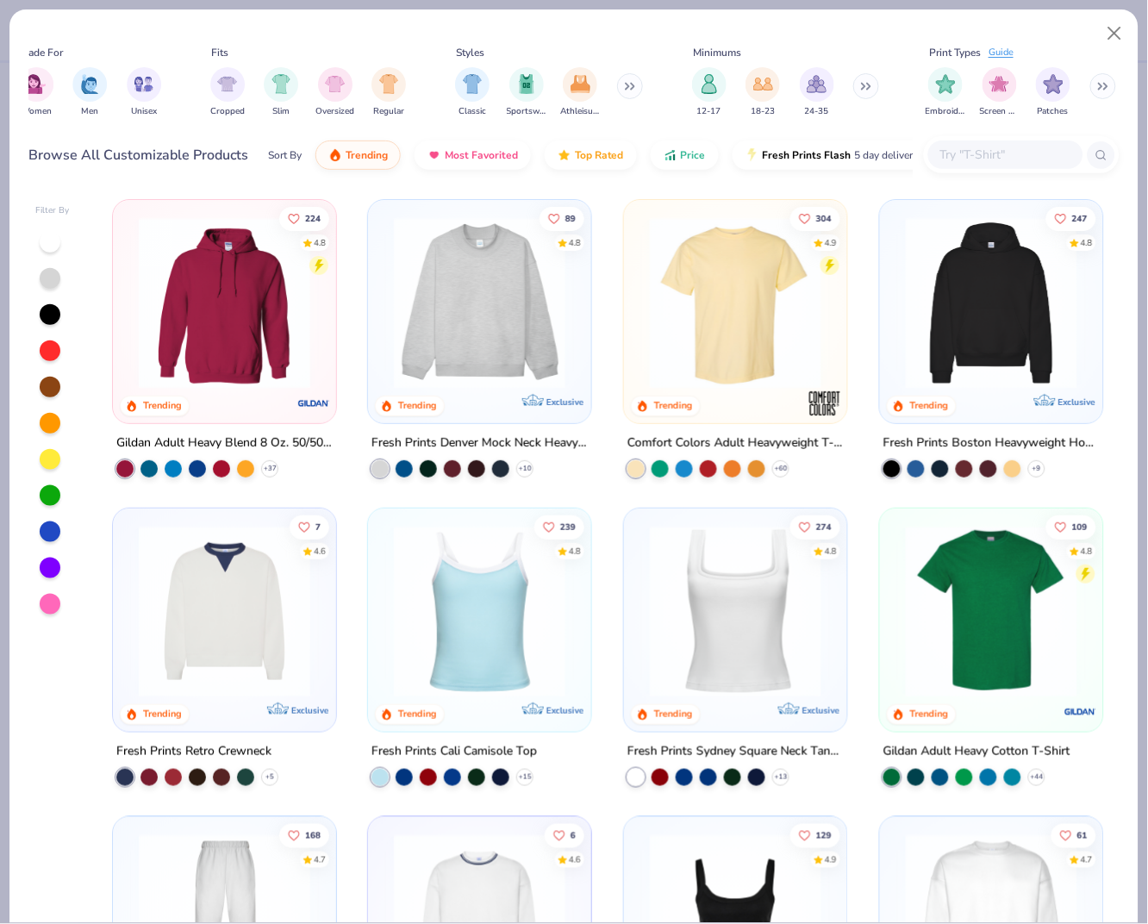
click at [1107, 85] on icon at bounding box center [1105, 87] width 3 height 6
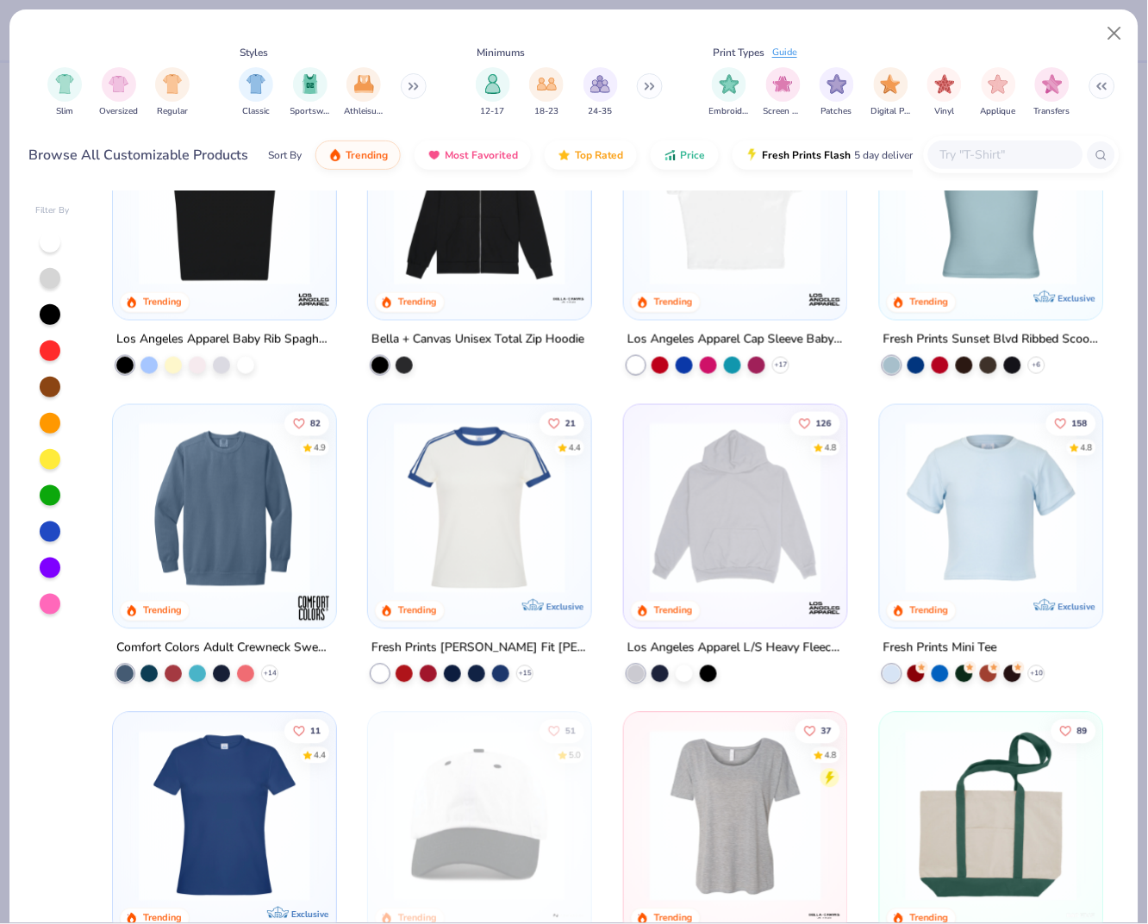
scroll to position [1647, 0]
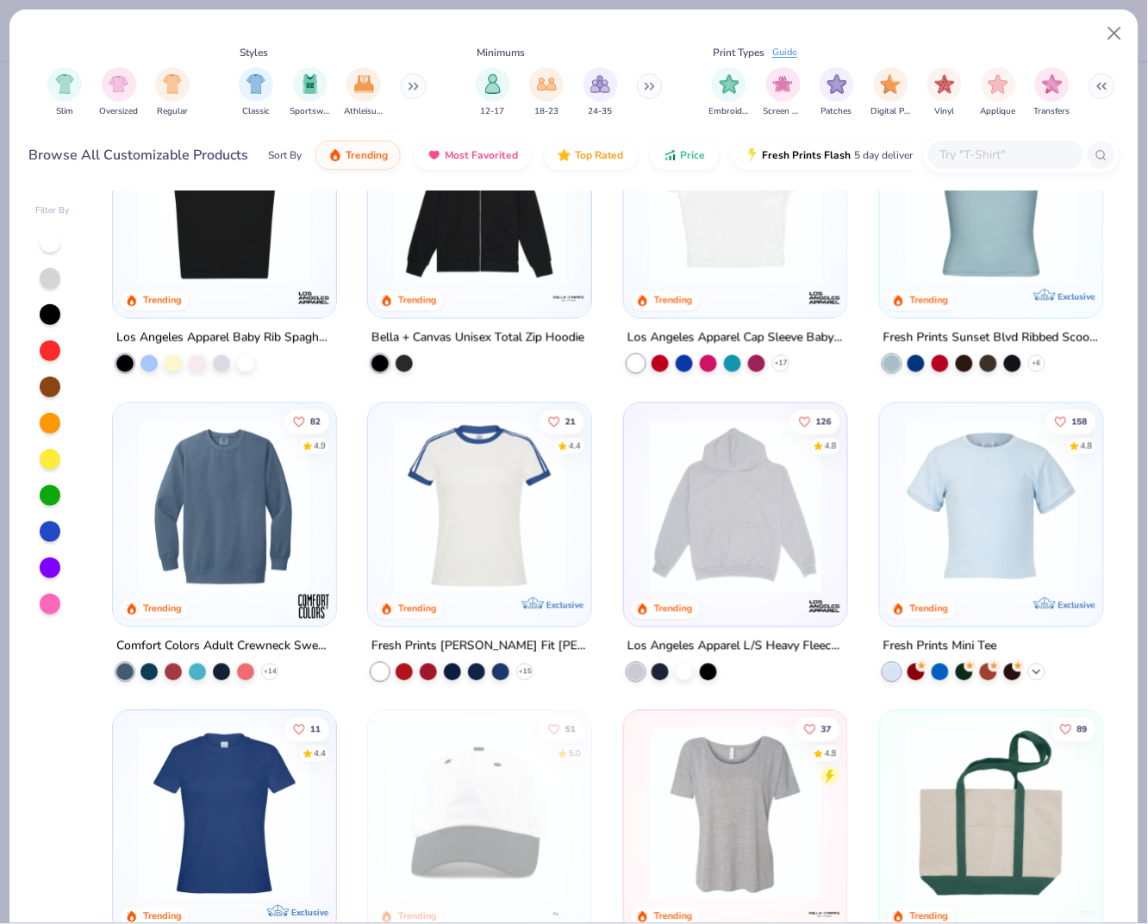
click at [1032, 665] on icon at bounding box center [1037, 672] width 14 height 14
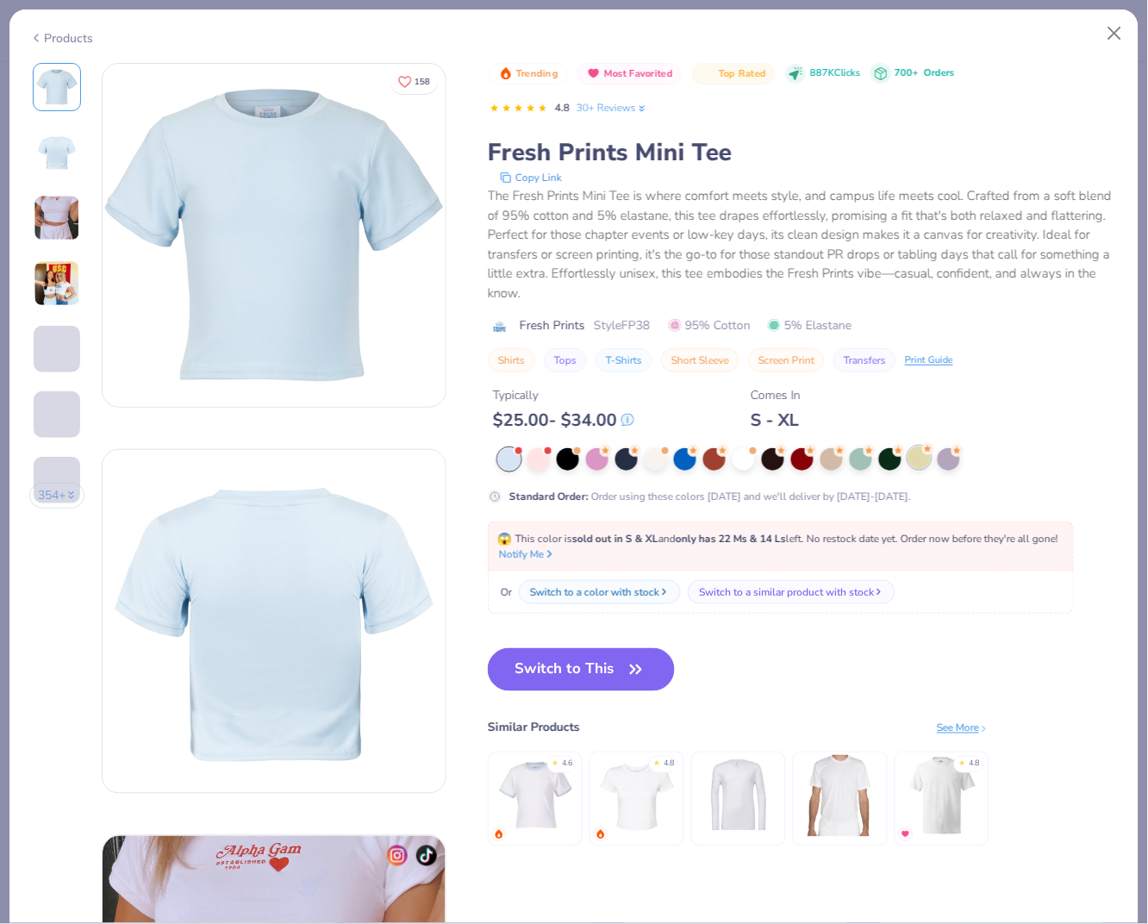
click at [921, 456] on div at bounding box center [919, 457] width 22 height 22
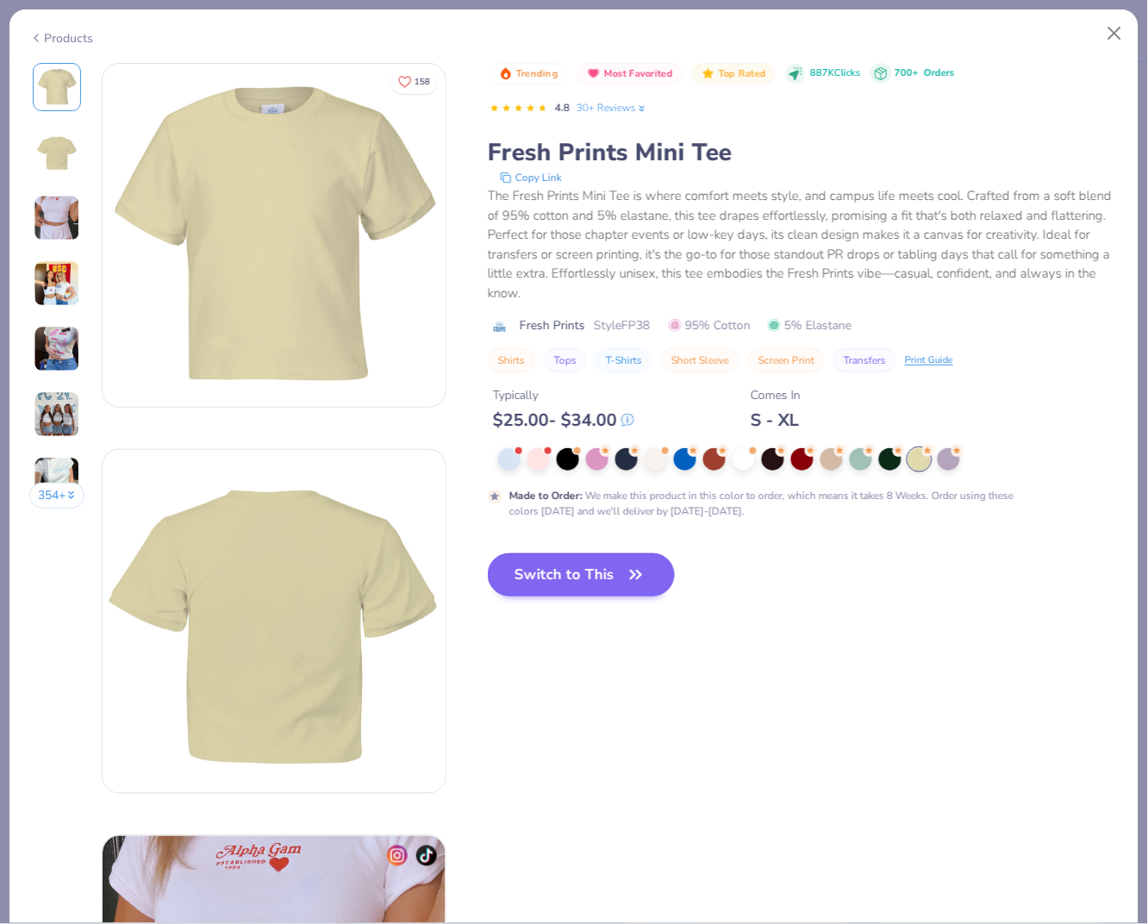
click at [617, 576] on button "Switch to This" at bounding box center [581, 574] width 187 height 43
click at [587, 571] on button "Switch to This" at bounding box center [581, 574] width 187 height 43
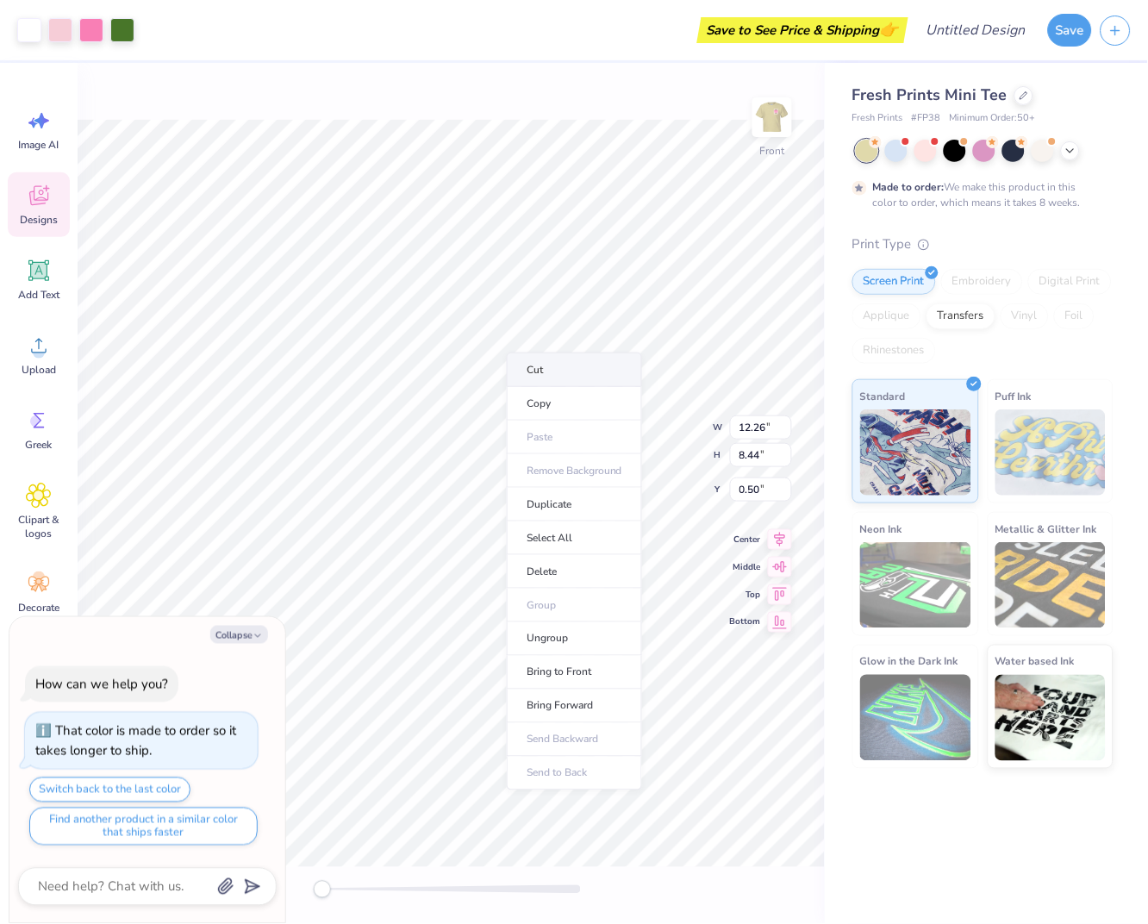
click at [562, 372] on li "Cut" at bounding box center [574, 370] width 135 height 34
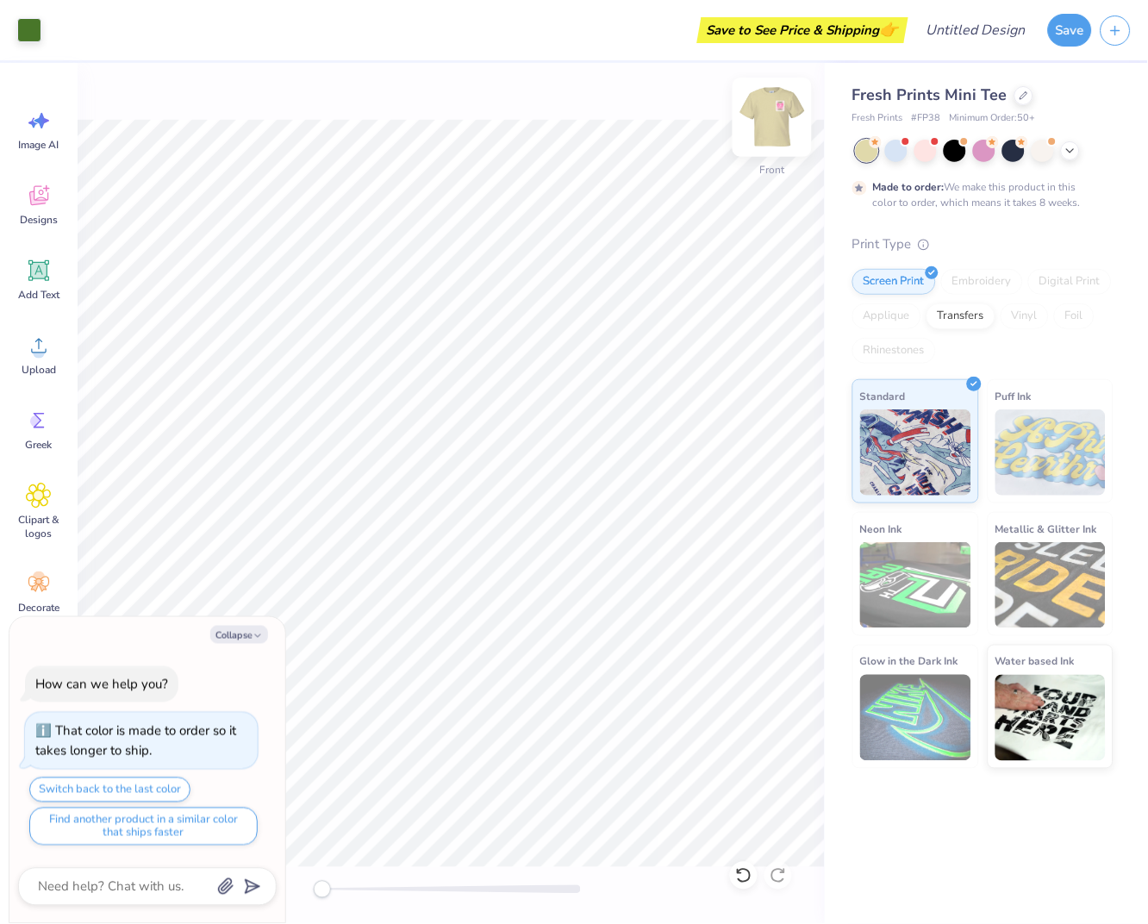
click at [780, 123] on img at bounding box center [772, 117] width 69 height 69
click at [780, 124] on img at bounding box center [772, 117] width 69 height 69
click at [740, 875] on icon at bounding box center [743, 875] width 17 height 17
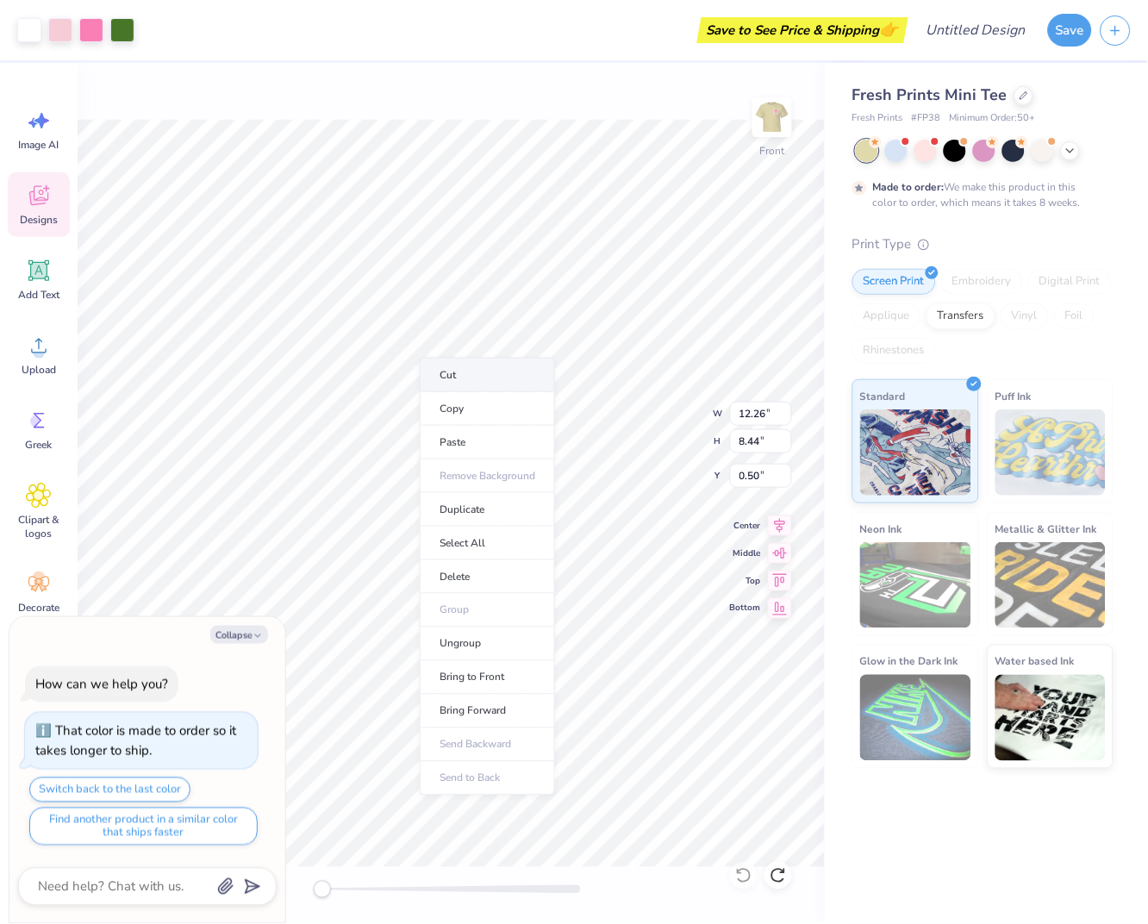
click at [466, 378] on li "Cut" at bounding box center [487, 375] width 135 height 34
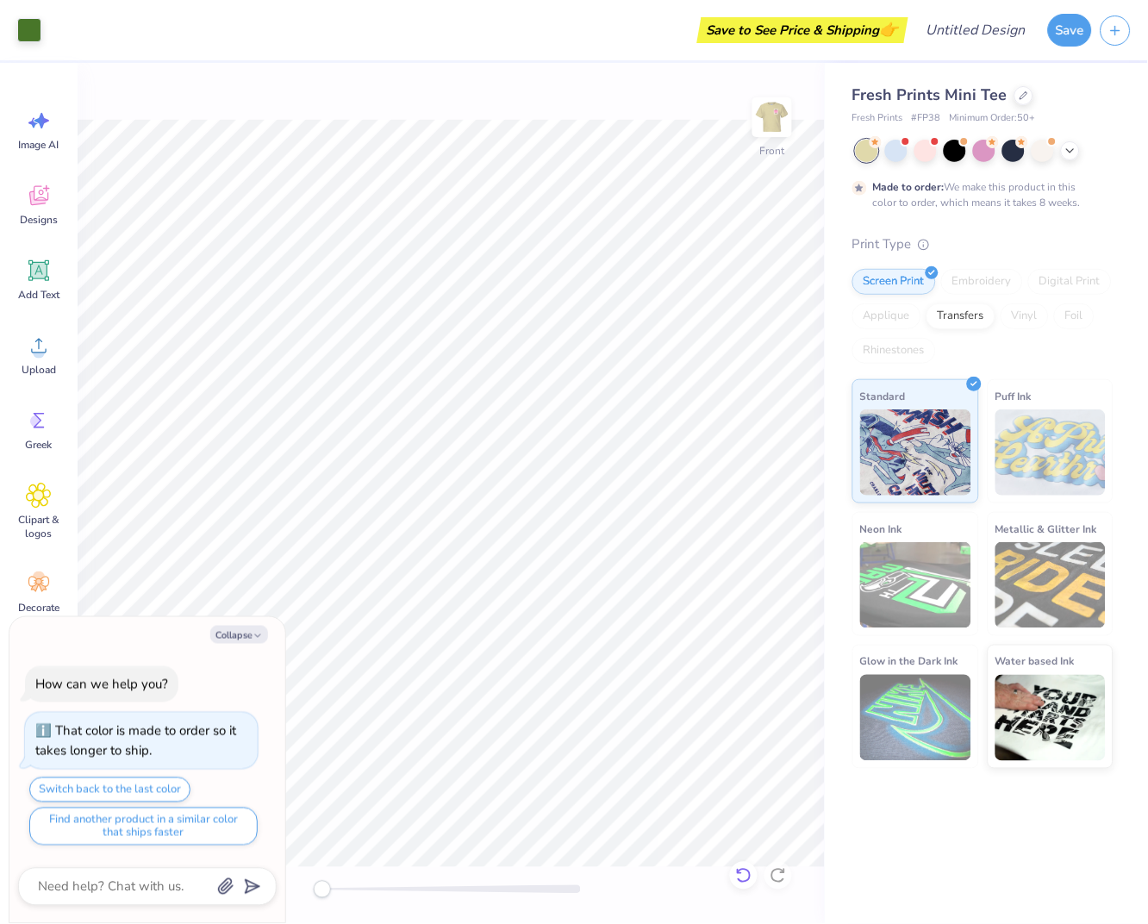
click at [743, 877] on icon at bounding box center [743, 875] width 17 height 17
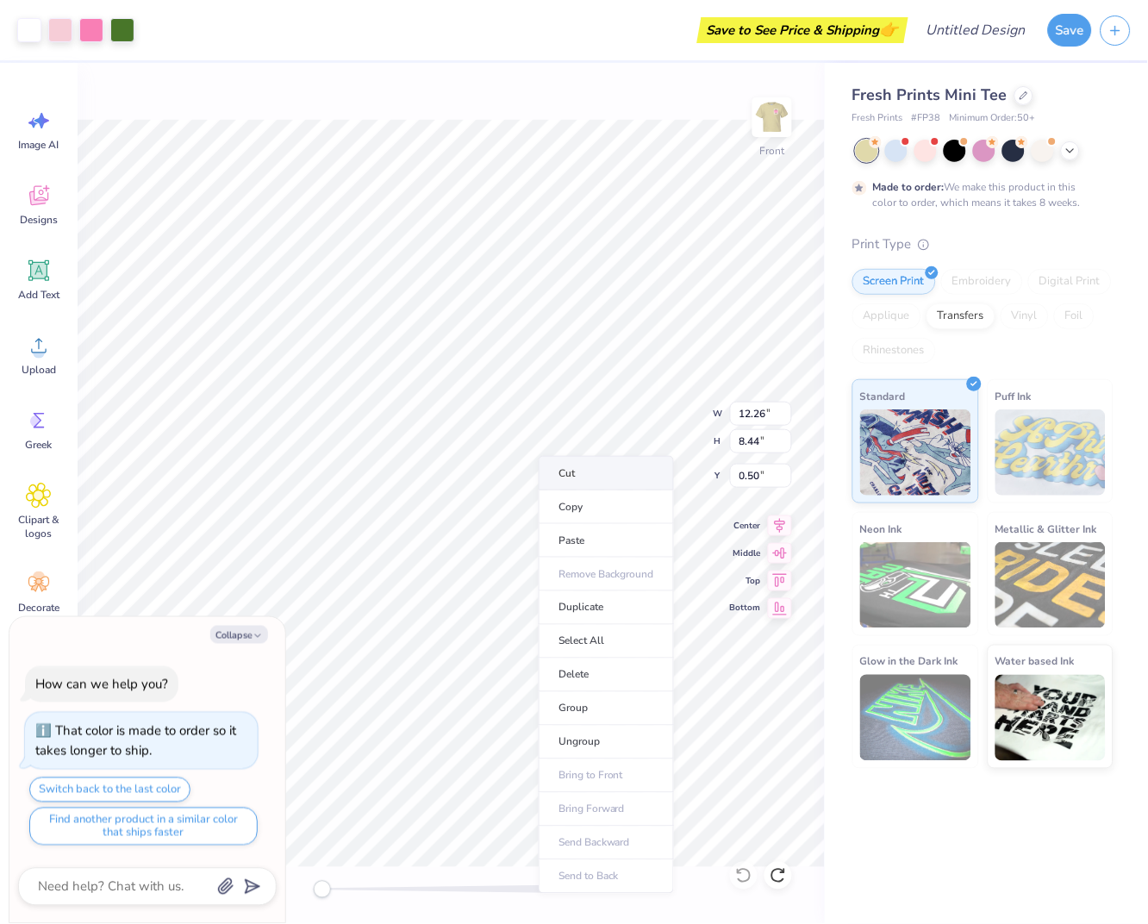
click at [572, 475] on li "Cut" at bounding box center [606, 473] width 135 height 34
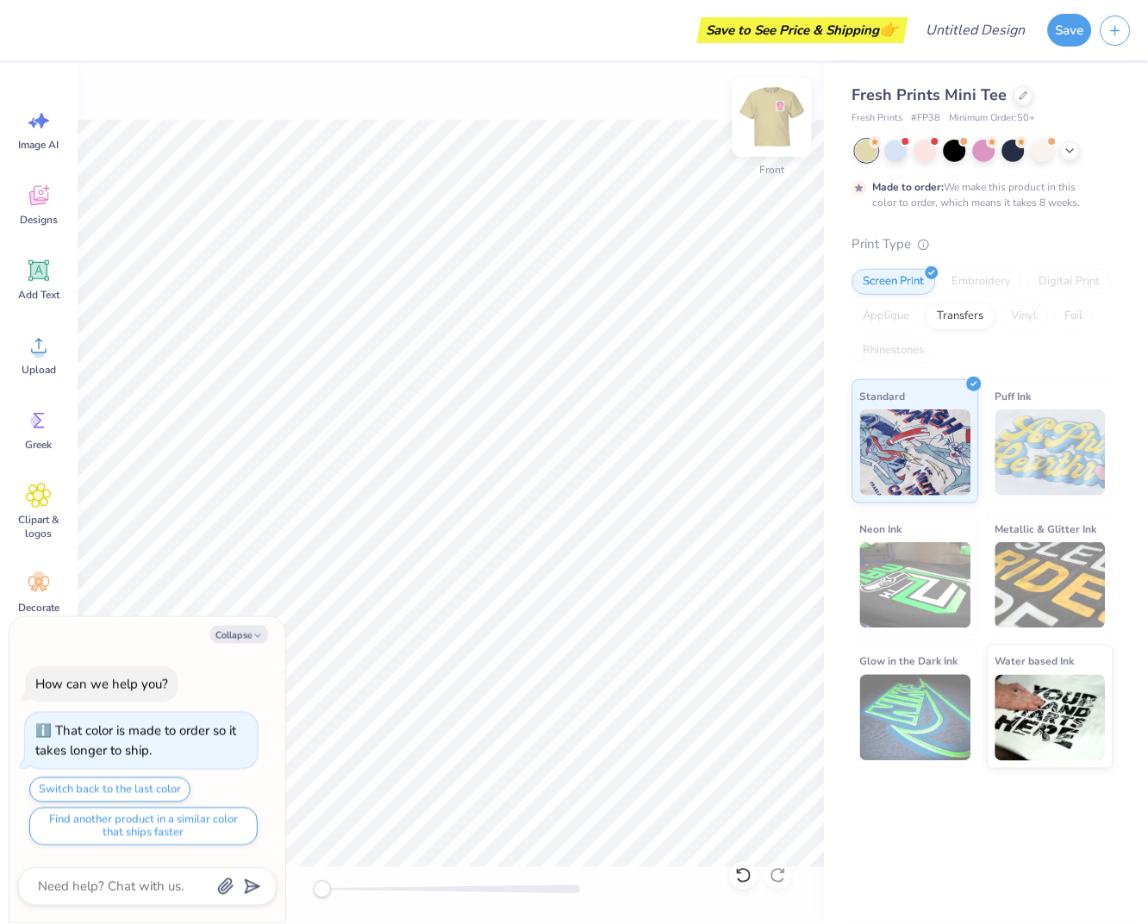
click at [766, 128] on img at bounding box center [772, 117] width 69 height 69
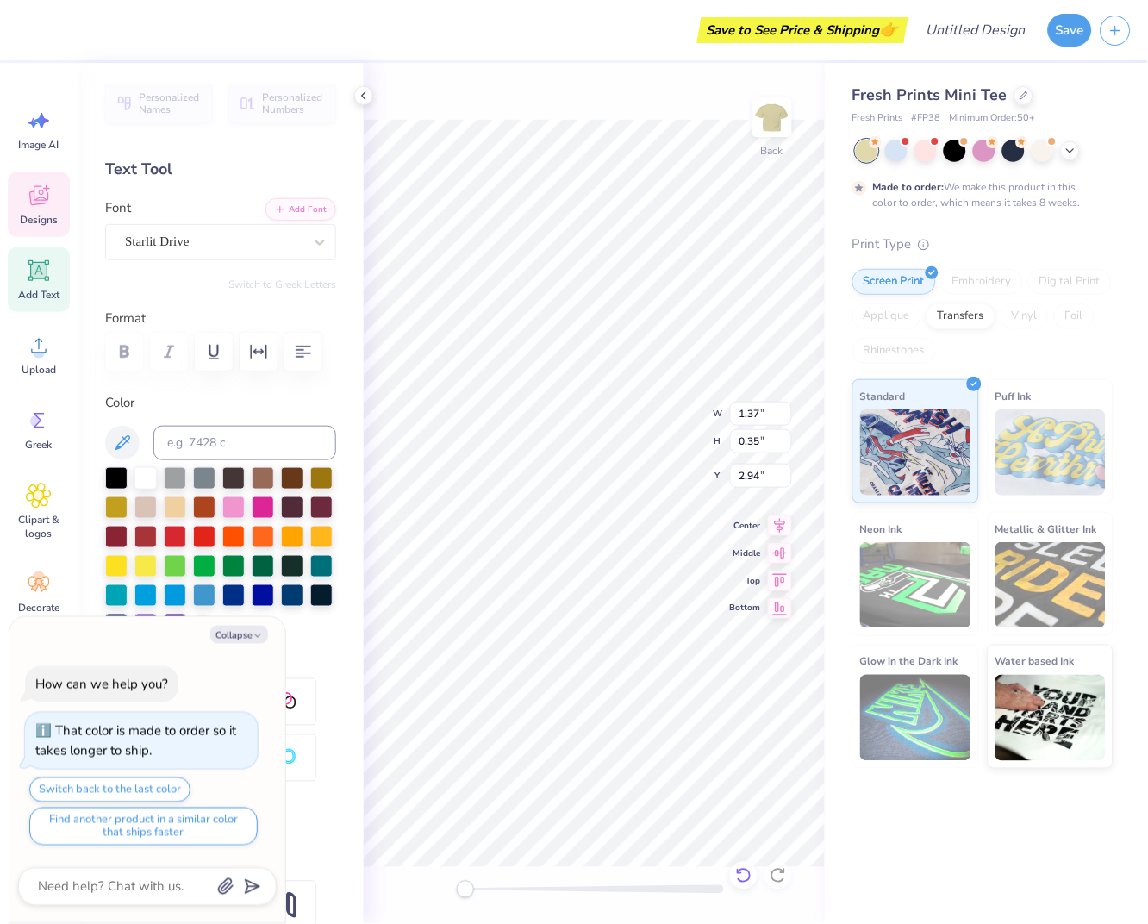
click at [744, 874] on icon at bounding box center [743, 875] width 17 height 17
type textarea "x"
type input "11.72"
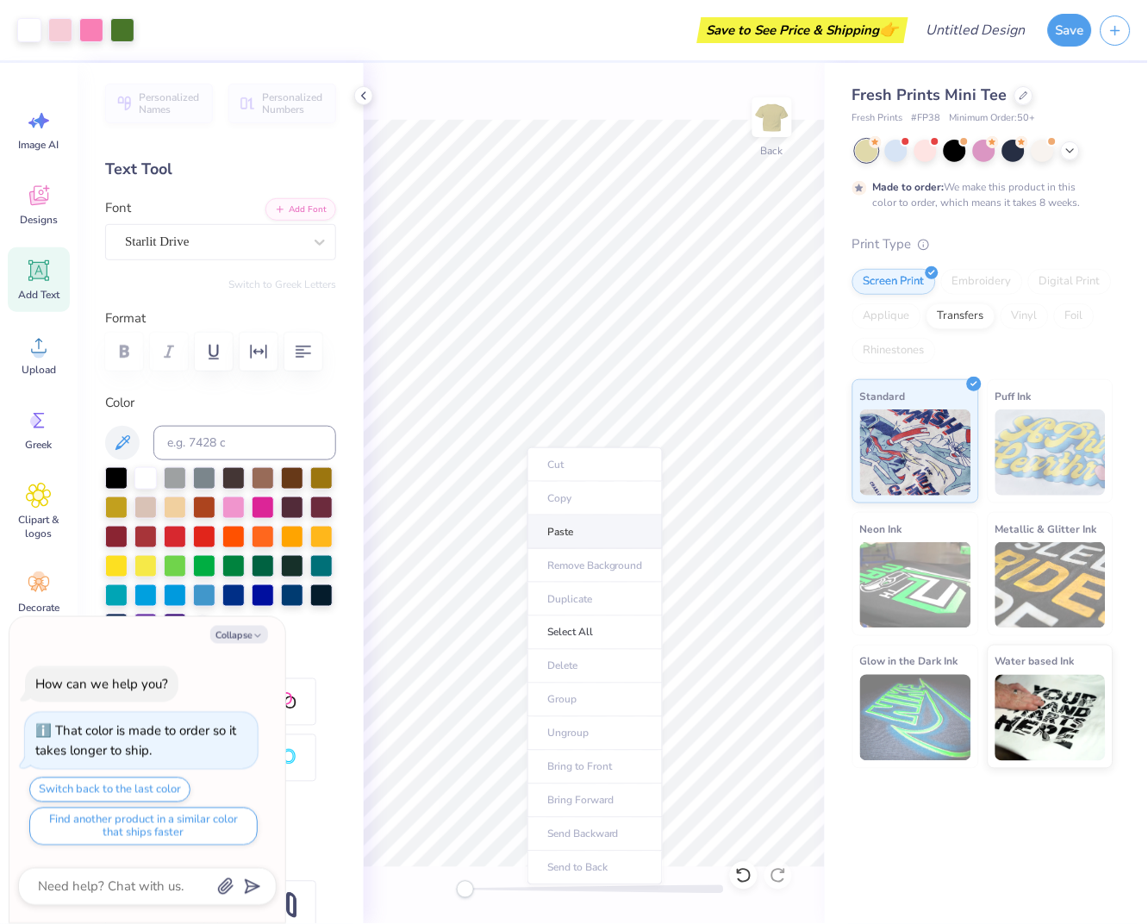
click at [573, 527] on li "Paste" at bounding box center [594, 532] width 135 height 34
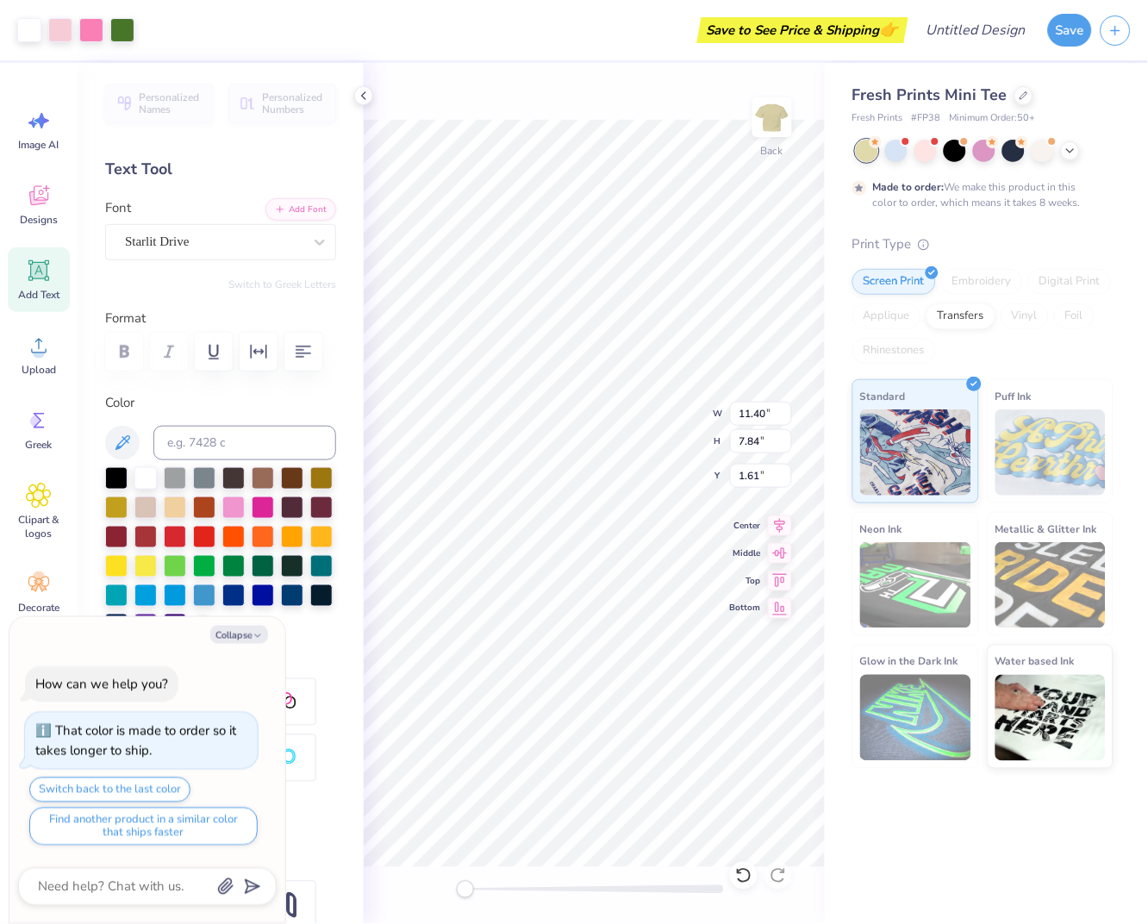
click at [361, 96] on icon at bounding box center [364, 96] width 14 height 14
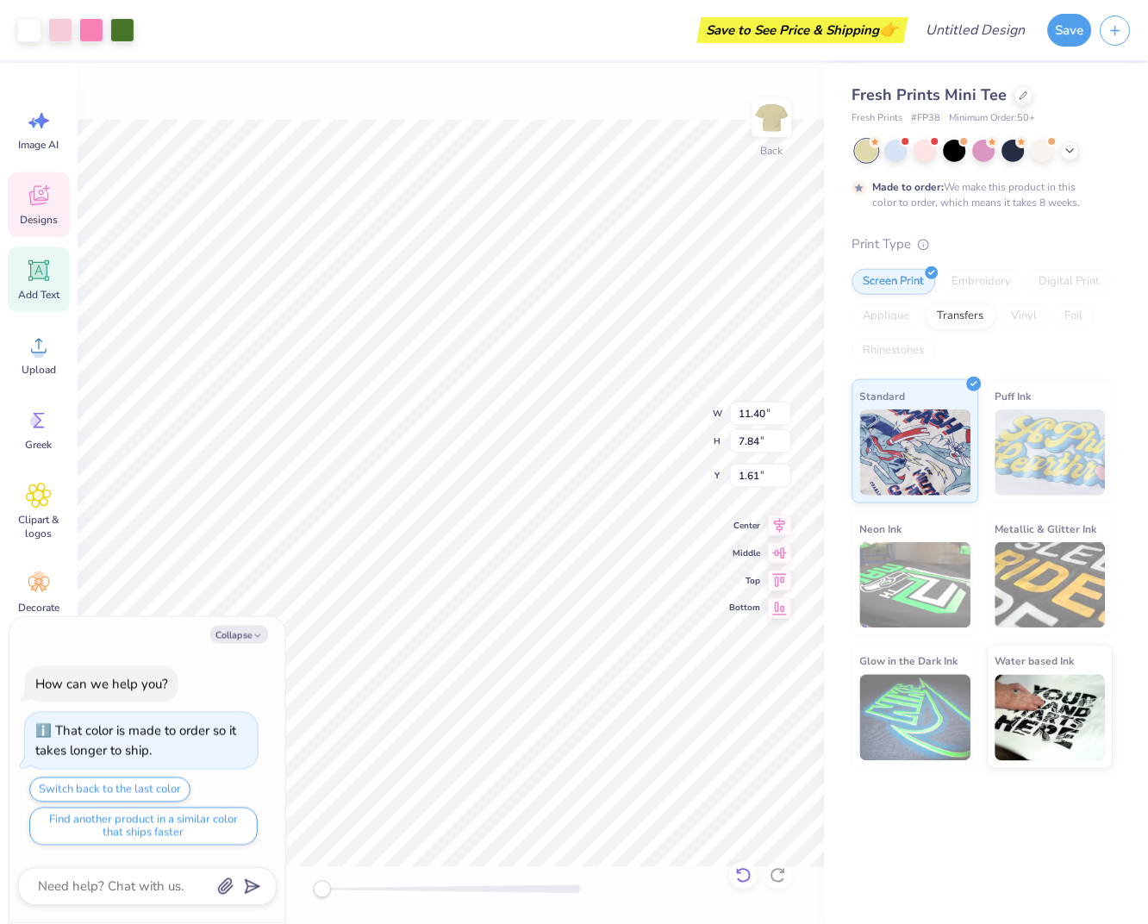
click at [744, 867] on icon at bounding box center [743, 875] width 17 height 17
type textarea "x"
type input "9.55"
type input "6.57"
type input "2.88"
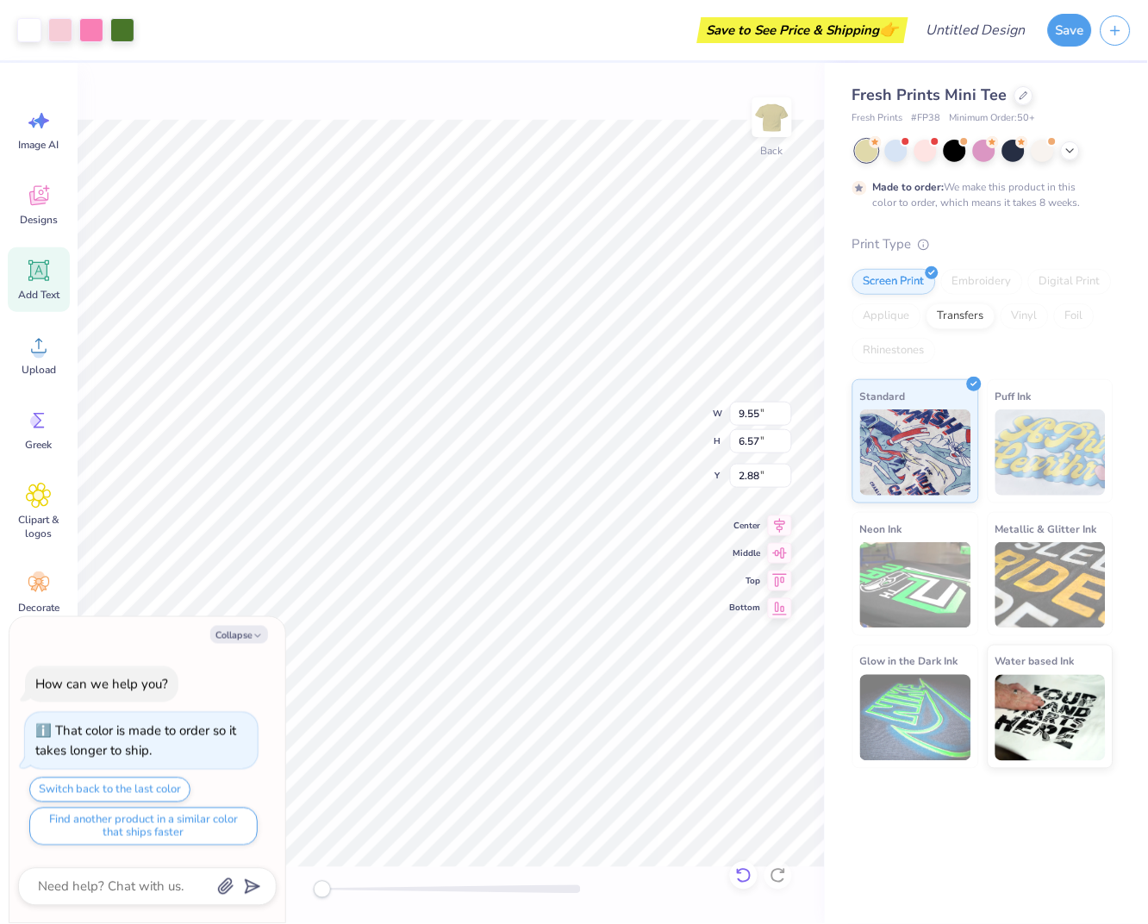
type textarea "x"
type input "1.43"
click at [341, 892] on div at bounding box center [451, 889] width 259 height 9
click at [329, 898] on div at bounding box center [451, 889] width 259 height 17
type textarea "x"
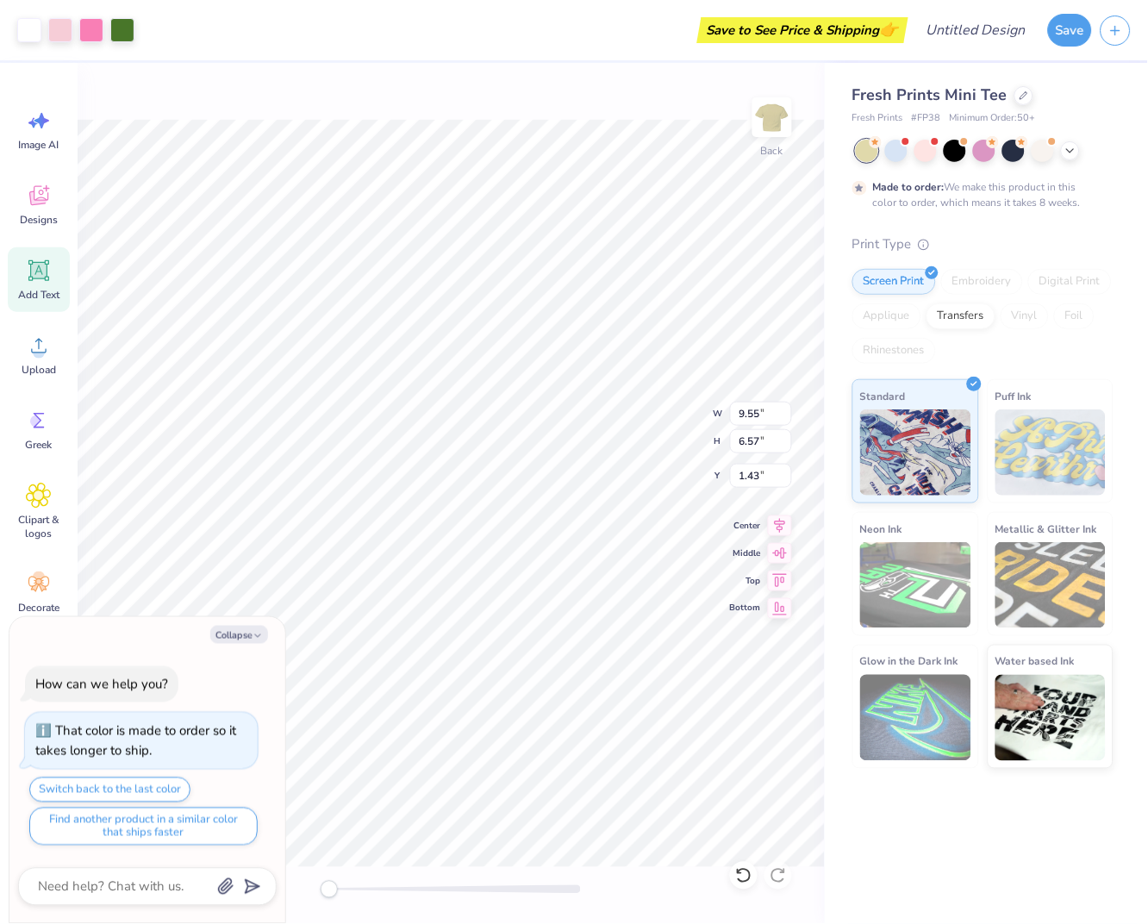
type input "9.82"
type input "6.76"
type textarea "x"
type input "9.44"
type input "6.50"
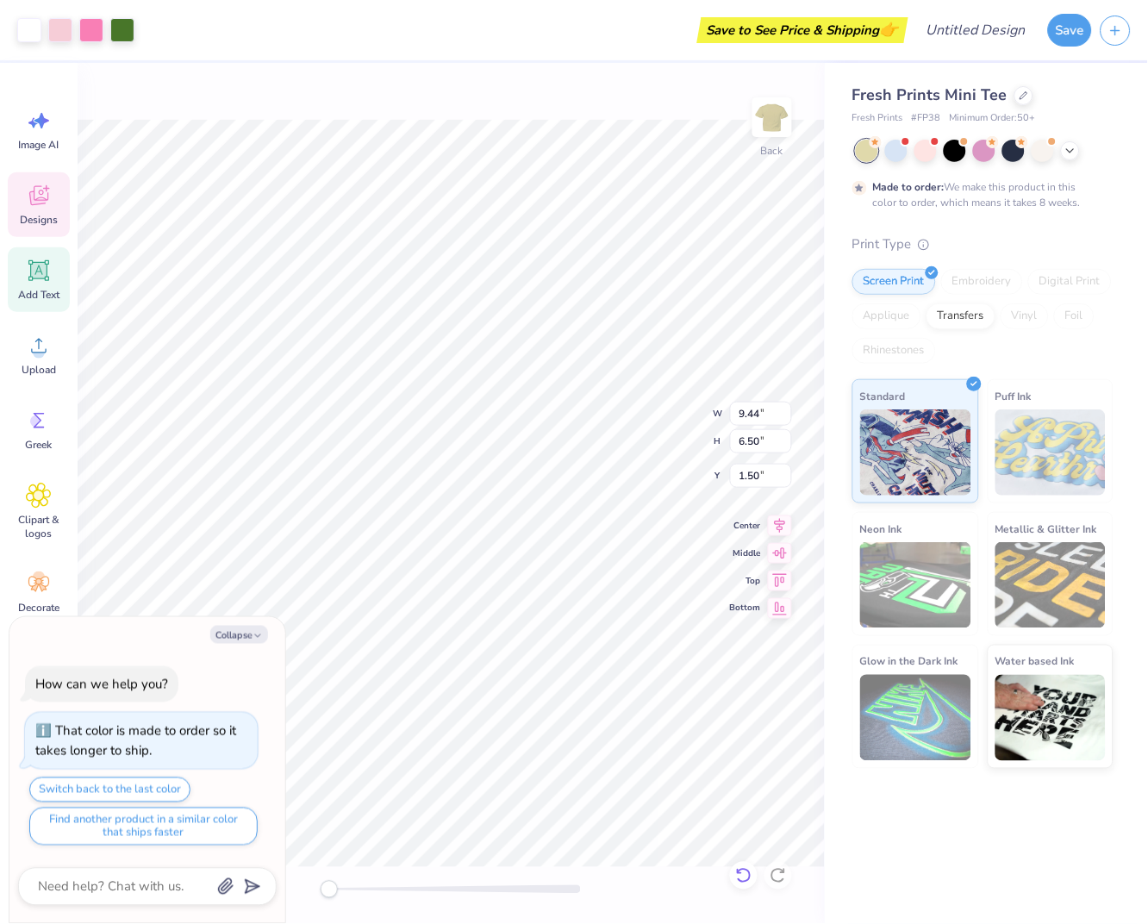
click at [745, 874] on icon at bounding box center [743, 875] width 17 height 17
click at [742, 872] on icon at bounding box center [743, 875] width 17 height 17
type textarea "x"
type input "1.43"
click at [739, 868] on icon at bounding box center [743, 875] width 17 height 17
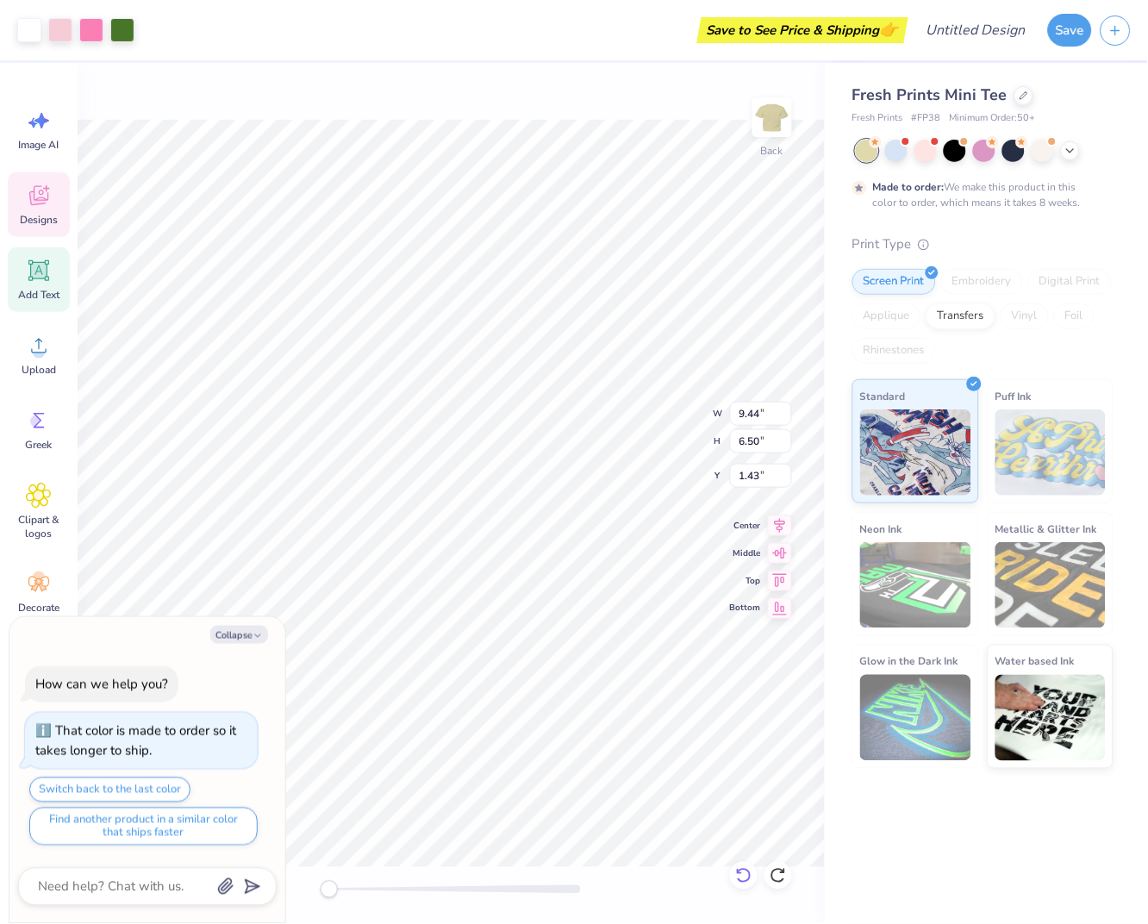
type textarea "x"
type input "9.82"
type input "6.76"
click at [778, 877] on icon at bounding box center [778, 875] width 17 height 17
type textarea "x"
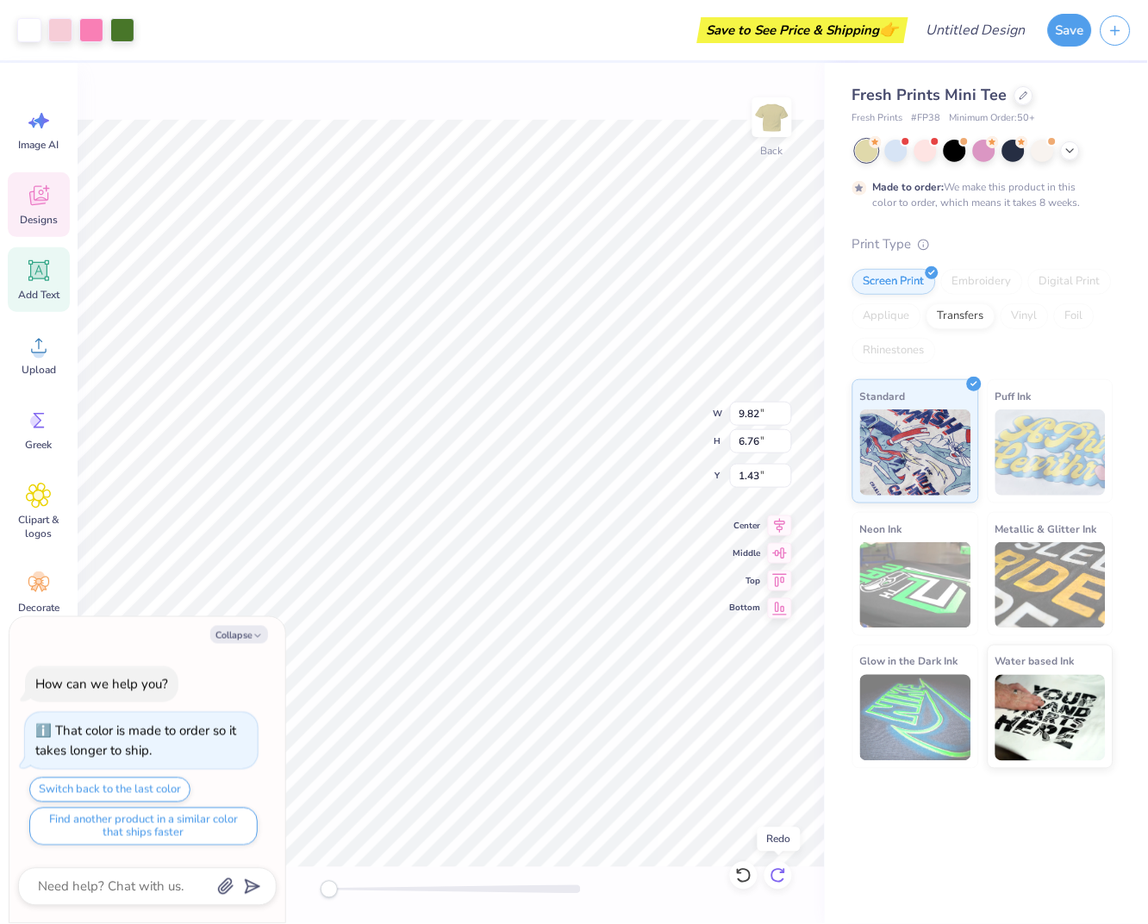
type input "9.44"
type input "6.50"
type textarea "x"
type input "1.50"
type textarea "x"
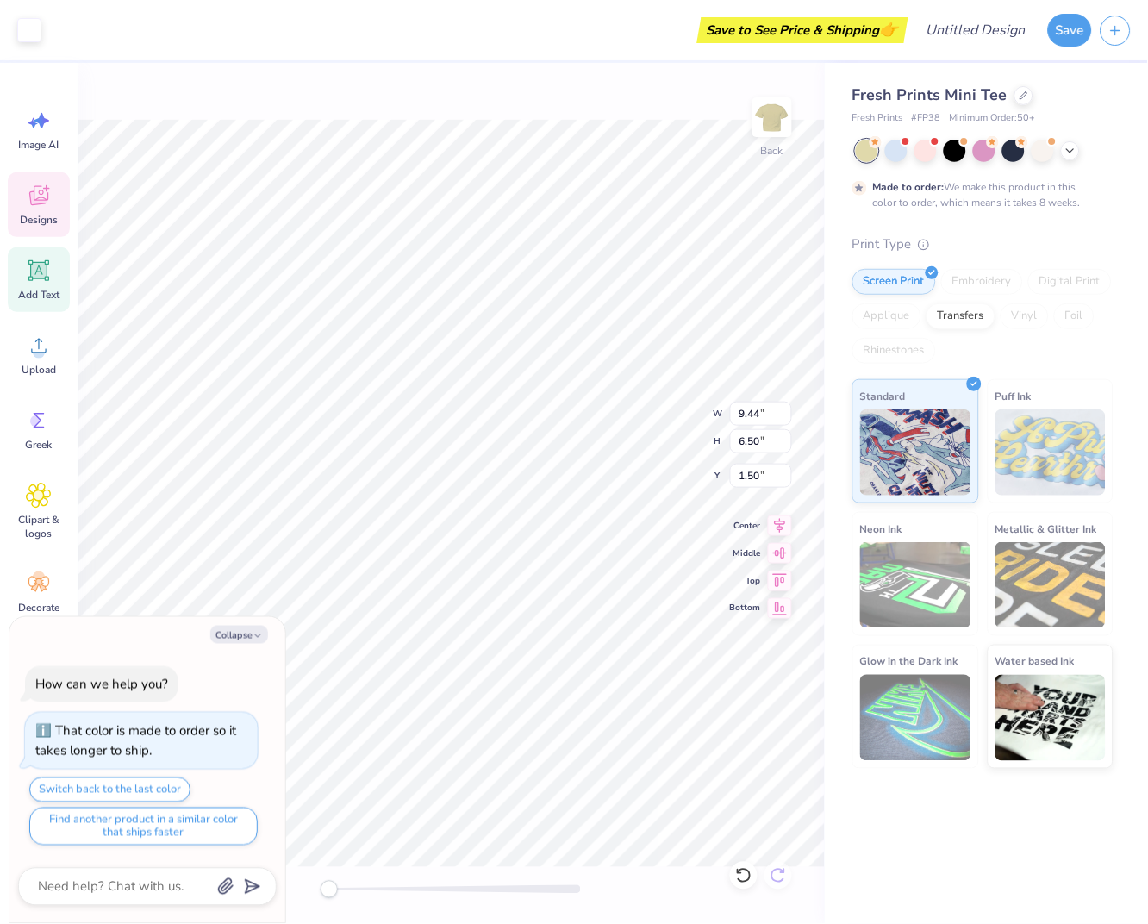
type input "6.68"
type input "4.58"
type input "3.42"
click at [750, 876] on icon at bounding box center [743, 876] width 15 height 16
click at [742, 872] on icon at bounding box center [743, 875] width 17 height 17
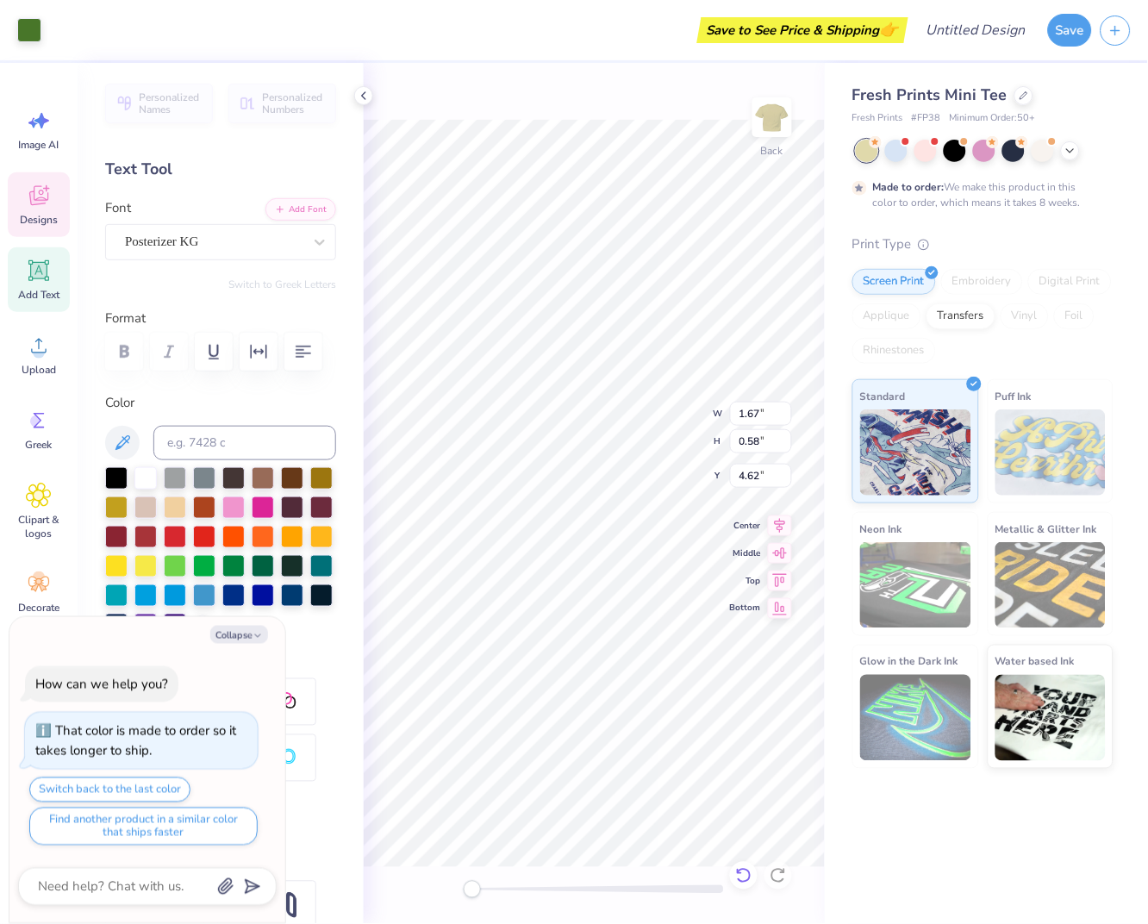
type textarea "x"
type input "1.67"
type input "0.58"
type input "4.62"
click at [308, 409] on label "Color" at bounding box center [220, 403] width 231 height 20
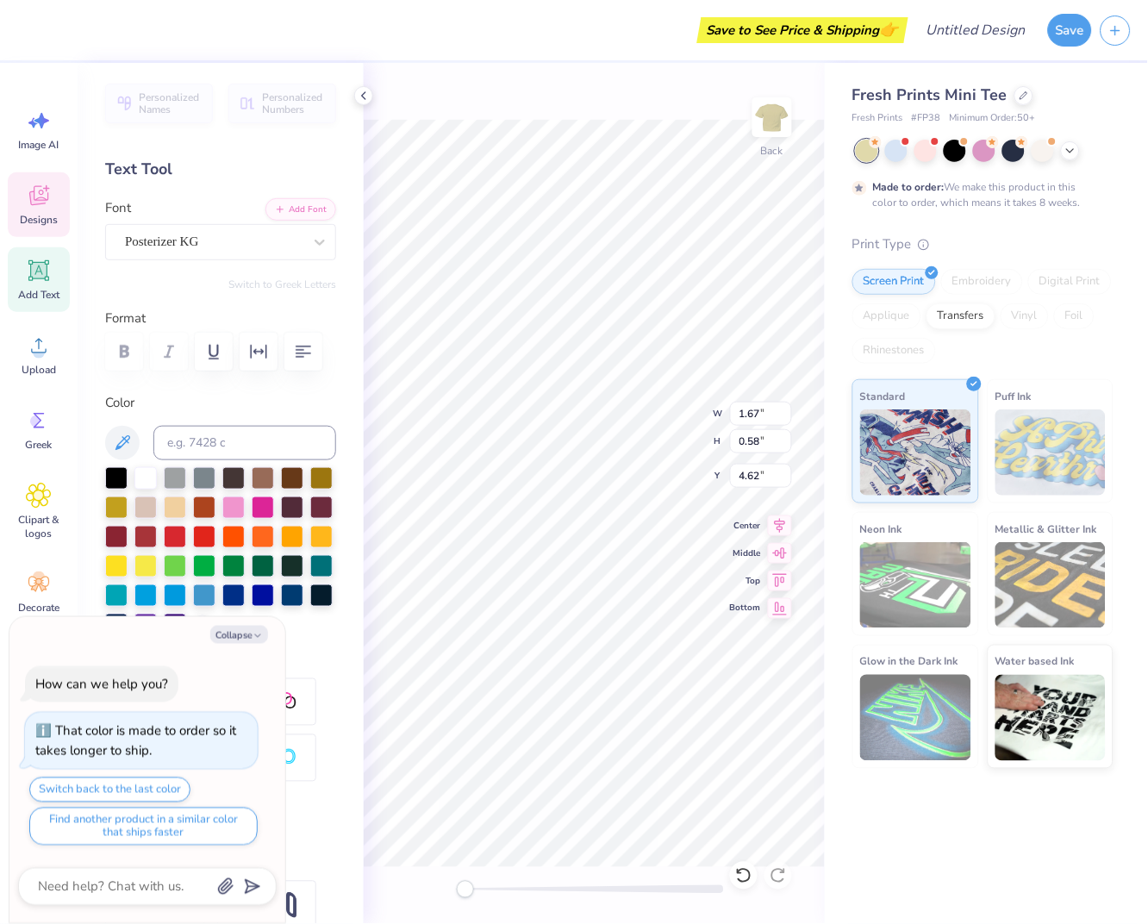
type textarea "x"
type input "6.12"
type input "3.63"
type input "1.82"
type textarea "x"
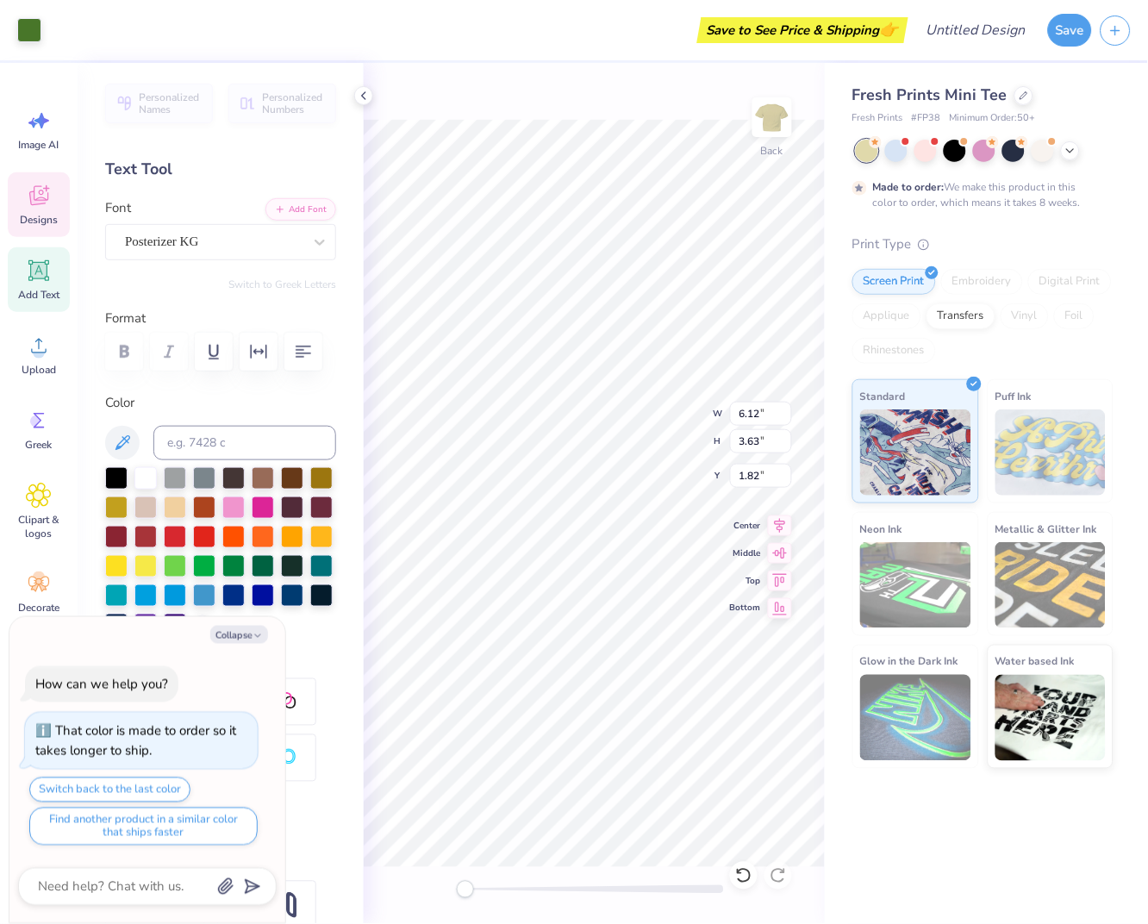
type input "1.67"
type input "0.58"
type input "4.62"
type textarea "x"
type textarea "[DATE]"
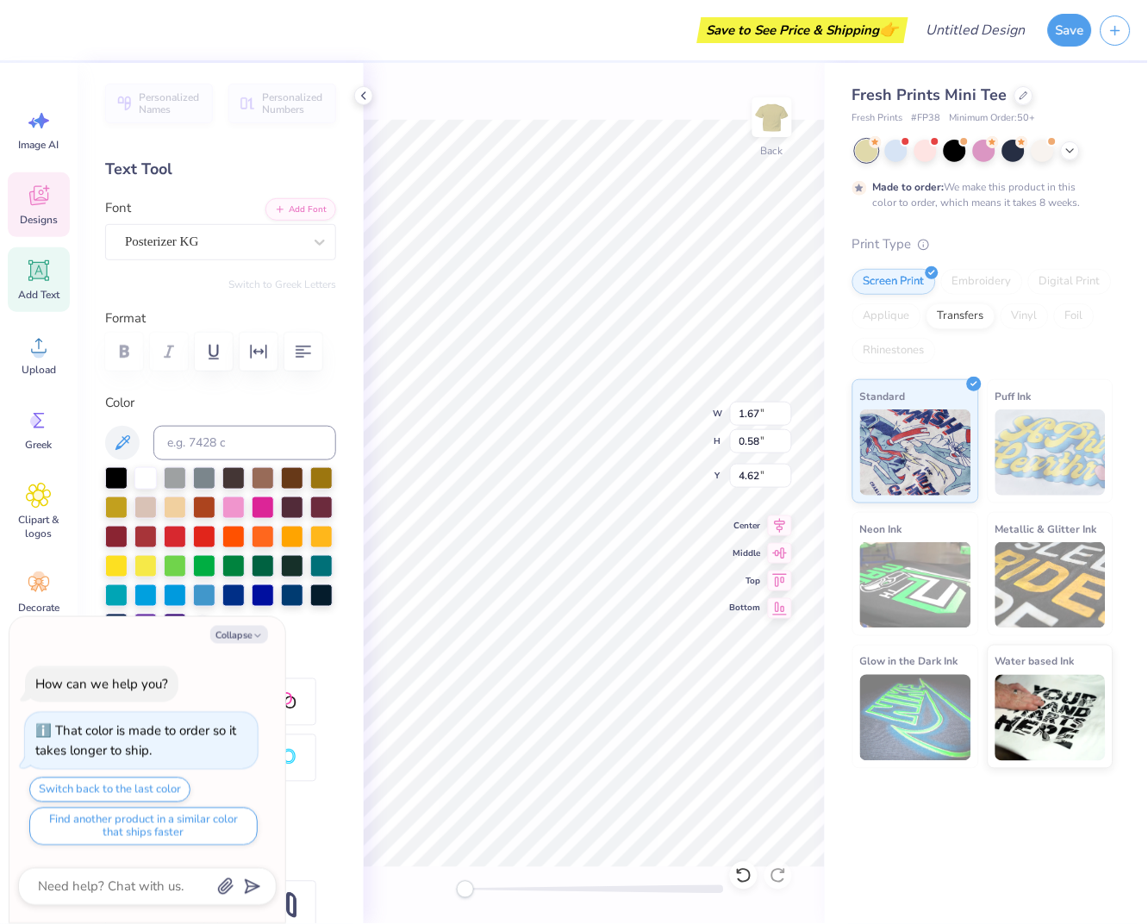
scroll to position [0, 3]
type textarea "x"
type textarea "Spring Da"
type textarea "x"
type textarea "Spring D"
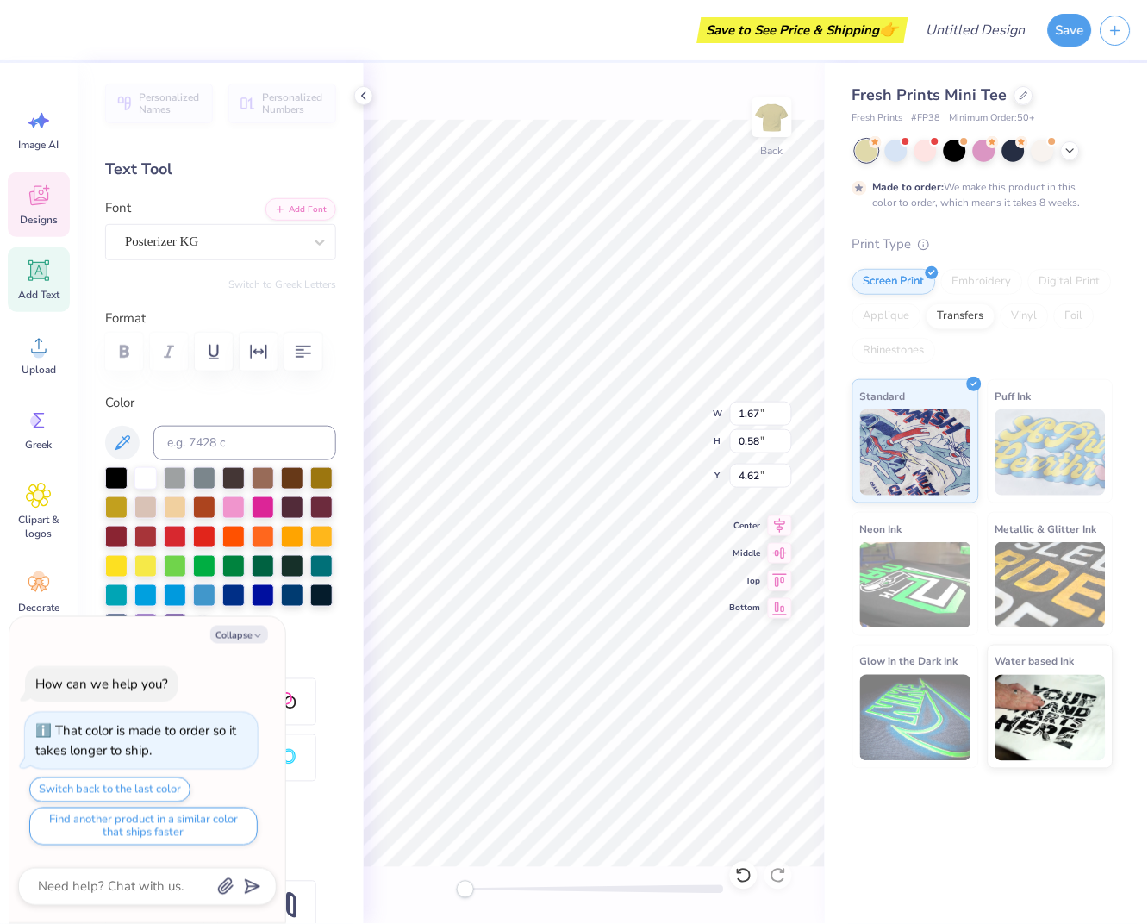
type textarea "x"
type textarea "Spring"
type textarea "x"
type textarea "Spring"
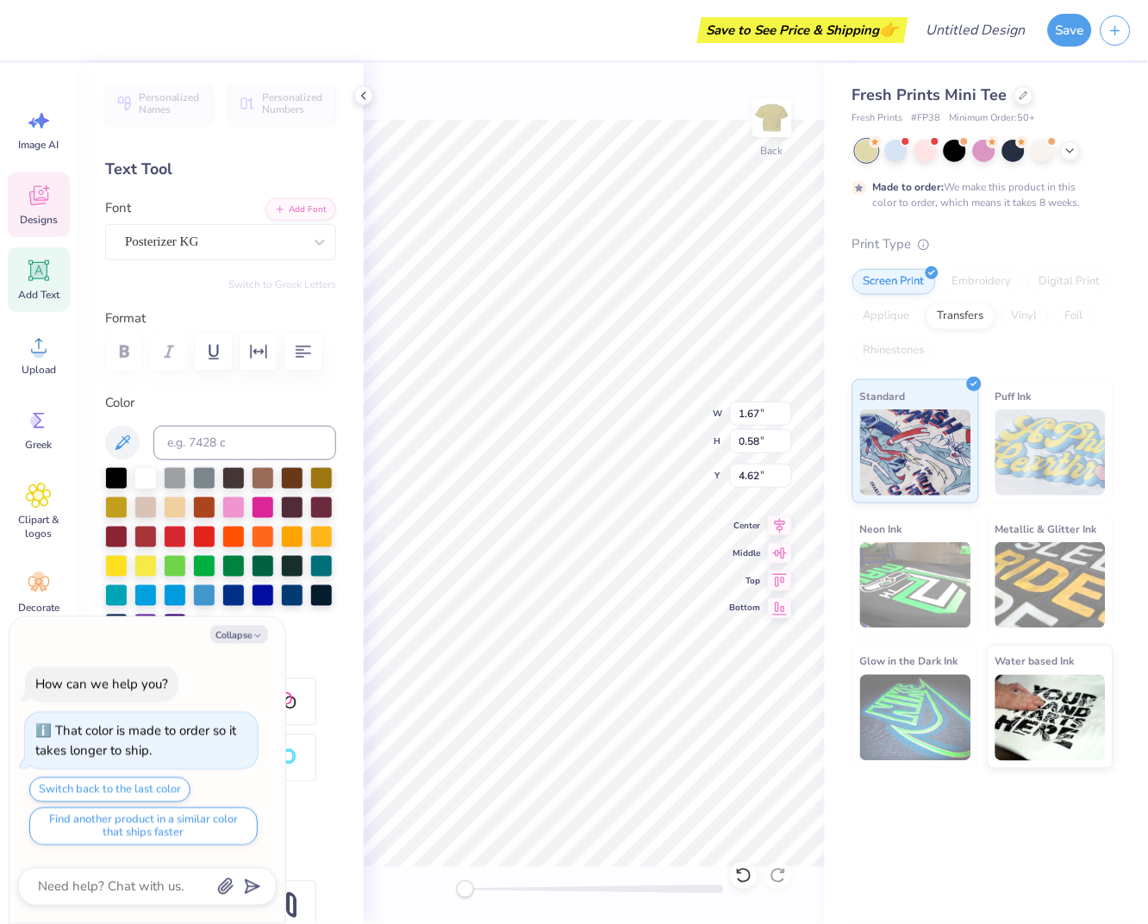
type textarea "x"
type textarea "Spri"
type textarea "x"
type textarea "Sp"
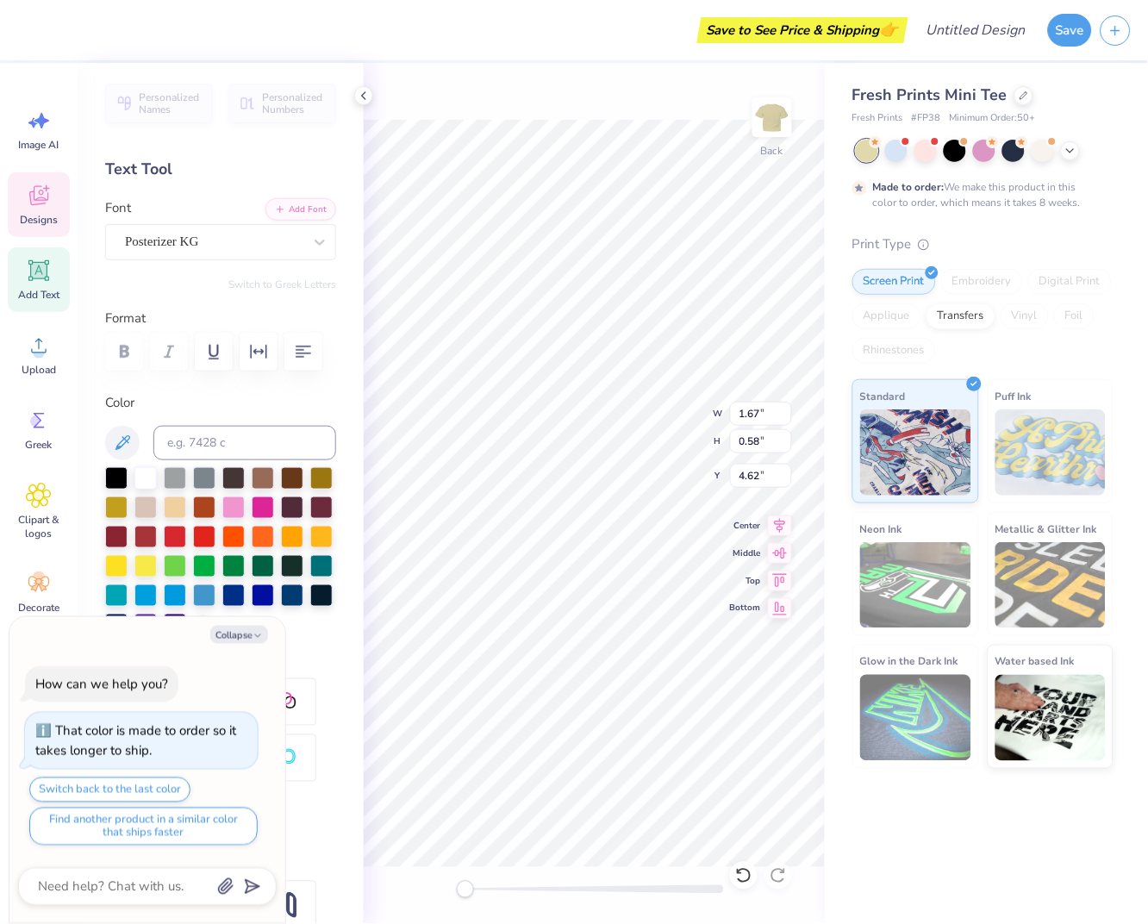
type textarea "x"
type textarea "S"
type textarea "x"
type textarea "i"
type textarea "x"
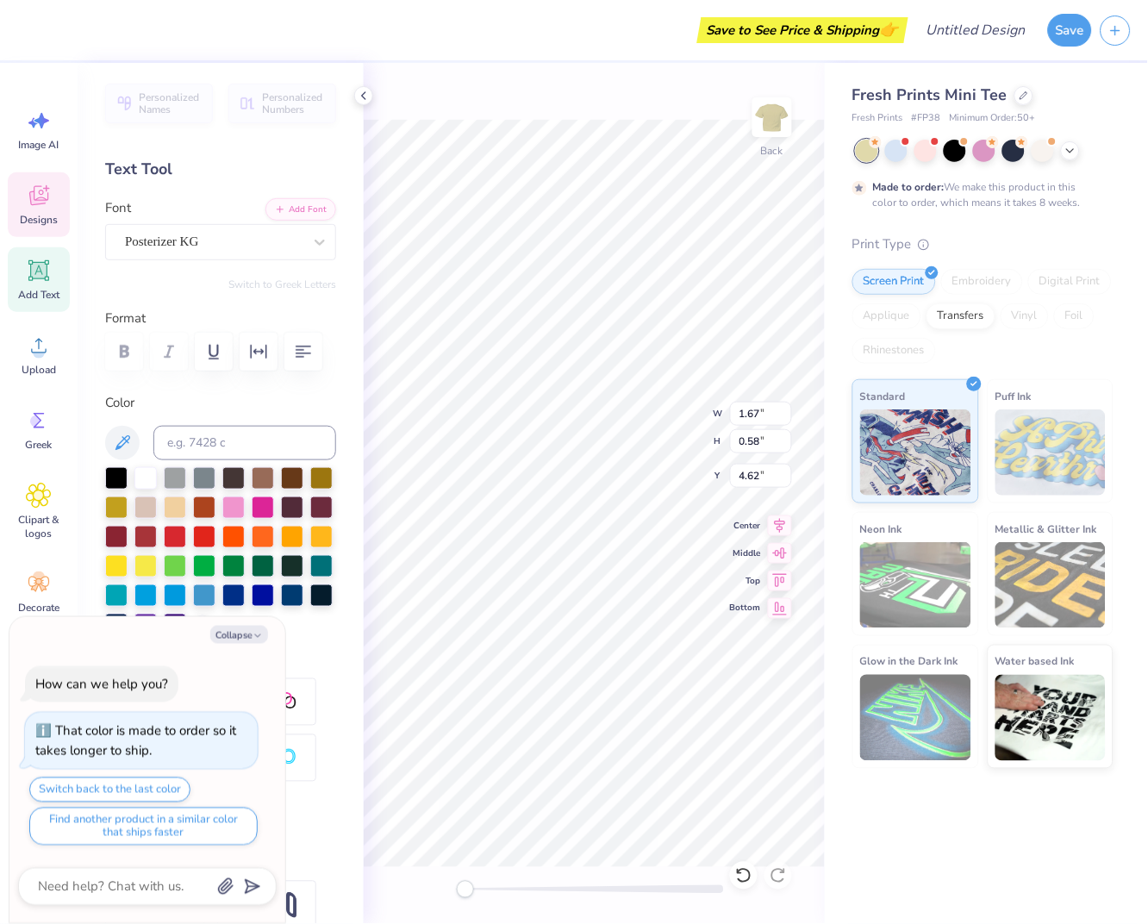
type textarea "ig"
type textarea "x"
type textarea "igm"
type textarea "x"
type textarea "igma"
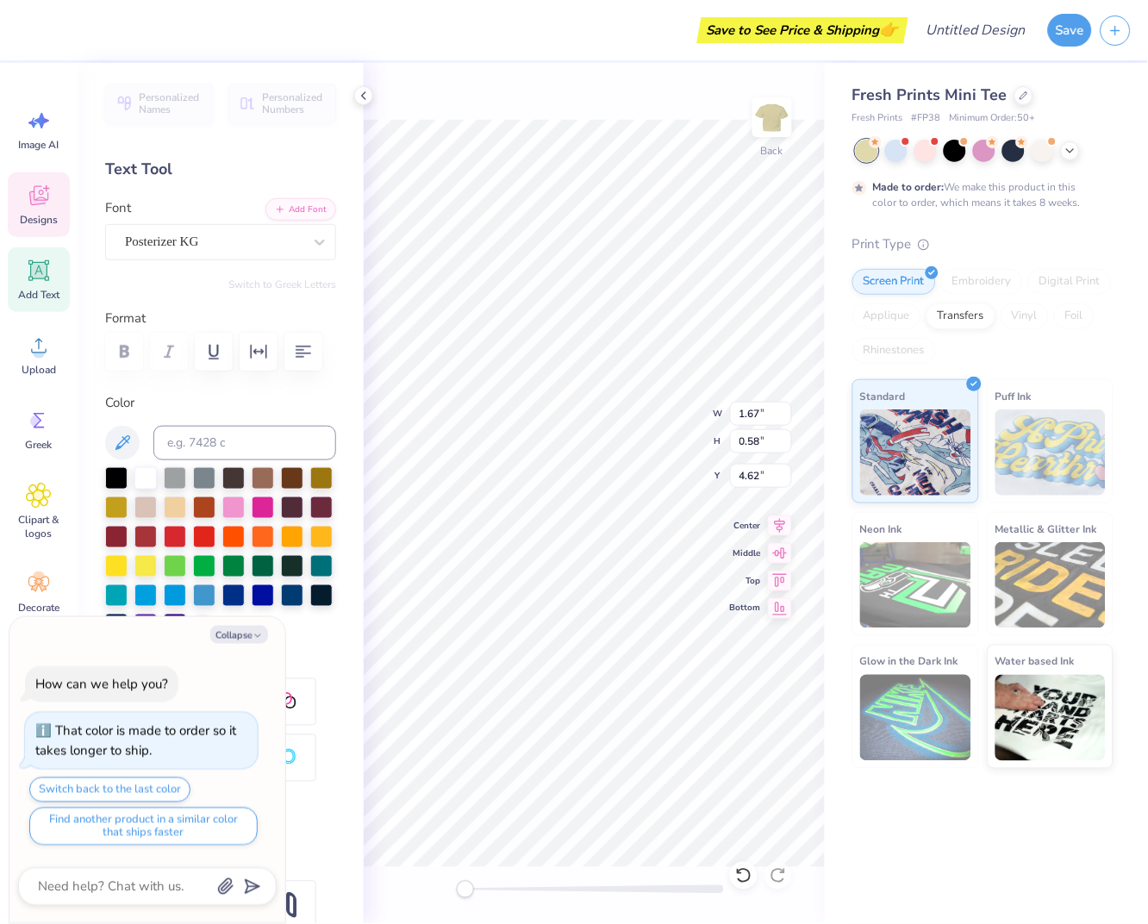
type textarea "x"
type textarea "igma"
type textarea "x"
type textarea "ig"
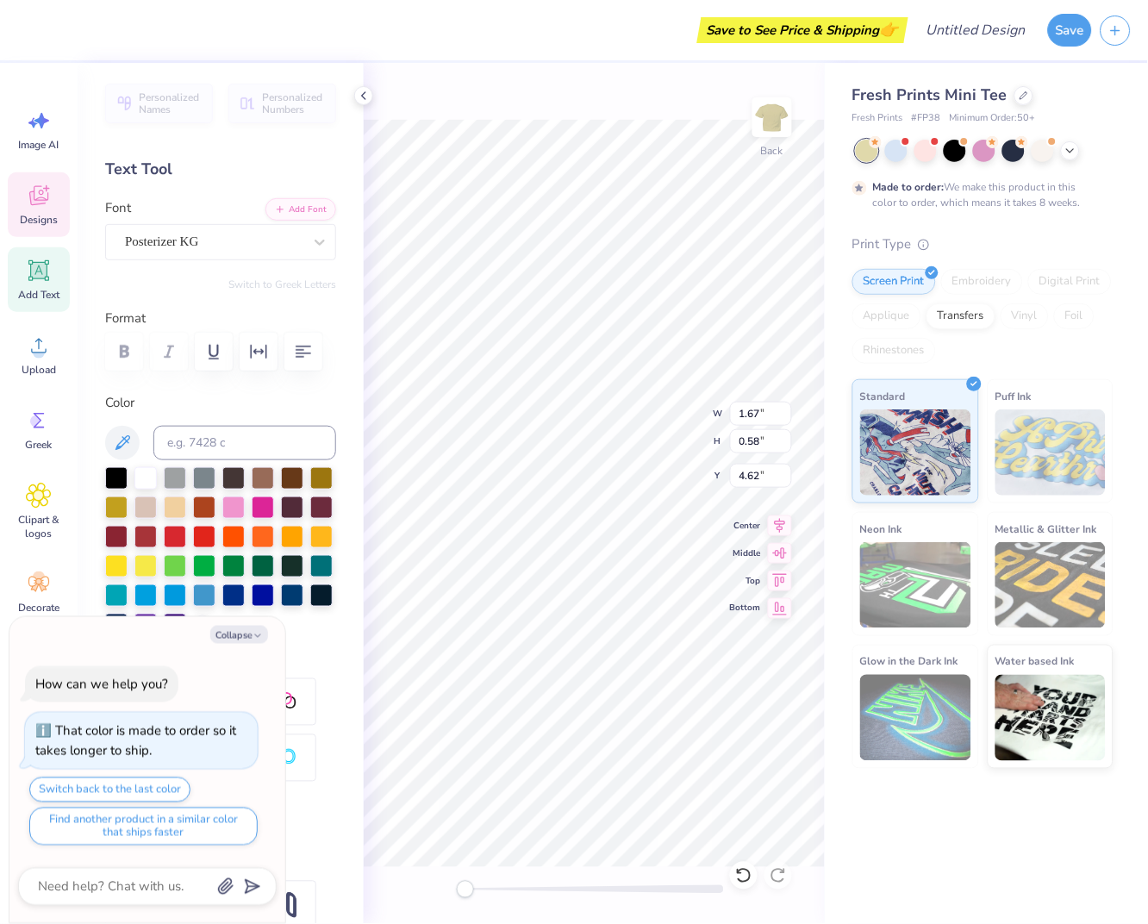
type textarea "x"
type textarea "i"
type textarea "x"
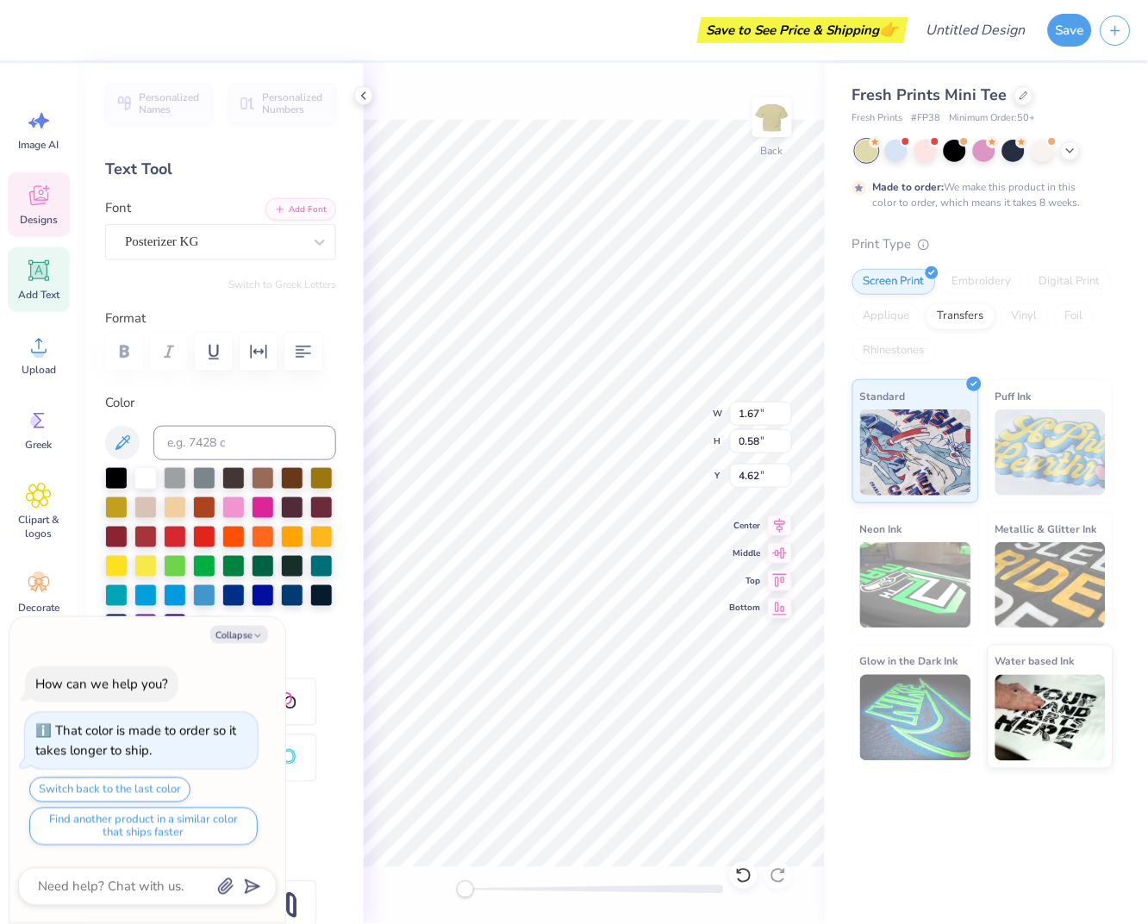
type textarea "S"
type textarea "x"
type textarea "Si"
type textarea "x"
type textarea "Sig"
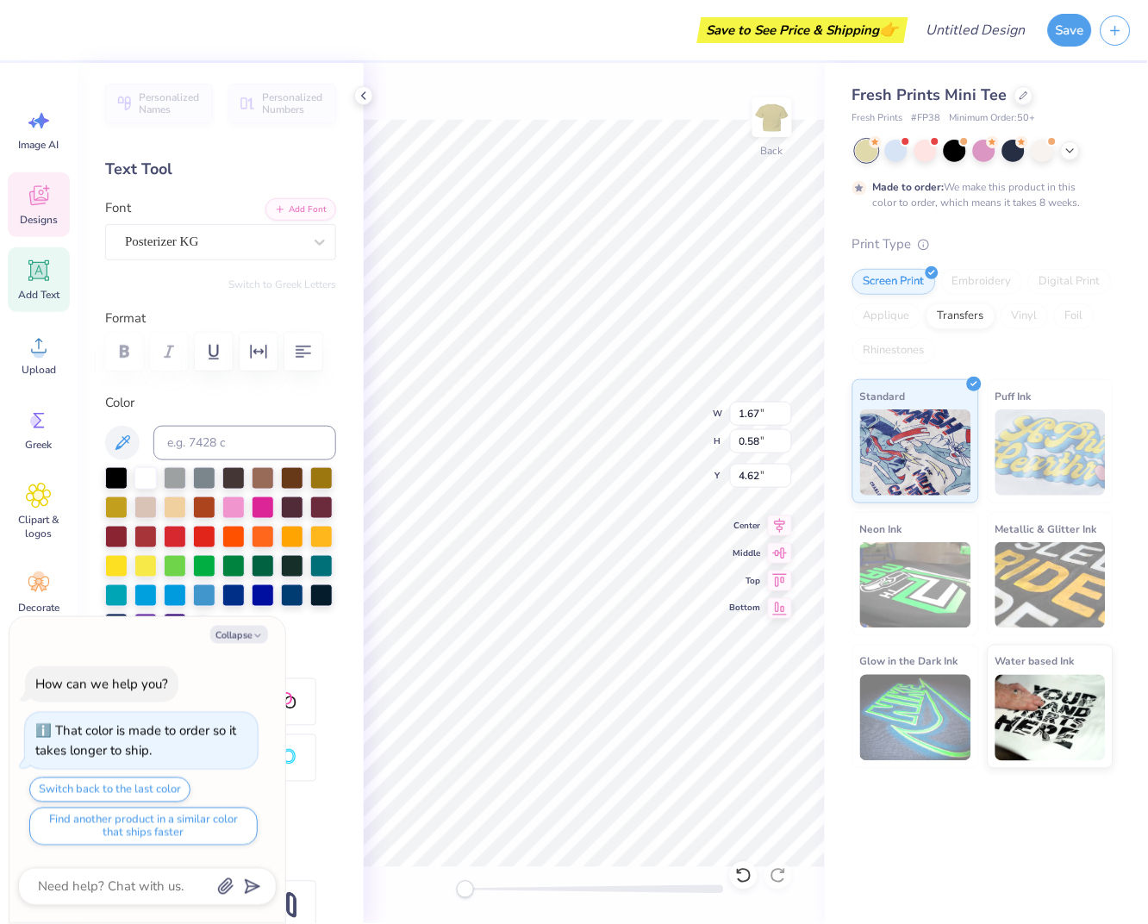
type textarea "x"
type textarea "Sigm"
type textarea "x"
type textarea "Sigma"
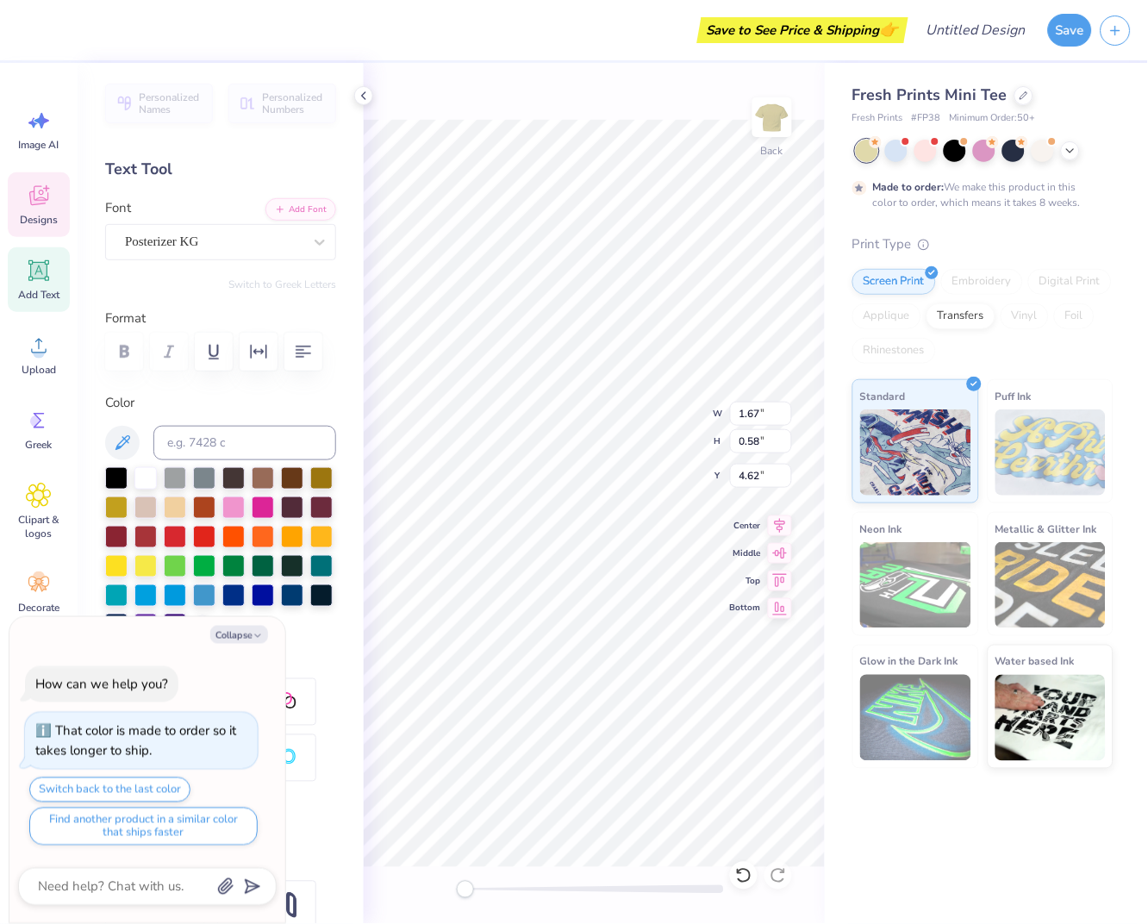
type textarea "x"
type textarea "Sigma R"
type textarea "x"
type textarea "Sigma Re"
type textarea "x"
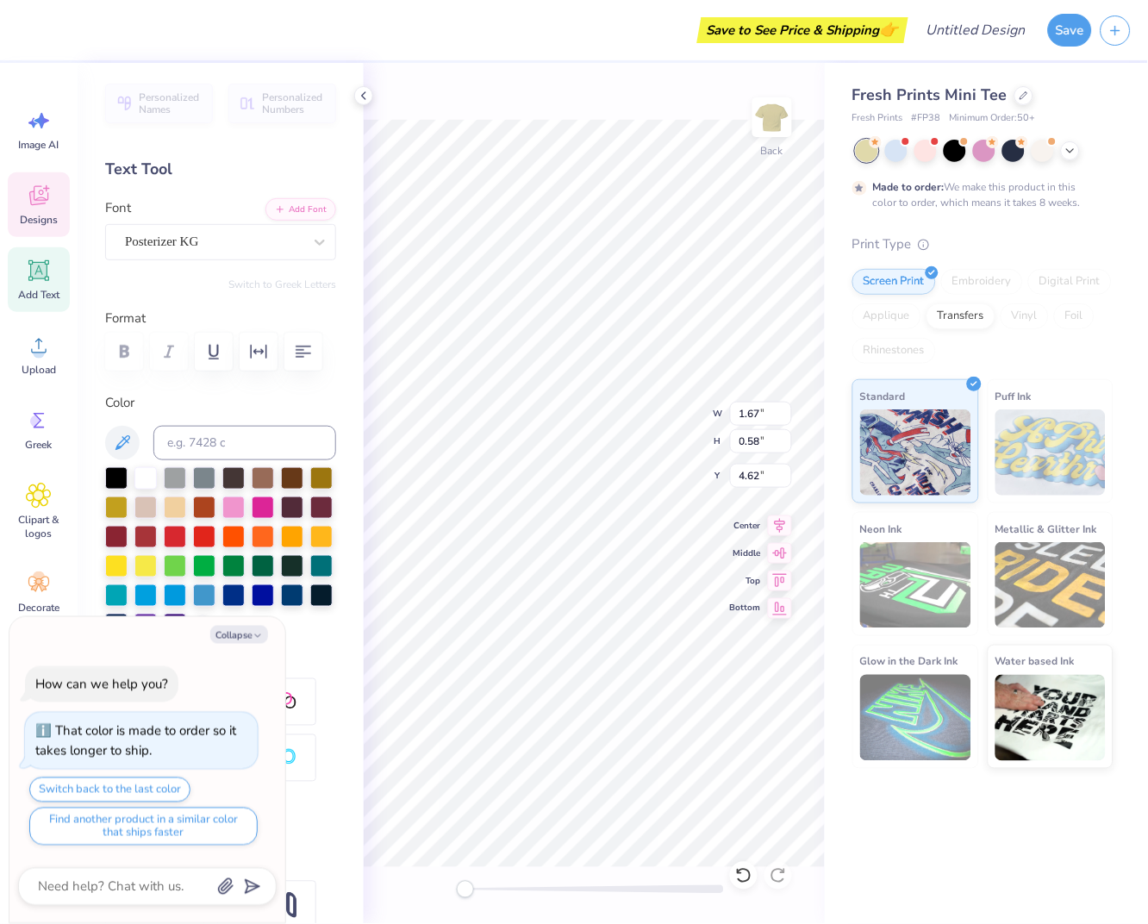
type textarea "Sigma Retr"
type textarea "x"
type textarea "Sigma Retre"
type textarea "x"
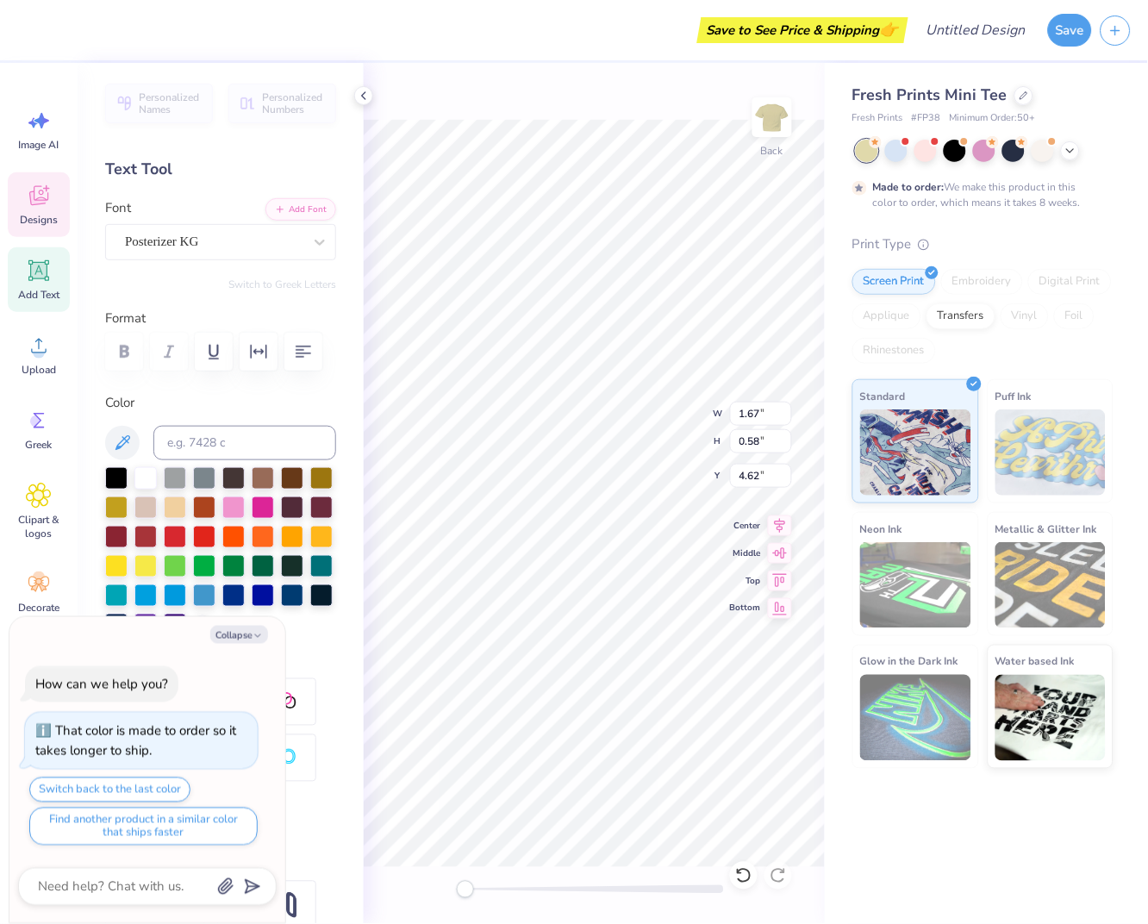
type textarea "Sigma Retreat"
click at [490, 889] on div at bounding box center [594, 889] width 259 height 9
type textarea "x"
type input "6.12"
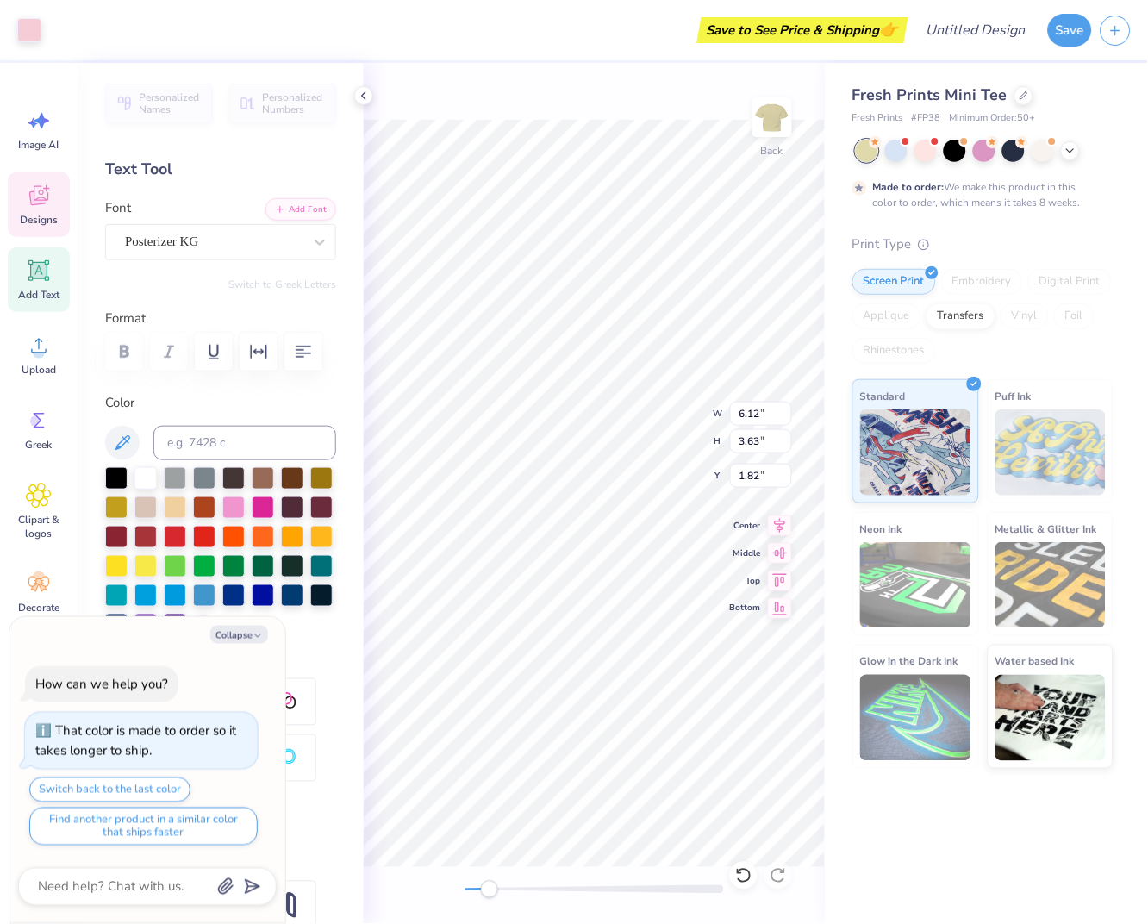
type input "3.63"
type input "1.82"
type textarea "x"
type input "1.78"
type input "0.68"
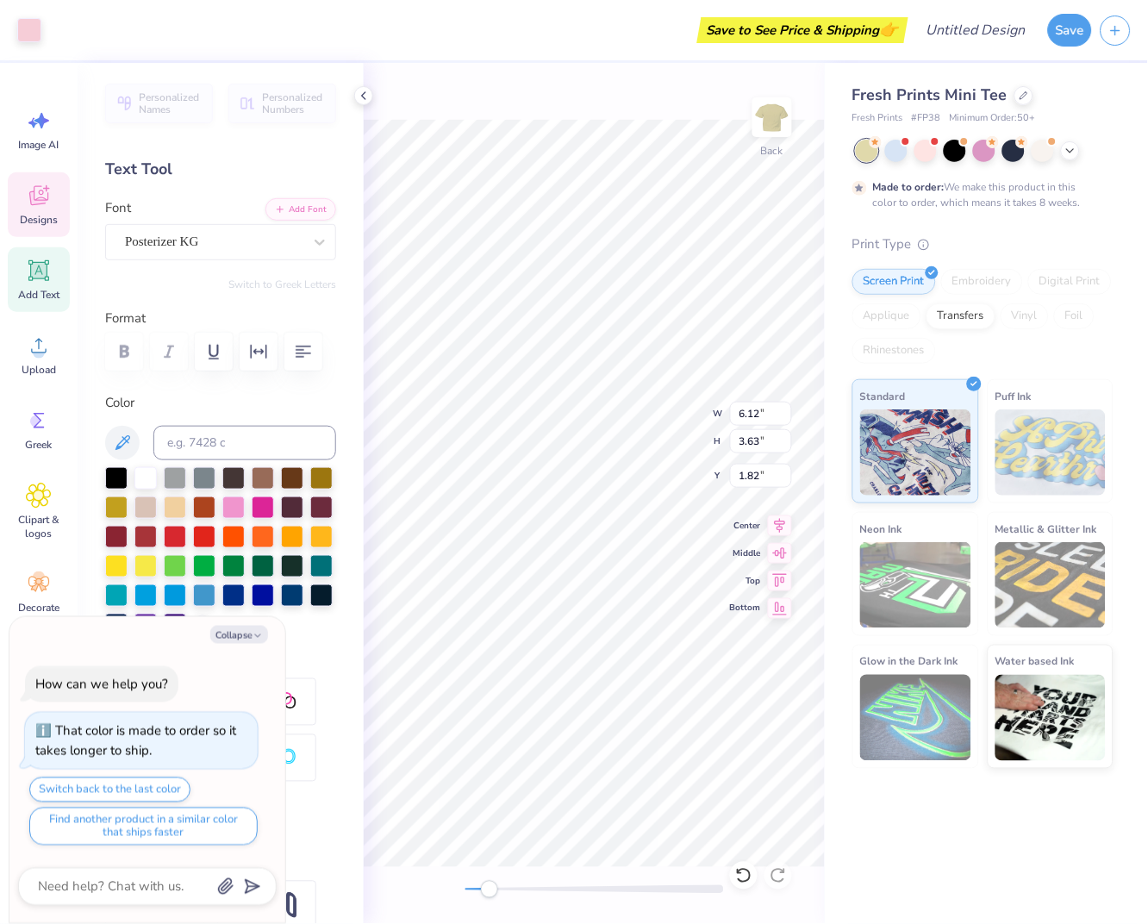
type input "4.76"
type textarea "x"
type input "4.33"
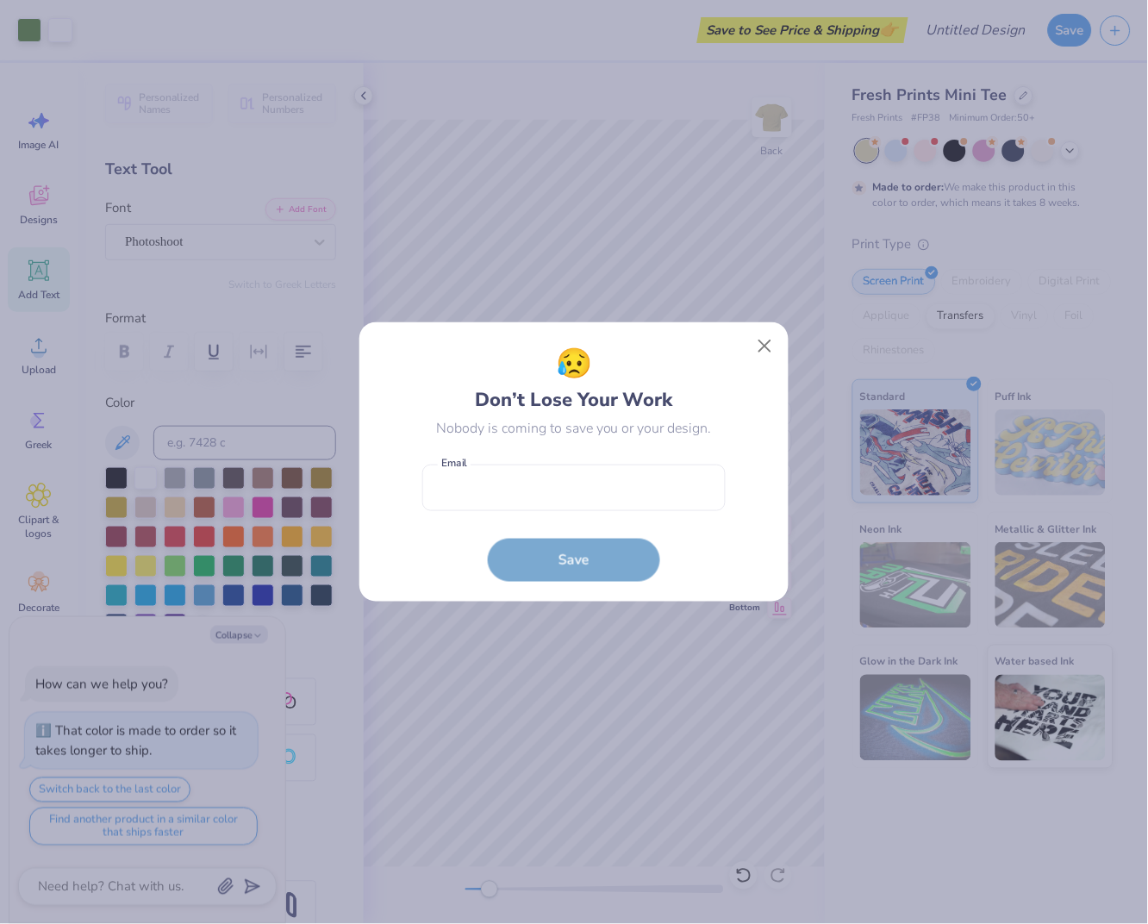
type textarea "x"
